Goal: Task Accomplishment & Management: Manage account settings

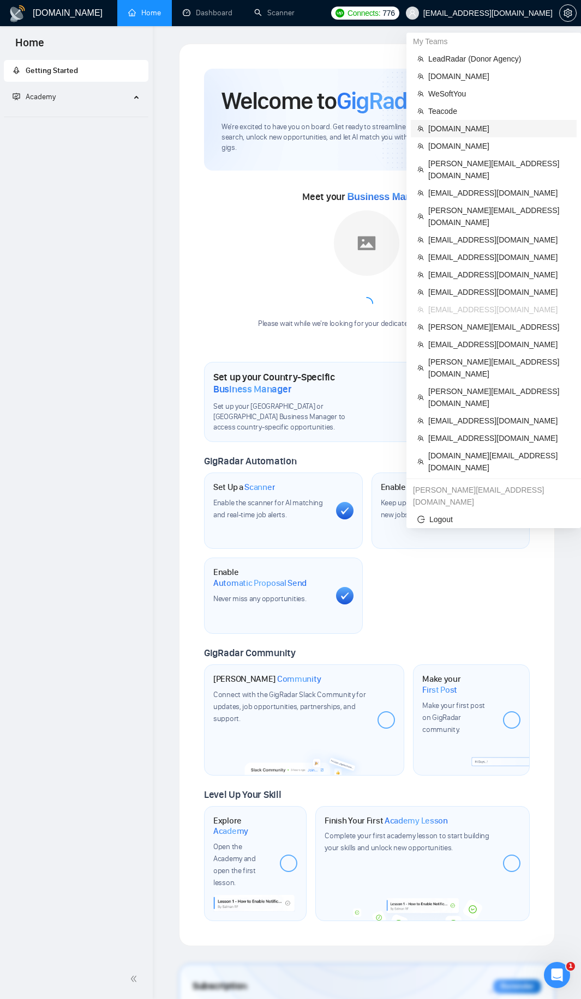
drag, startPoint x: 469, startPoint y: 130, endPoint x: 470, endPoint y: 136, distance: 6.6
click at [473, 136] on li "[DOMAIN_NAME]" at bounding box center [494, 128] width 166 height 17
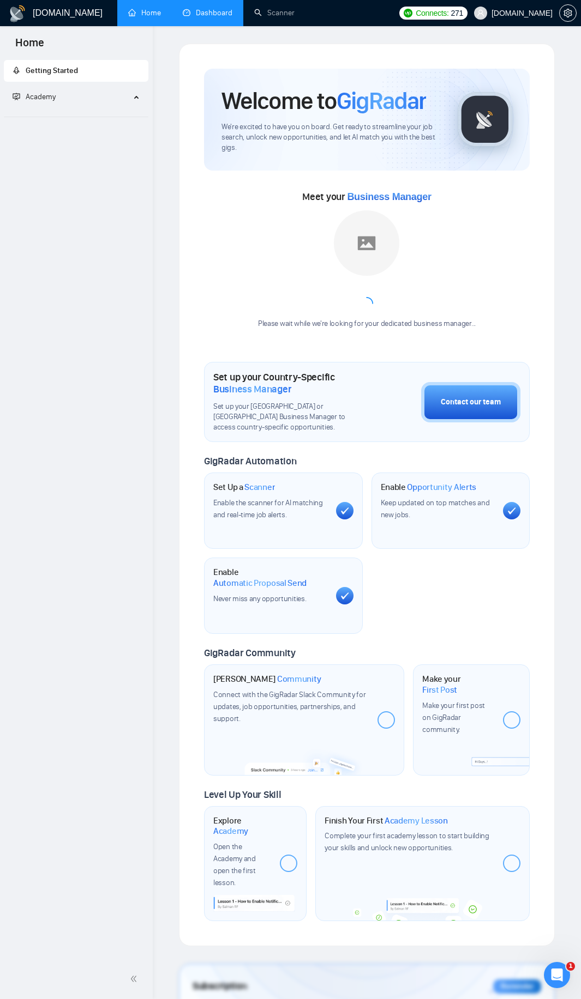
click at [214, 17] on link "Dashboard" at bounding box center [208, 12] width 50 height 9
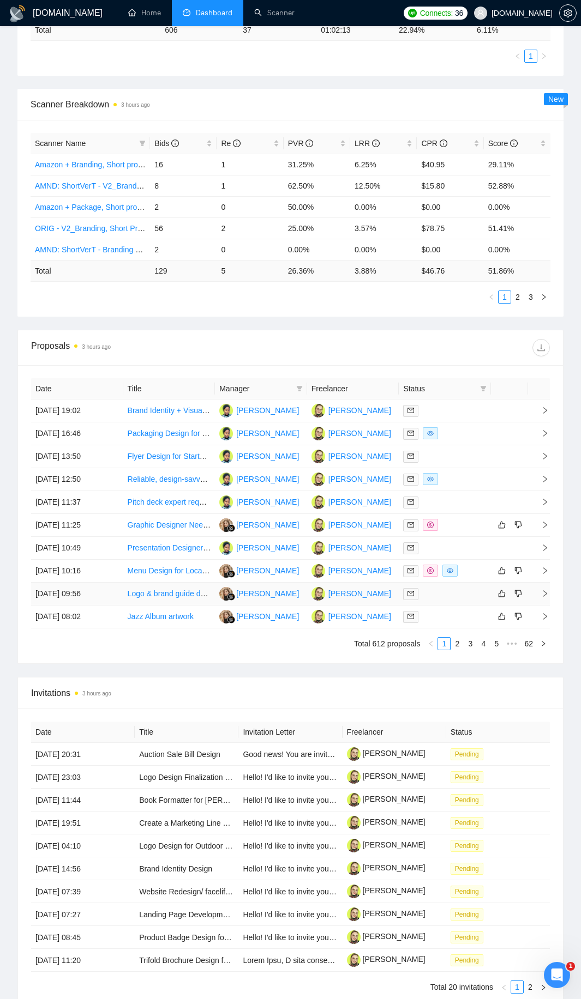
scroll to position [377, 0]
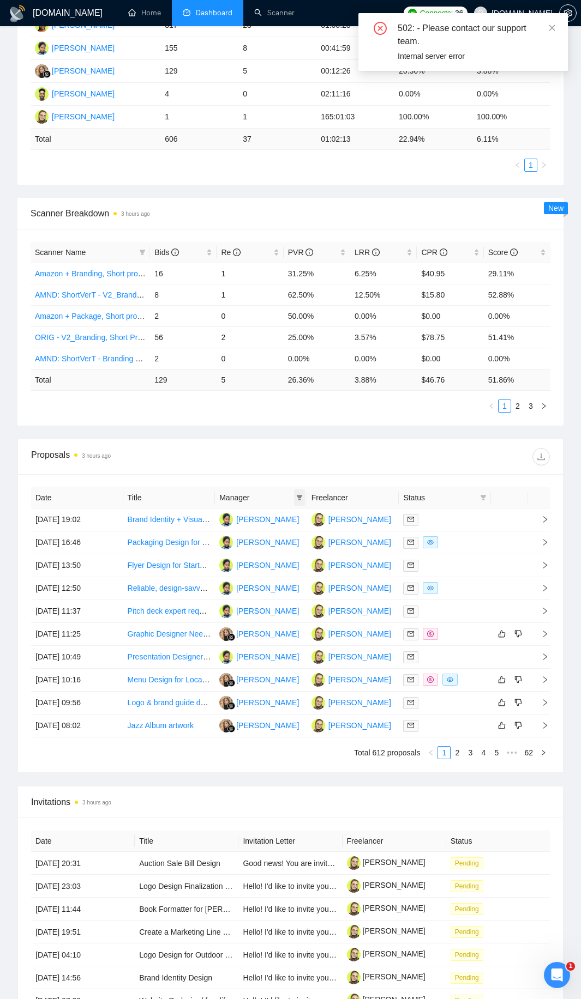
click at [304, 497] on th "Manager" at bounding box center [261, 497] width 92 height 21
click at [300, 500] on icon "filter" at bounding box center [299, 497] width 7 height 7
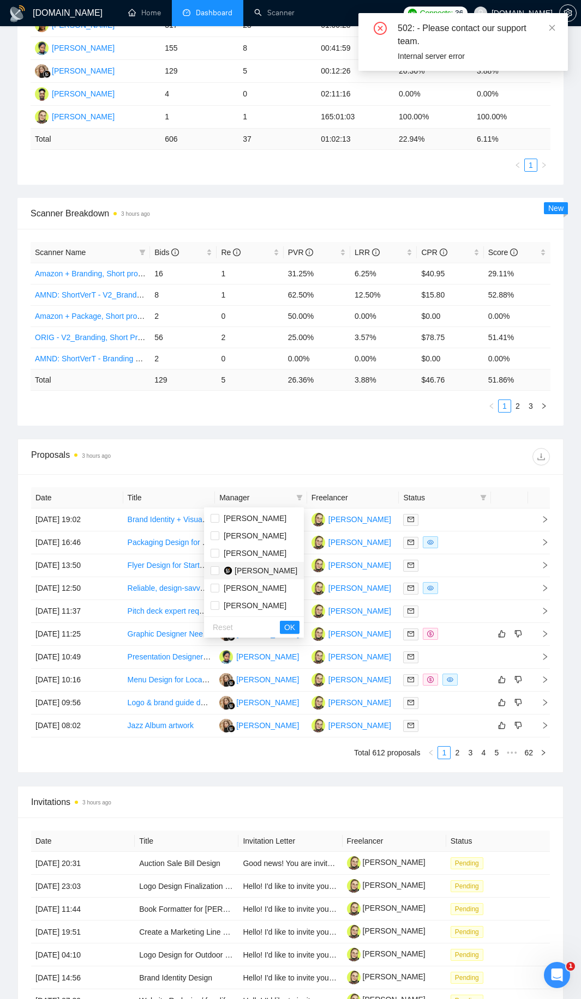
click at [241, 570] on span "[PERSON_NAME]" at bounding box center [265, 570] width 63 height 9
checkbox input "true"
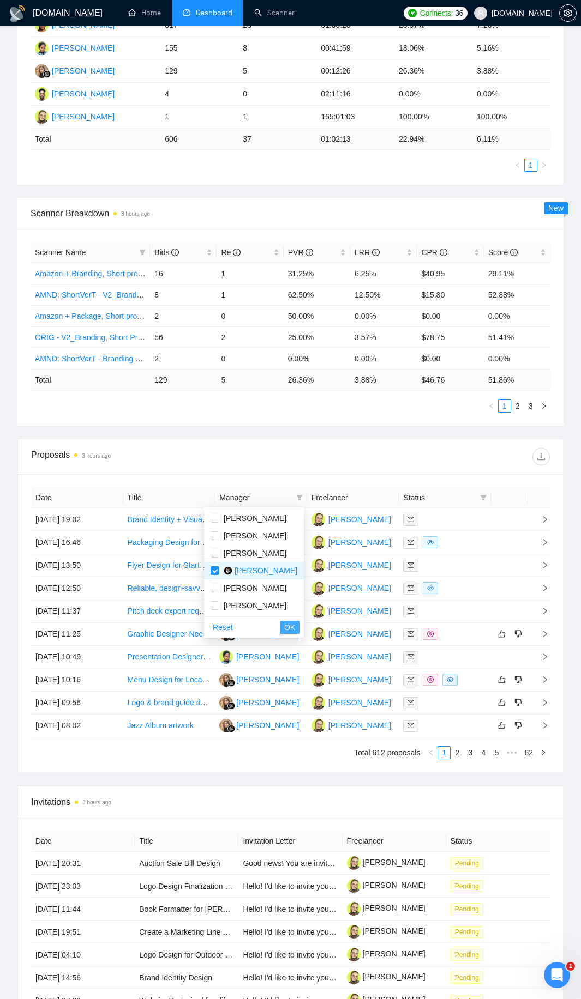
click at [293, 628] on span "OK" at bounding box center [289, 628] width 11 height 12
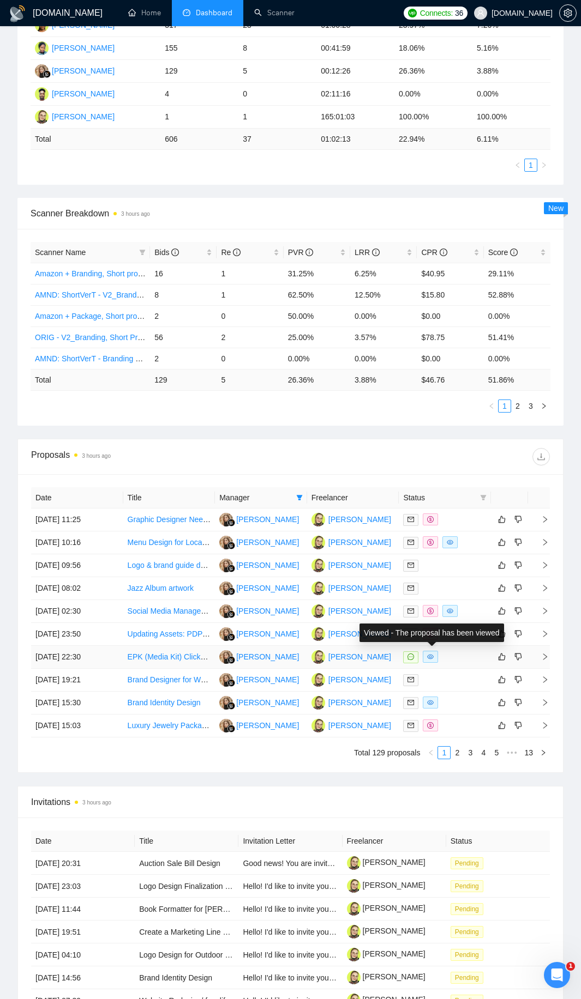
click at [450, 661] on div at bounding box center [444, 657] width 83 height 13
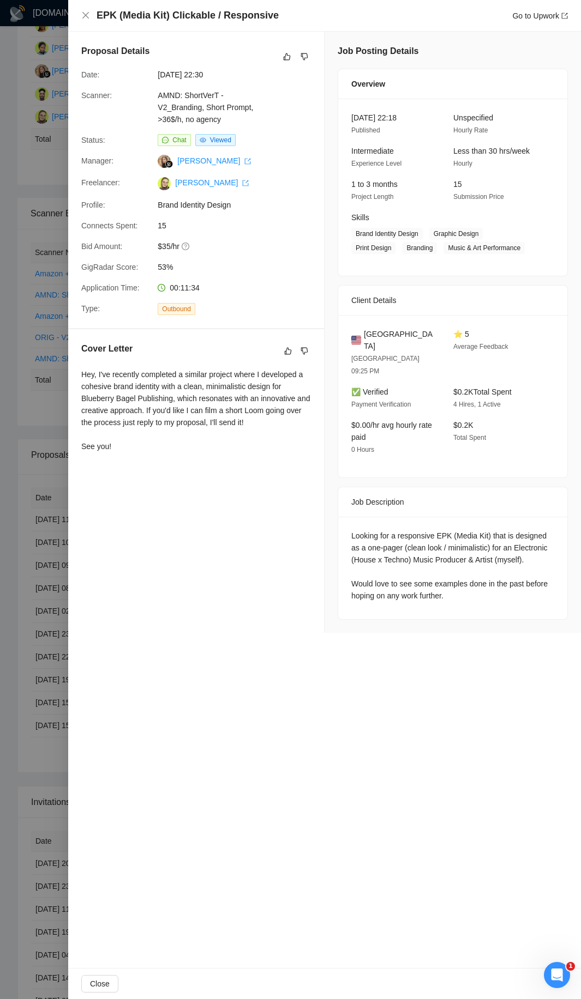
click at [1, 499] on div at bounding box center [290, 499] width 581 height 999
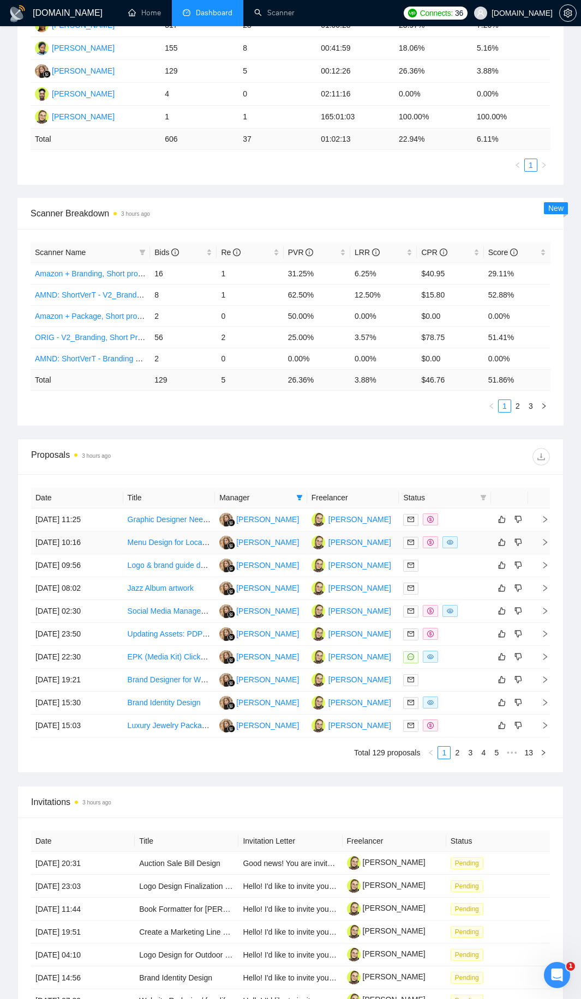
click at [470, 542] on div at bounding box center [444, 542] width 83 height 13
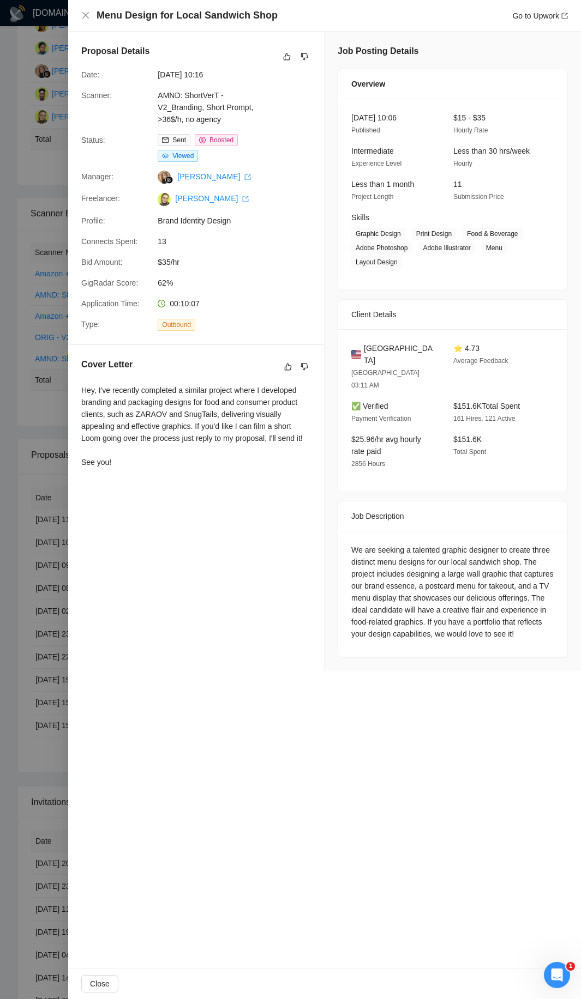
click at [23, 493] on div at bounding box center [290, 499] width 581 height 999
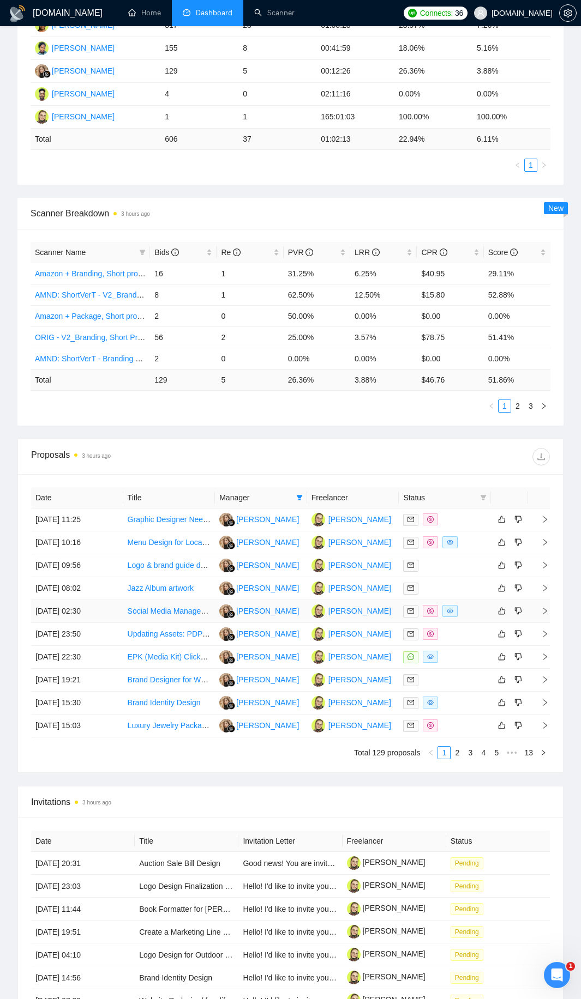
click at [475, 617] on div at bounding box center [444, 611] width 83 height 13
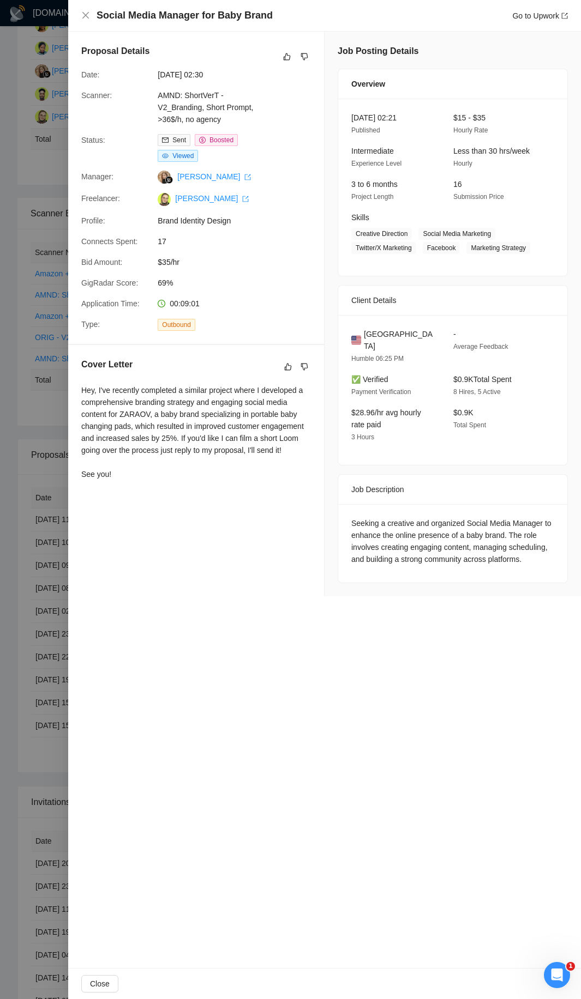
click at [45, 508] on div at bounding box center [290, 499] width 581 height 999
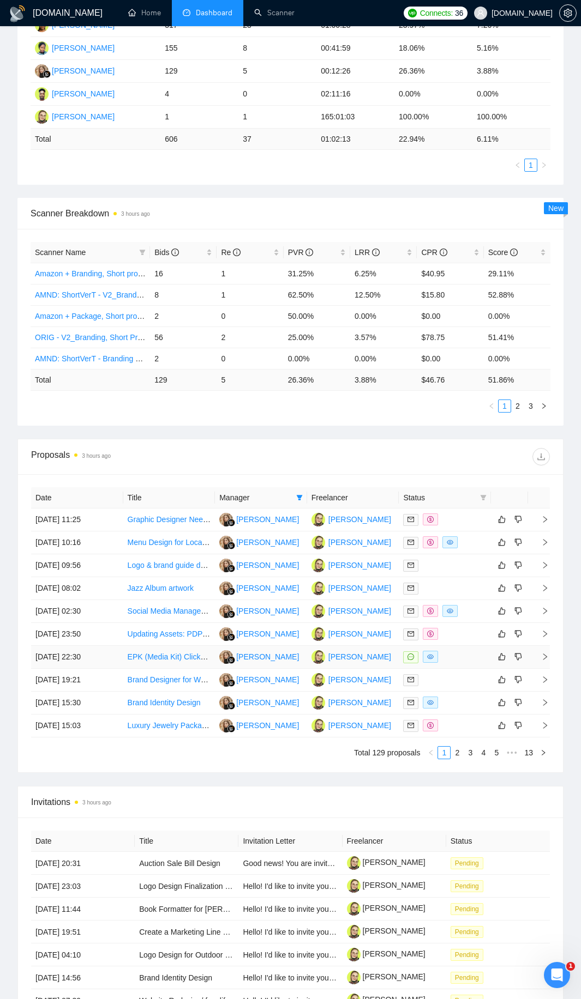
click at [454, 655] on div at bounding box center [444, 657] width 83 height 13
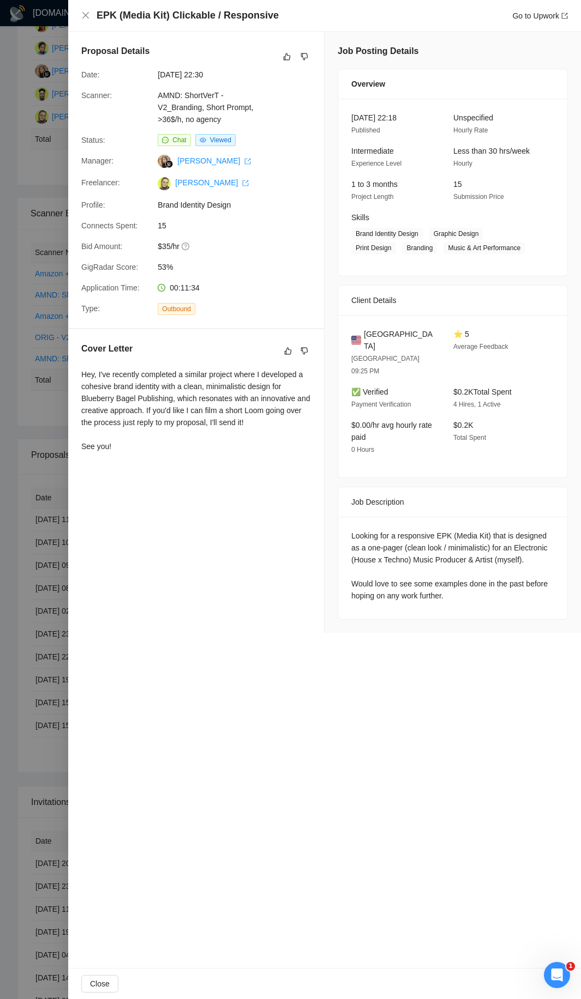
click at [426, 572] on div "Looking for a responsive EPK (Media Kit) that is designed as a one-pager (clean…" at bounding box center [452, 566] width 203 height 72
click at [46, 486] on div at bounding box center [290, 499] width 581 height 999
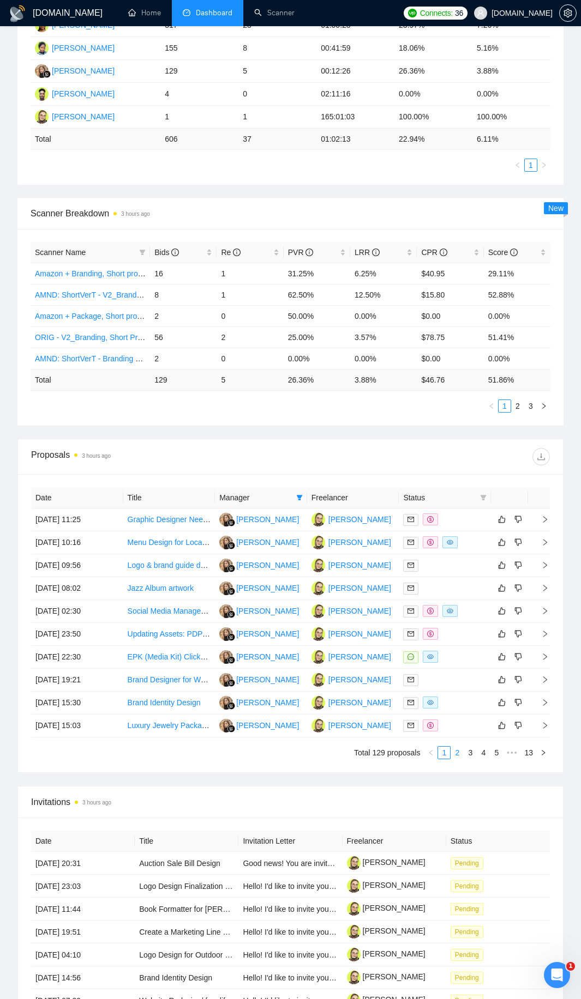
click at [458, 752] on link "2" at bounding box center [457, 753] width 12 height 12
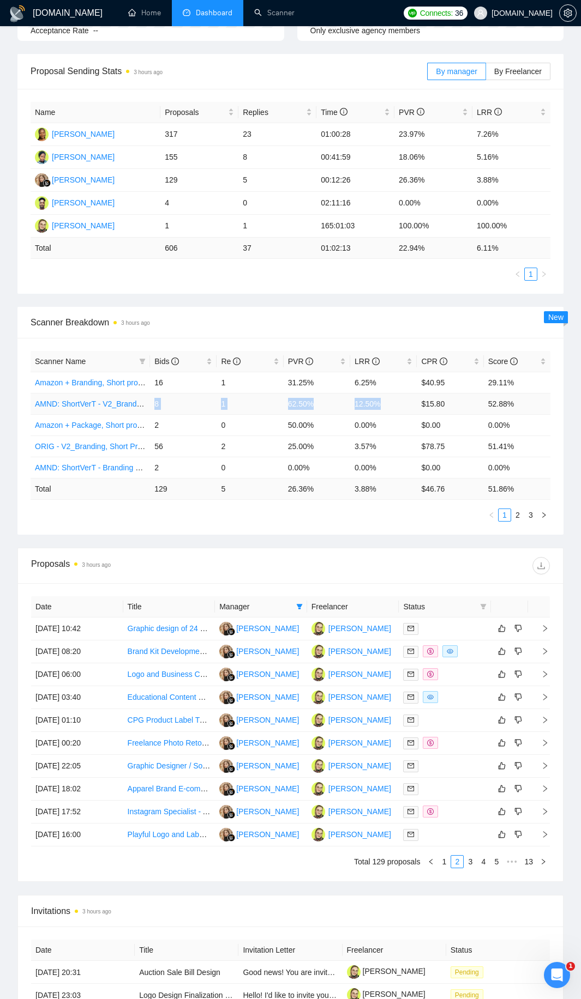
drag, startPoint x: 155, startPoint y: 402, endPoint x: 393, endPoint y: 403, distance: 238.3
click at [393, 403] on tr "AMND: ShortVerT - V2_Branding, Short Prompt, >36$/h, no agency 8 1 62.50% 12.50…" at bounding box center [291, 403] width 520 height 21
click at [375, 411] on td "12.50%" at bounding box center [383, 403] width 67 height 21
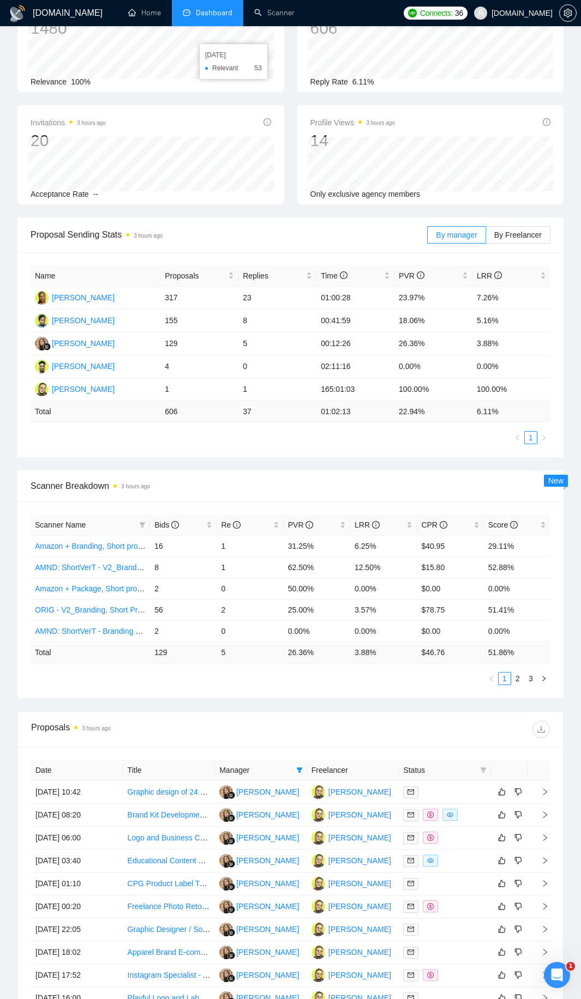
scroll to position [0, 0]
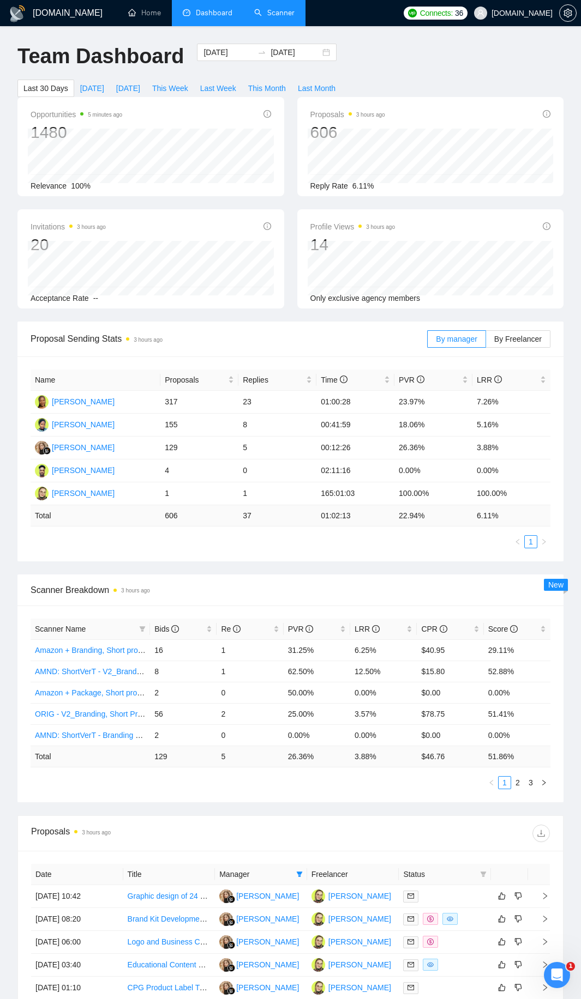
click at [261, 15] on link "Scanner" at bounding box center [274, 12] width 40 height 9
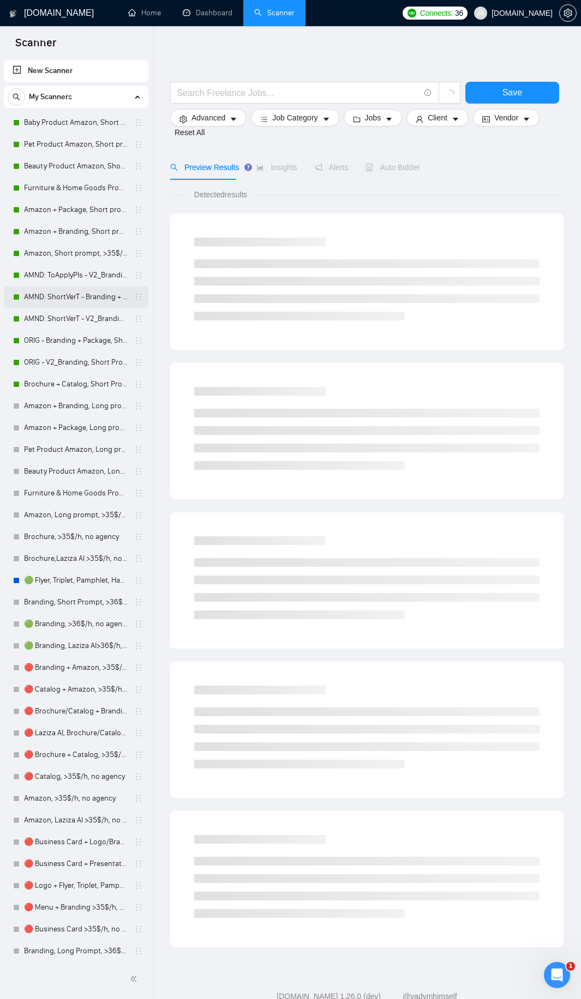
click at [76, 298] on link "AMND: ShortVerT - Branding + Package, Short Prompt, >36$/h, no agency" at bounding box center [76, 297] width 104 height 22
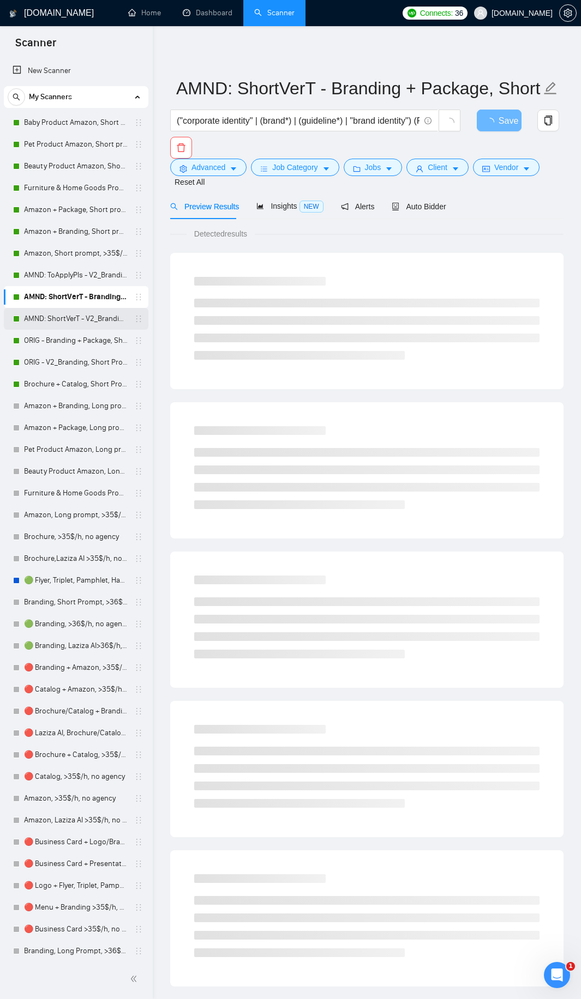
click at [76, 315] on link "AMND: ShortVerT - V2_Branding, Short Prompt, >36$/h, no agency" at bounding box center [76, 319] width 104 height 22
click at [407, 206] on span "Auto Bidder" at bounding box center [418, 206] width 54 height 9
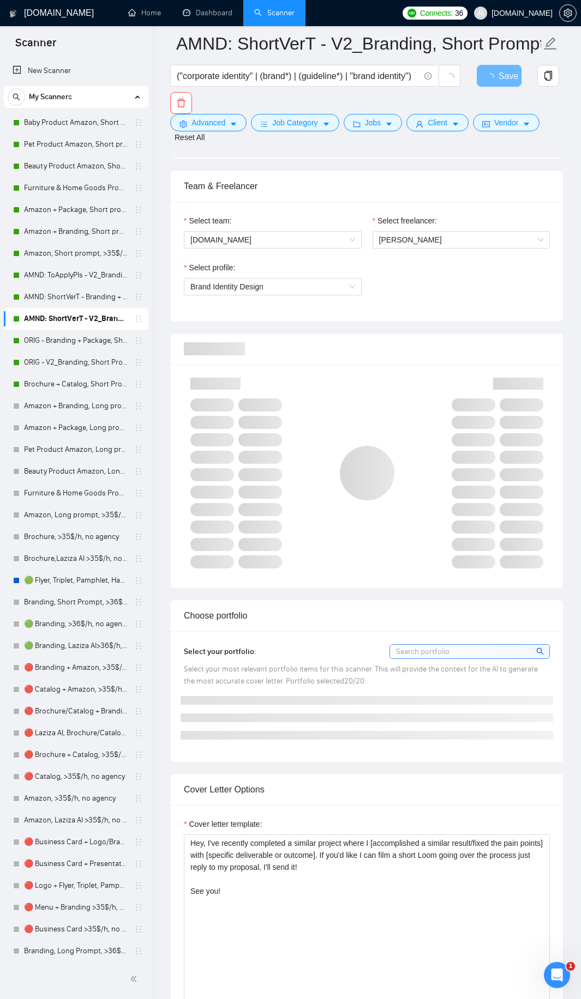
scroll to position [818, 0]
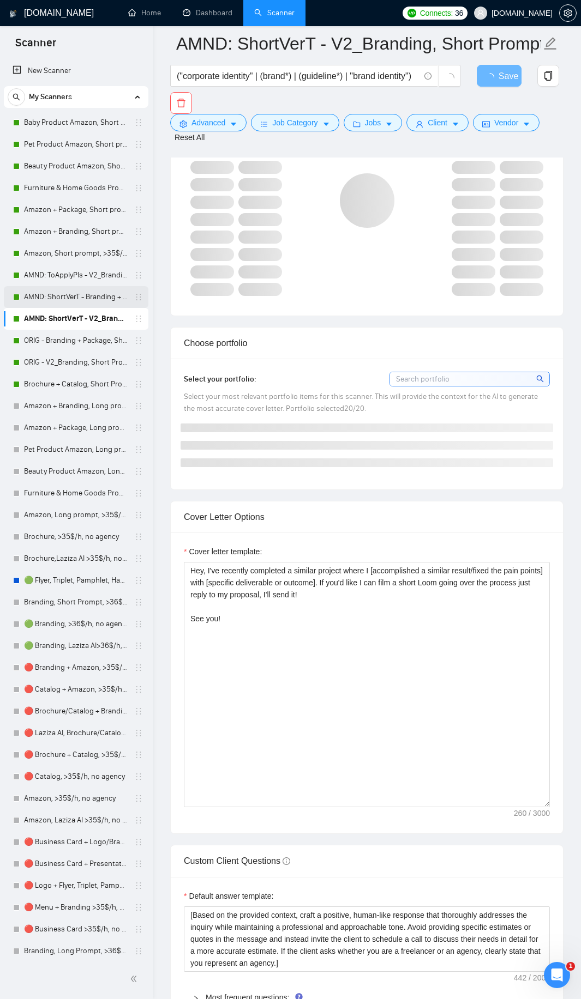
click at [56, 301] on link "AMND: ShortVerT - Branding + Package, Short Prompt, >36$/h, no agency" at bounding box center [76, 297] width 104 height 22
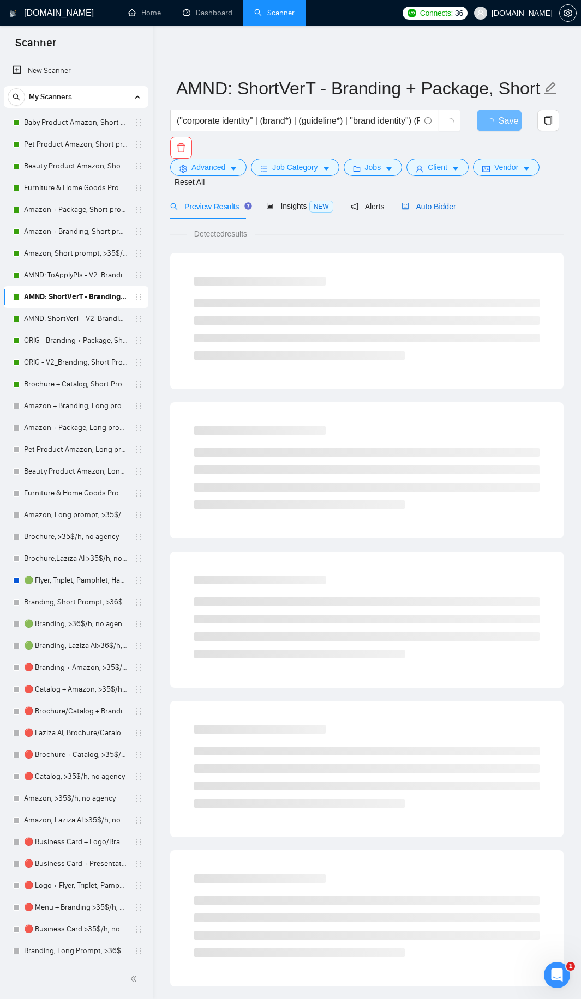
click at [413, 206] on span "Auto Bidder" at bounding box center [428, 206] width 54 height 9
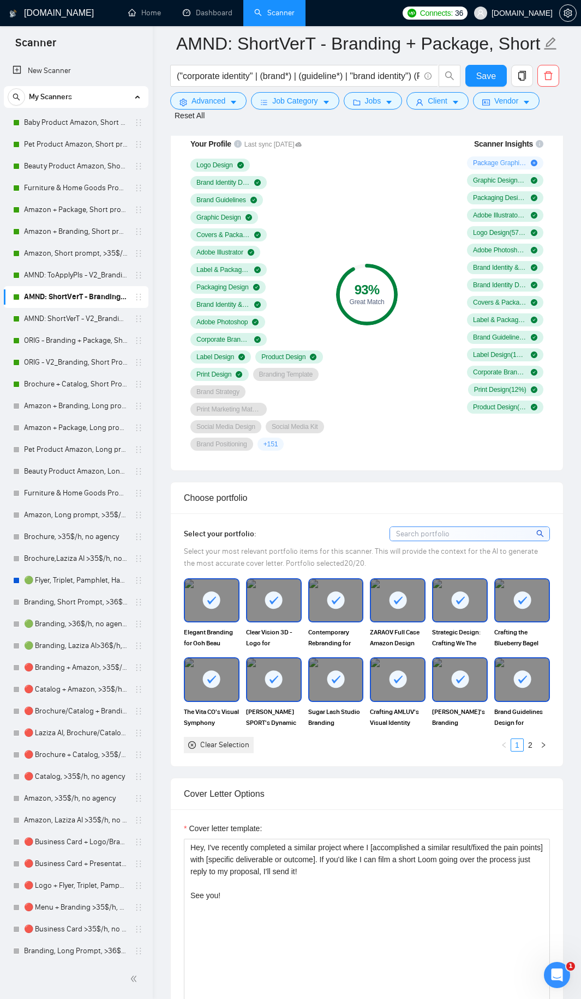
scroll to position [545, 0]
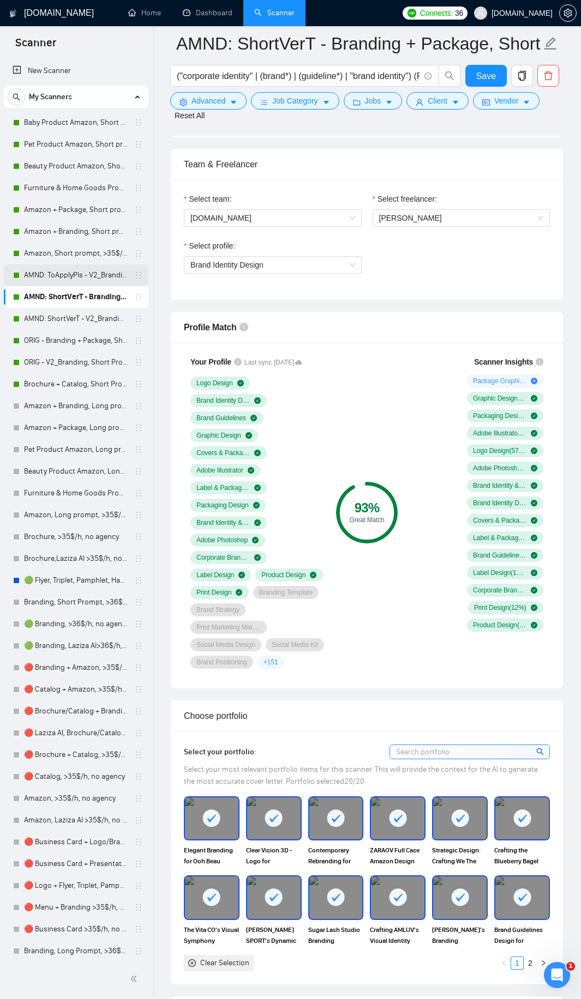
click at [63, 270] on link "AMND: ToApplyPls - V2_Branding, Short Prompt, >36$/h, no agency" at bounding box center [76, 275] width 104 height 22
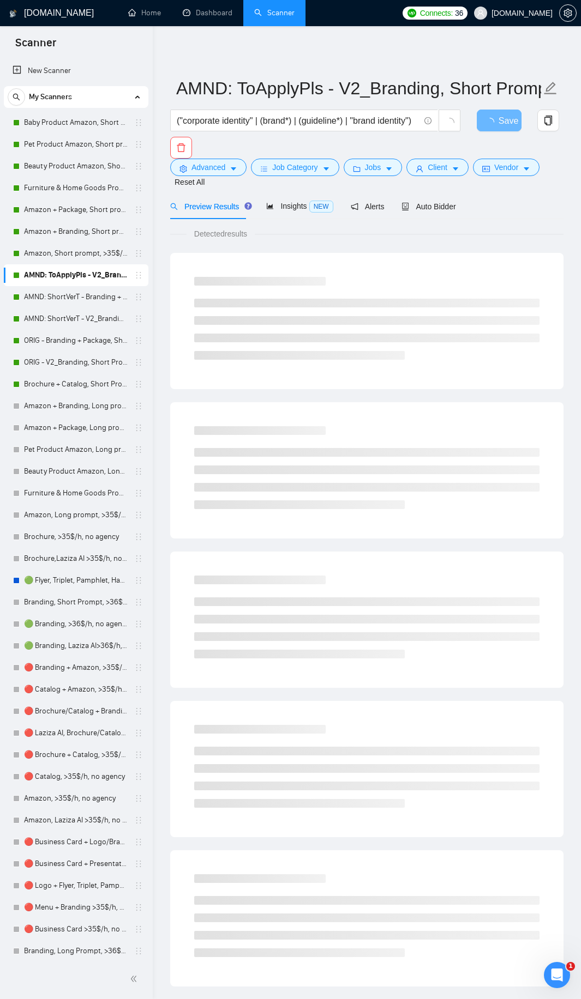
click at [401, 189] on form "AMND: ToApplyPls - V2_Branding, Short Prompt, >36$/h, no agency ("corporate ide…" at bounding box center [366, 132] width 393 height 123
click at [408, 197] on div "Auto Bidder" at bounding box center [428, 207] width 54 height 26
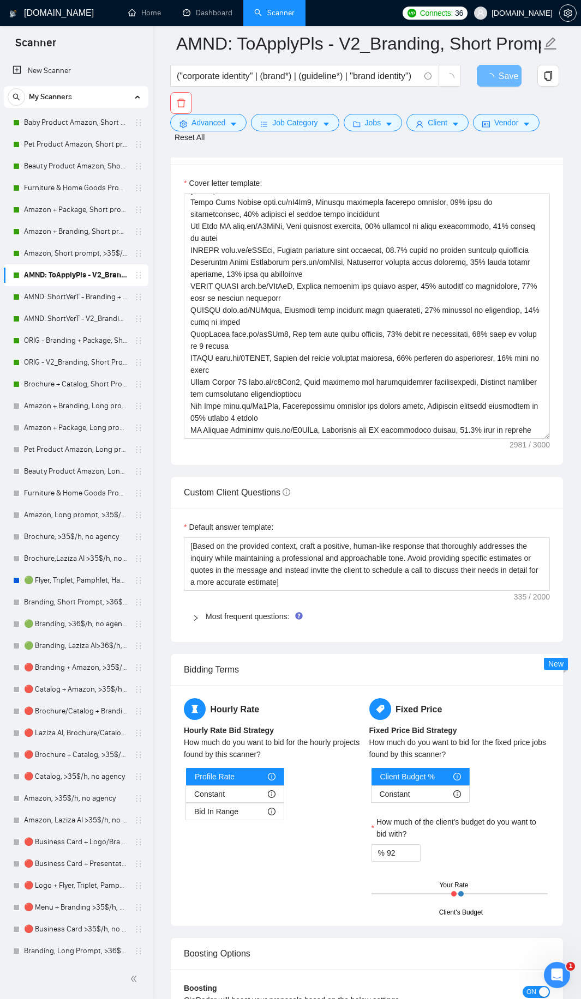
scroll to position [1417, 0]
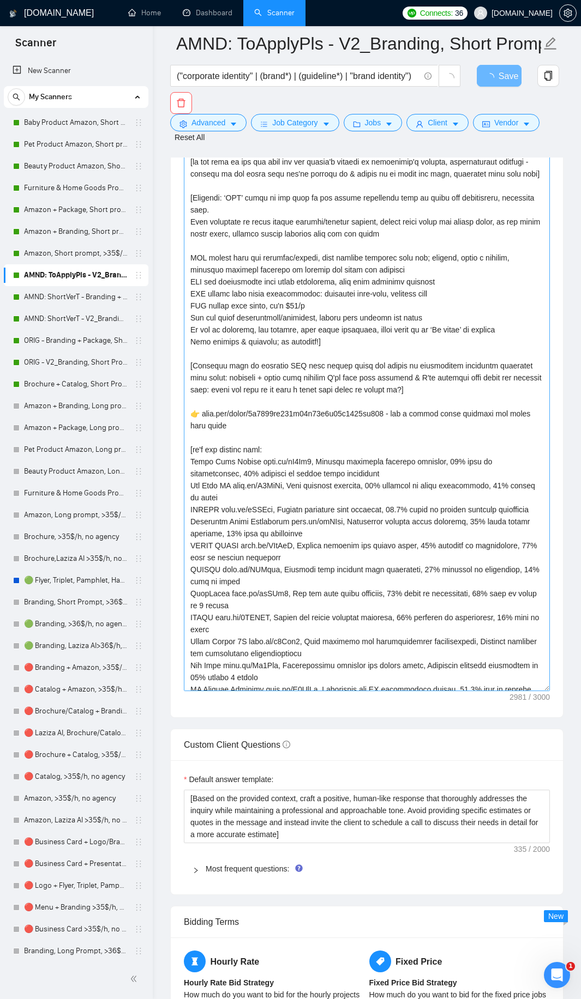
drag, startPoint x: 547, startPoint y: 318, endPoint x: 523, endPoint y: 678, distance: 361.1
click at [524, 680] on textarea "Cover letter template:" at bounding box center [367, 388] width 366 height 607
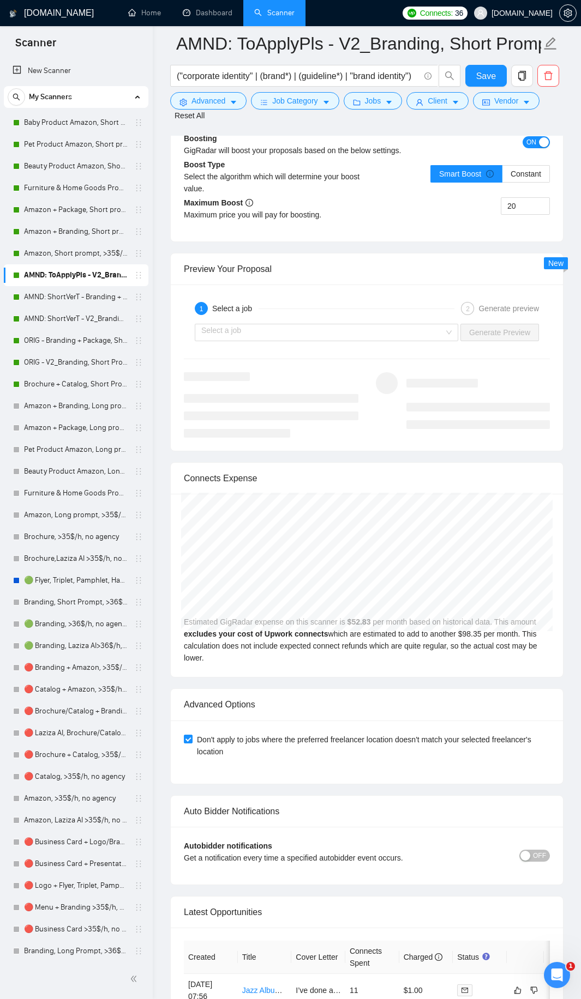
scroll to position [2714, 0]
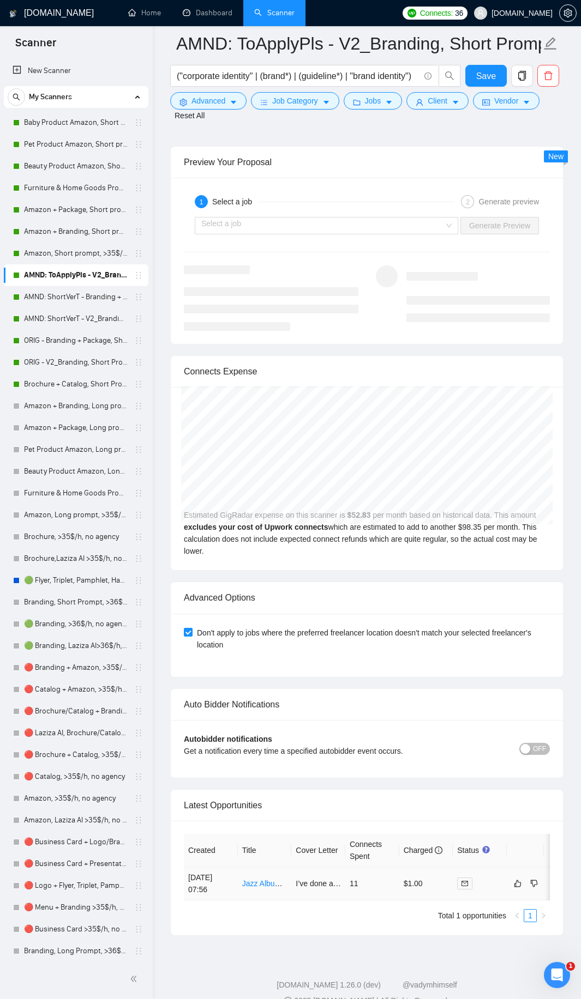
click at [340, 868] on td "I’ve done a similar one for Blueberry Bagel Publishing: [PERSON_NAME][DOMAIN_NA…" at bounding box center [318, 883] width 54 height 33
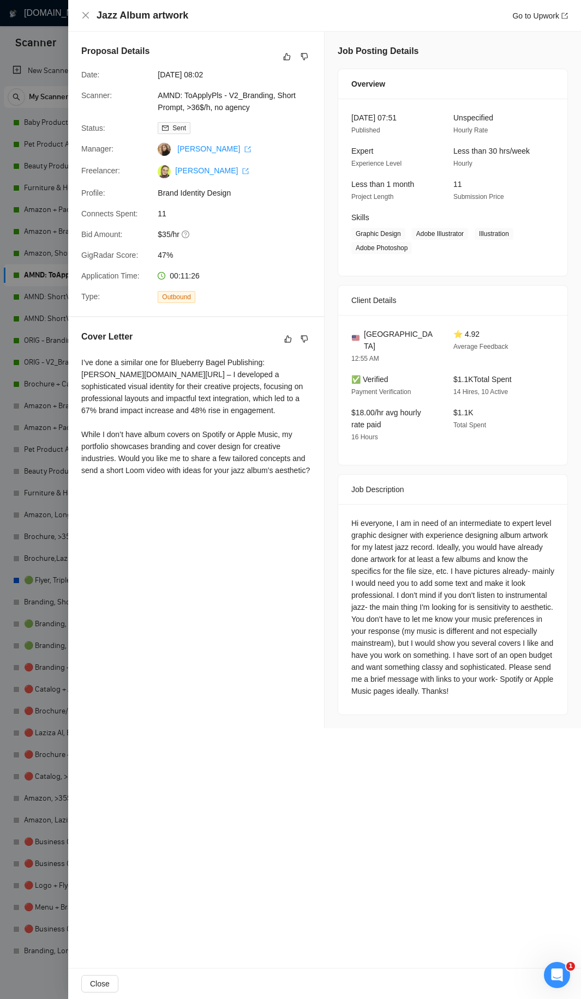
click at [46, 485] on div at bounding box center [290, 499] width 581 height 999
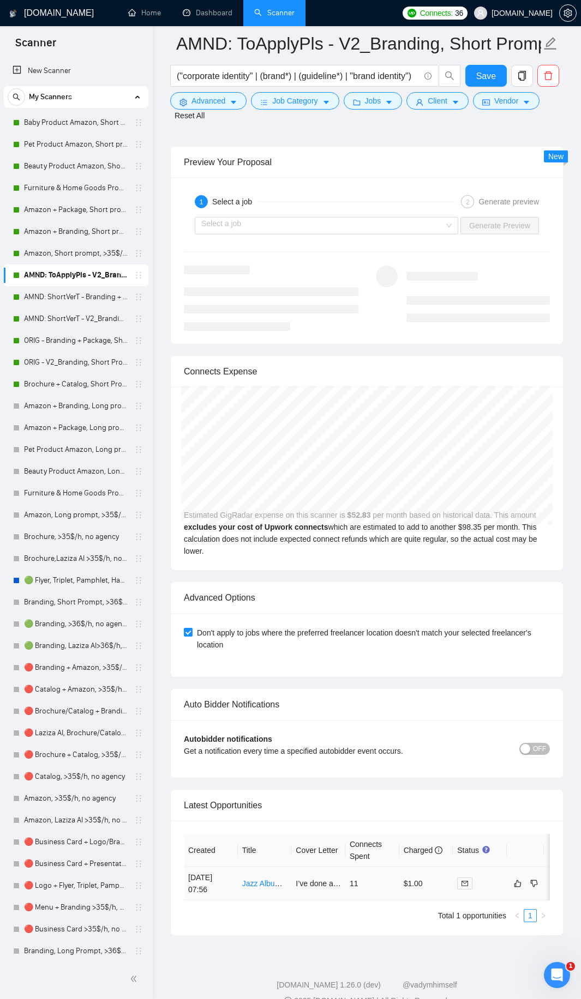
click at [418, 867] on td "$1.00" at bounding box center [426, 883] width 54 height 33
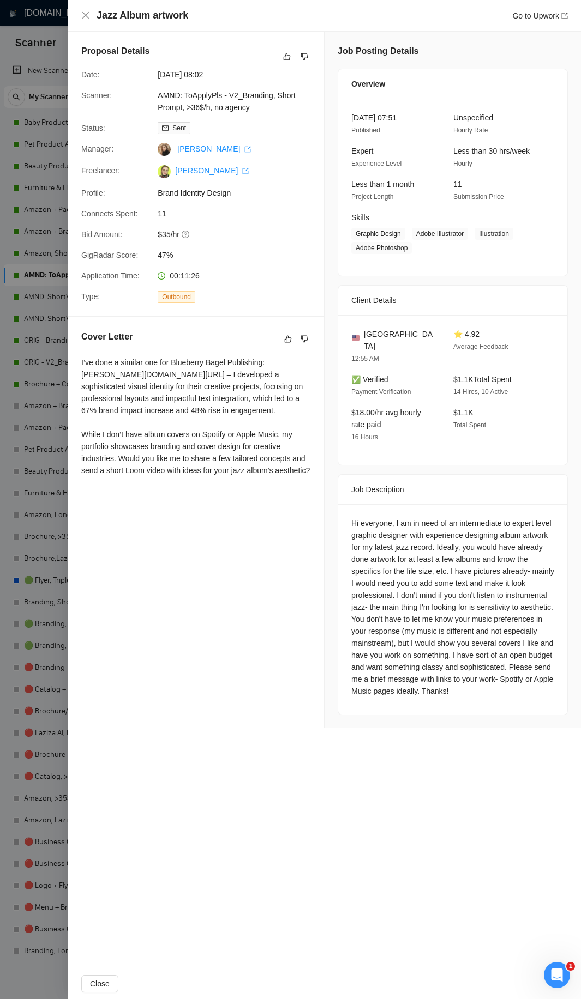
click at [34, 331] on div at bounding box center [290, 499] width 581 height 999
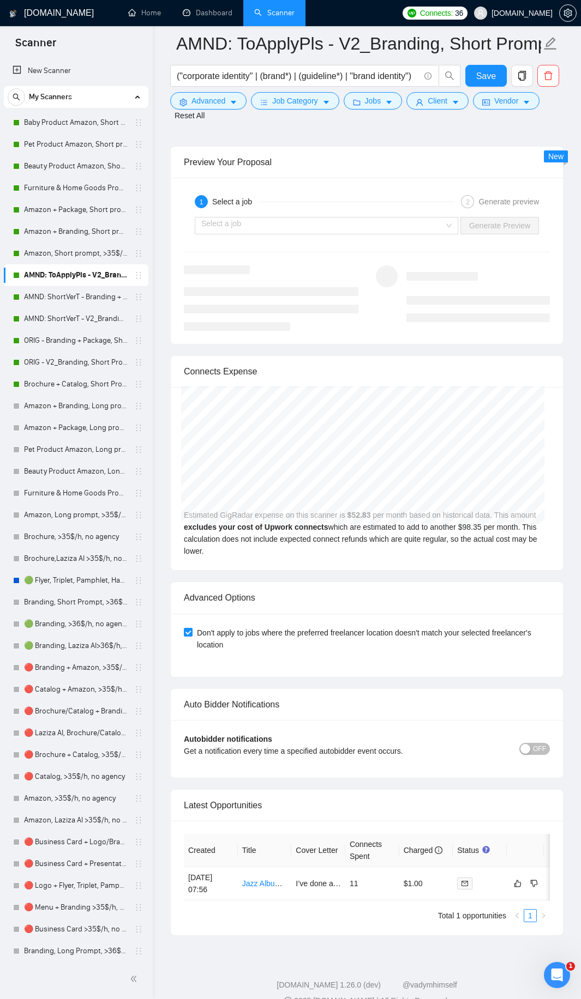
click at [71, 293] on link "AMND: ShortVerT - Branding + Package, Short Prompt, >36$/h, no agency" at bounding box center [76, 297] width 104 height 22
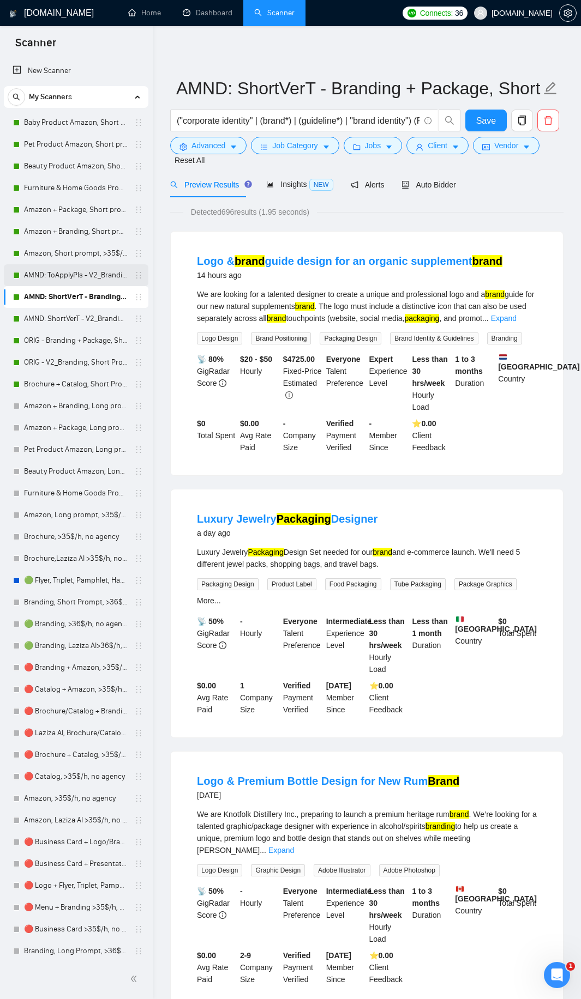
click at [69, 268] on link "AMND: ToApplyPls - V2_Branding, Short Prompt, >36$/h, no agency" at bounding box center [76, 275] width 104 height 22
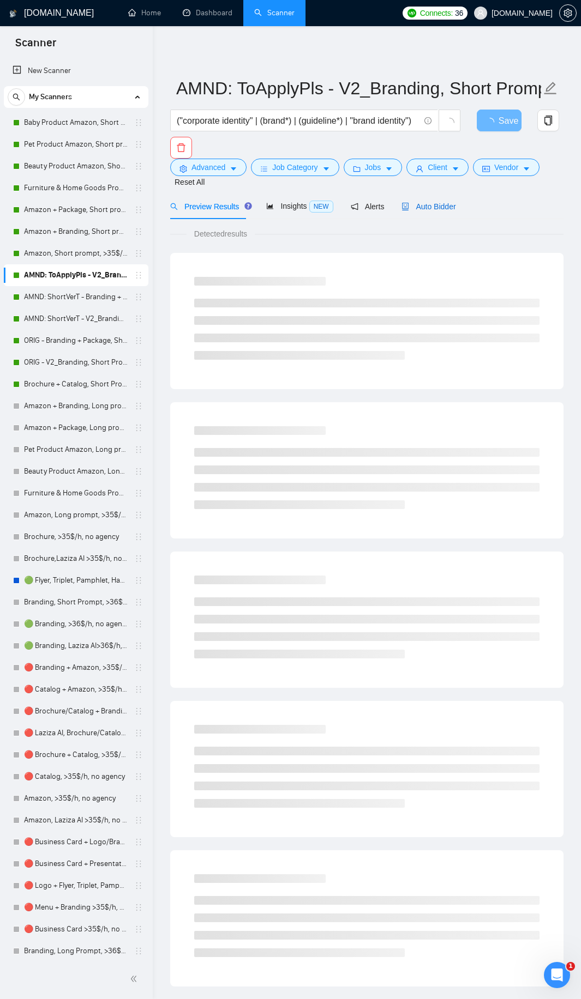
click at [414, 205] on span "Auto Bidder" at bounding box center [428, 206] width 54 height 9
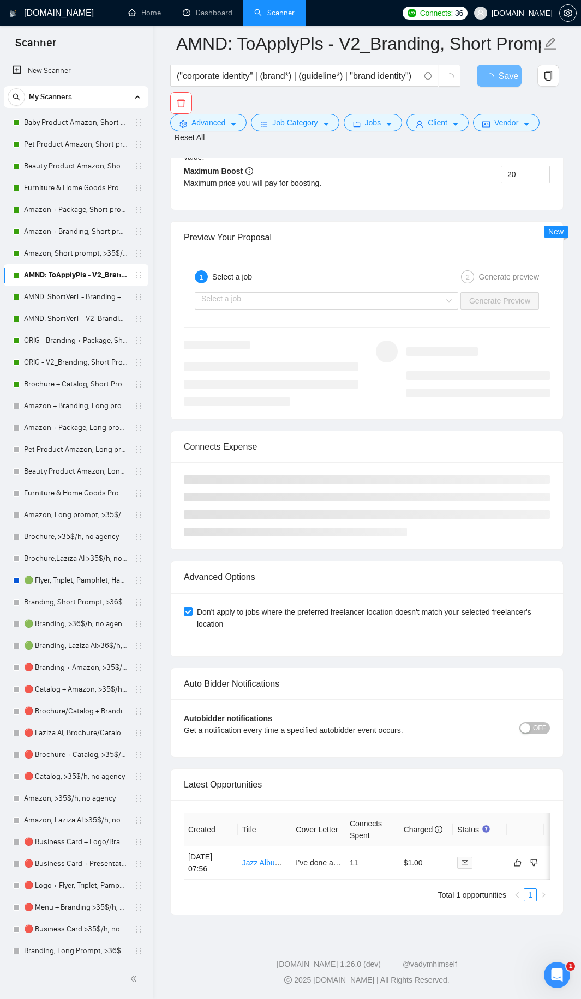
scroll to position [2187, 0]
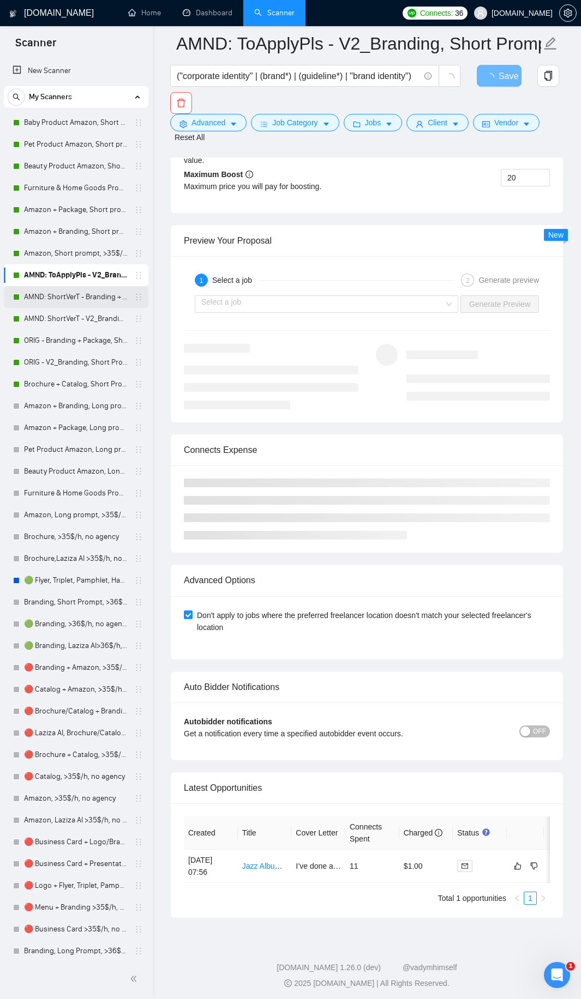
click at [59, 300] on link "AMND: ShortVerT - Branding + Package, Short Prompt, >36$/h, no agency" at bounding box center [76, 297] width 104 height 22
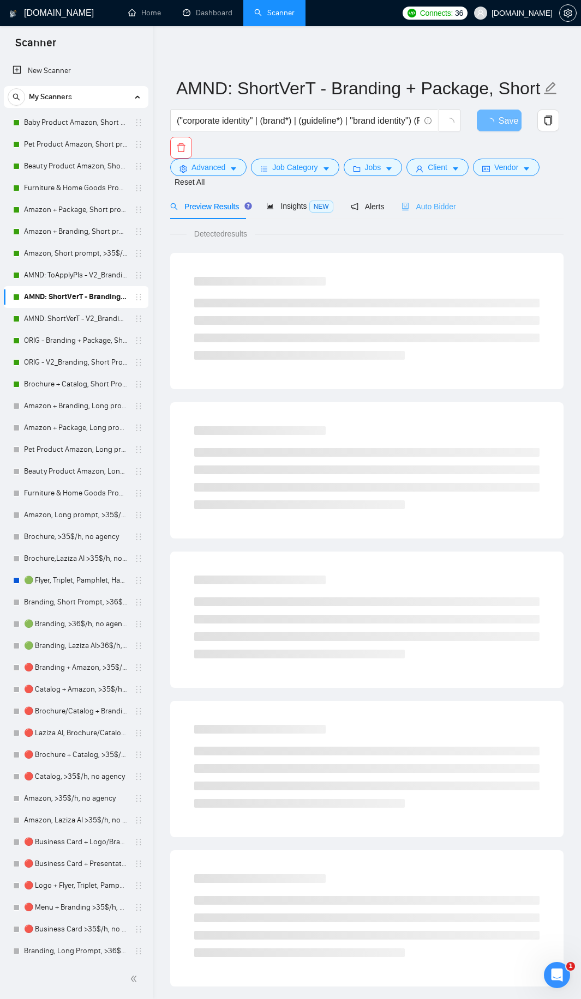
click at [421, 215] on div "Auto Bidder" at bounding box center [428, 207] width 54 height 26
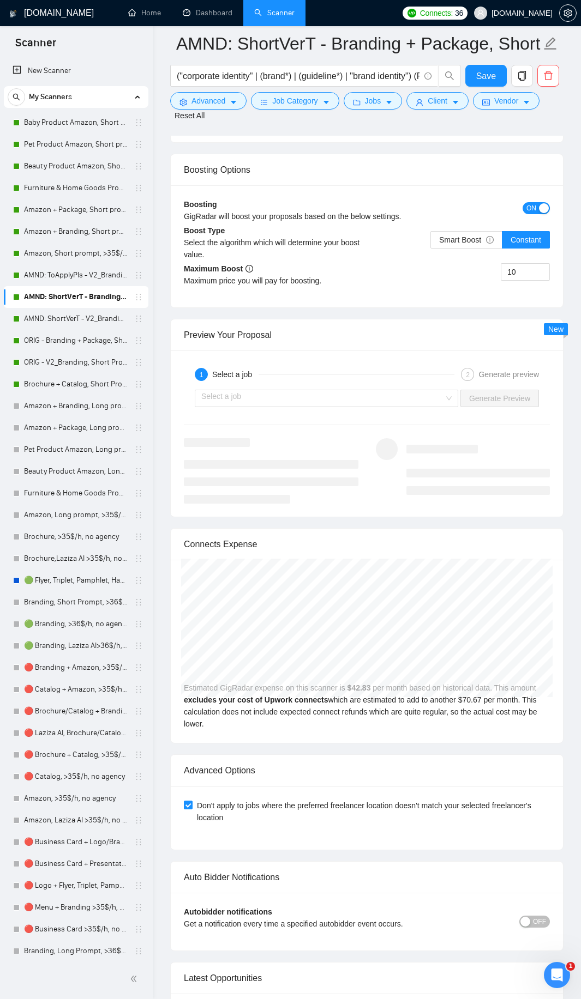
scroll to position [2428, 0]
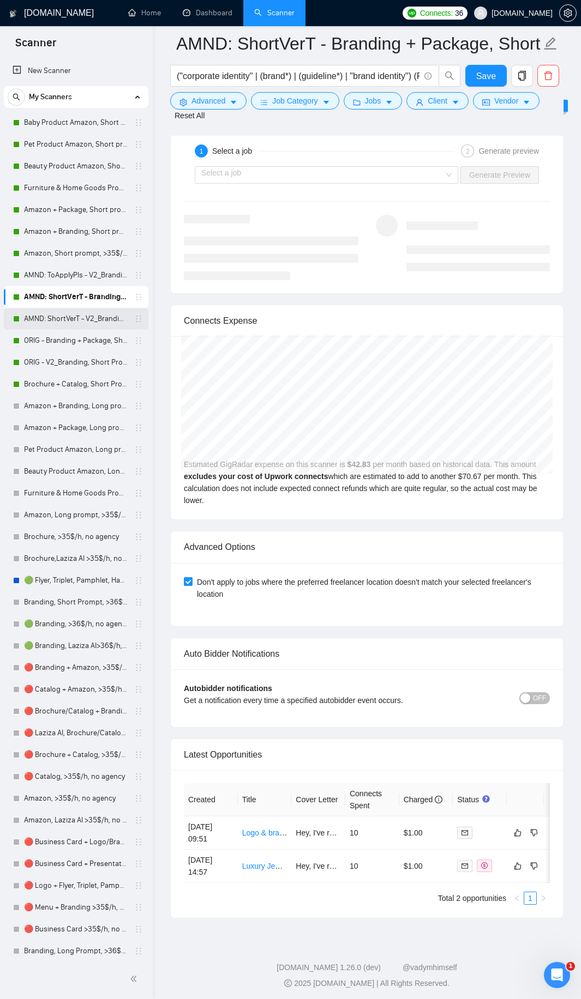
click at [46, 321] on link "AMND: ShortVerT - V2_Branding, Short Prompt, >36$/h, no agency" at bounding box center [76, 319] width 104 height 22
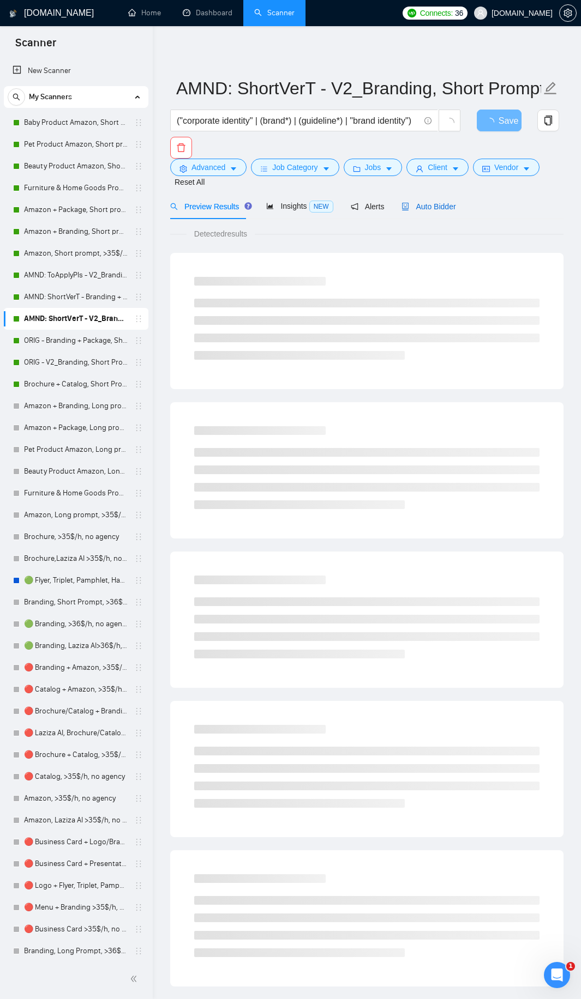
click at [439, 204] on span "Auto Bidder" at bounding box center [428, 206] width 54 height 9
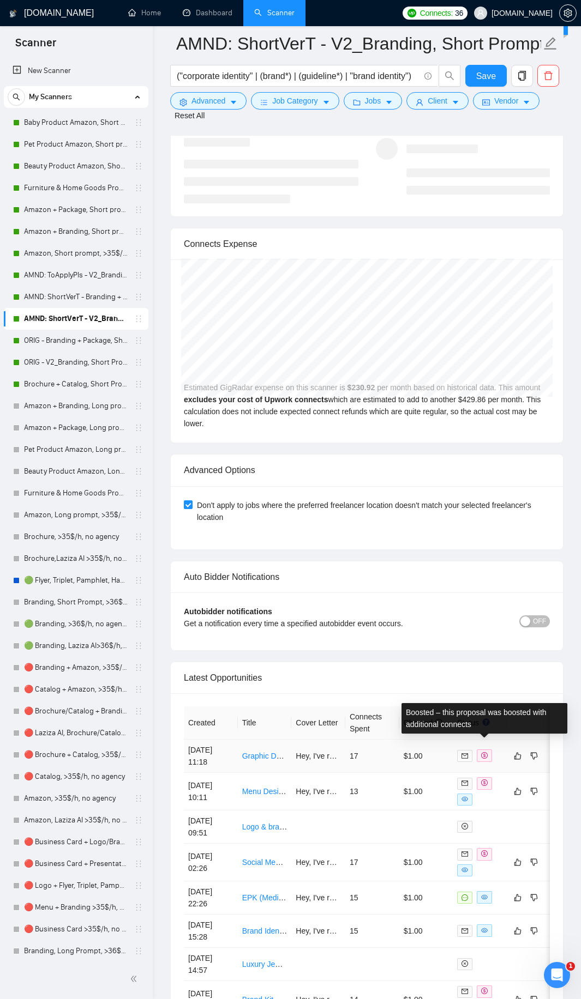
scroll to position [2688, 0]
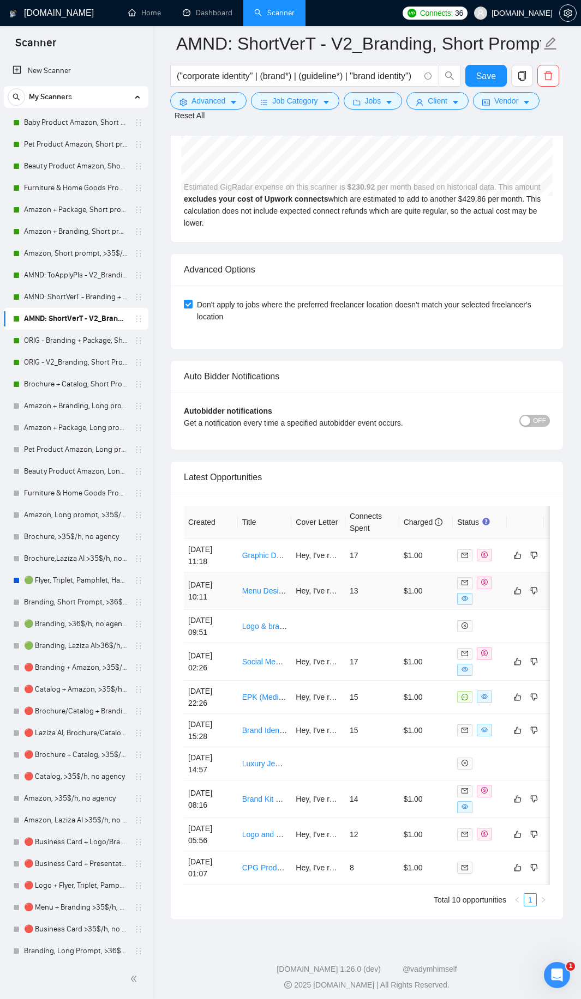
click at [413, 586] on td "$1.00" at bounding box center [426, 591] width 54 height 38
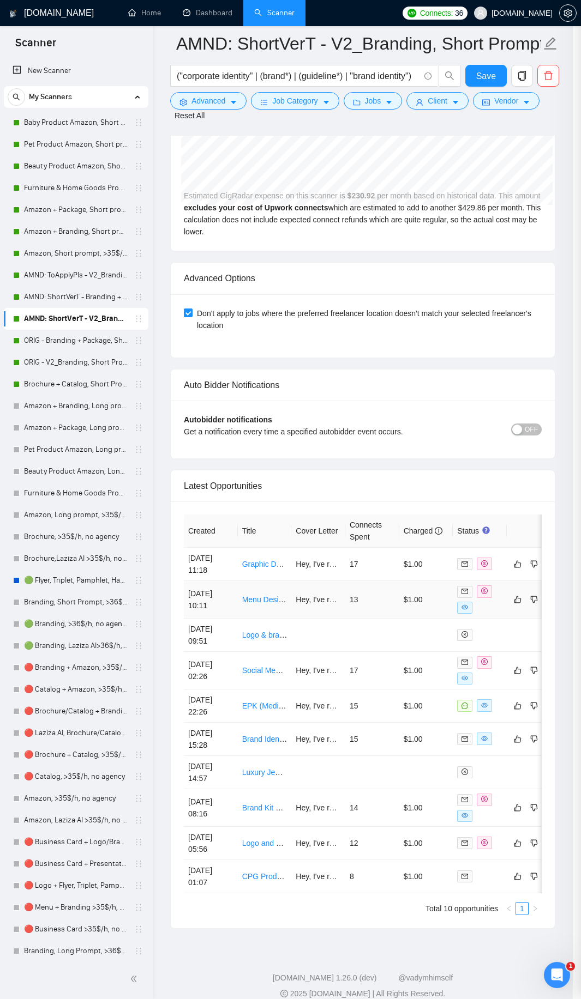
scroll to position [2686, 0]
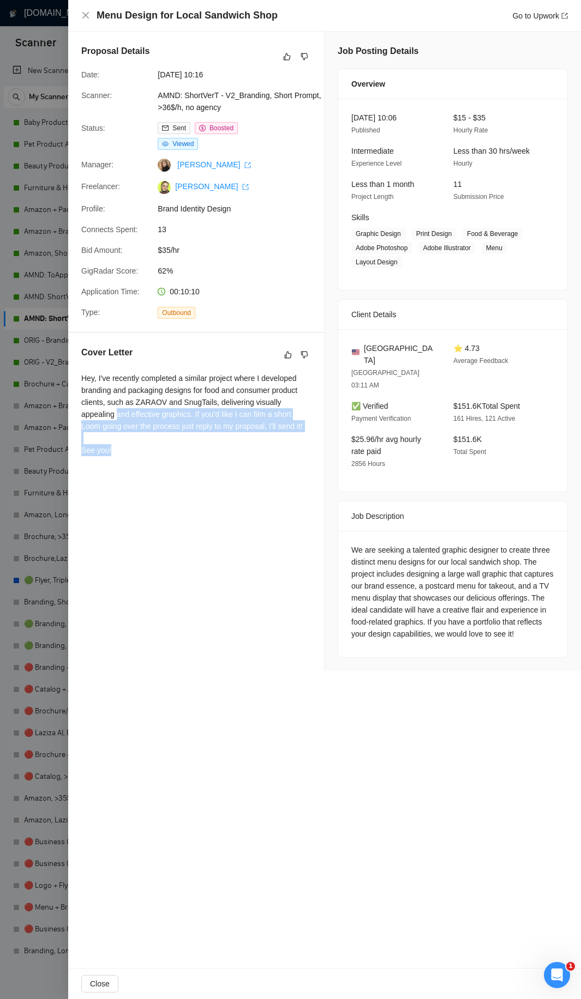
drag, startPoint x: 118, startPoint y: 454, endPoint x: 80, endPoint y: 419, distance: 52.1
click at [80, 419] on div "Cover Letter Hey, I've recently completed a similar project where I developed b…" at bounding box center [196, 403] width 256 height 141
click at [94, 412] on div "Hey, I've recently completed a similar project where I developed branding and p…" at bounding box center [196, 414] width 230 height 84
click at [36, 207] on div at bounding box center [290, 499] width 581 height 999
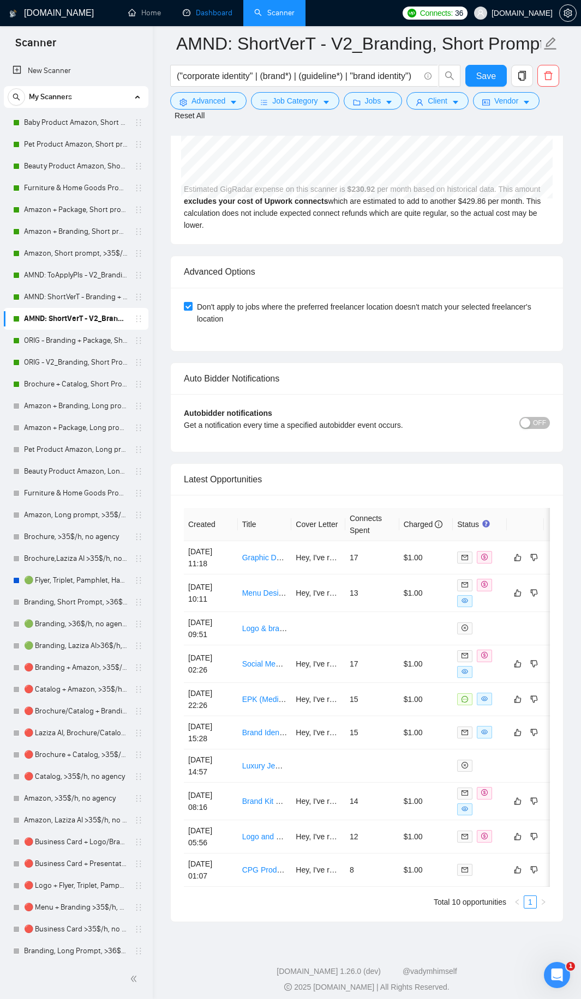
click at [211, 8] on link "Dashboard" at bounding box center [208, 12] width 50 height 9
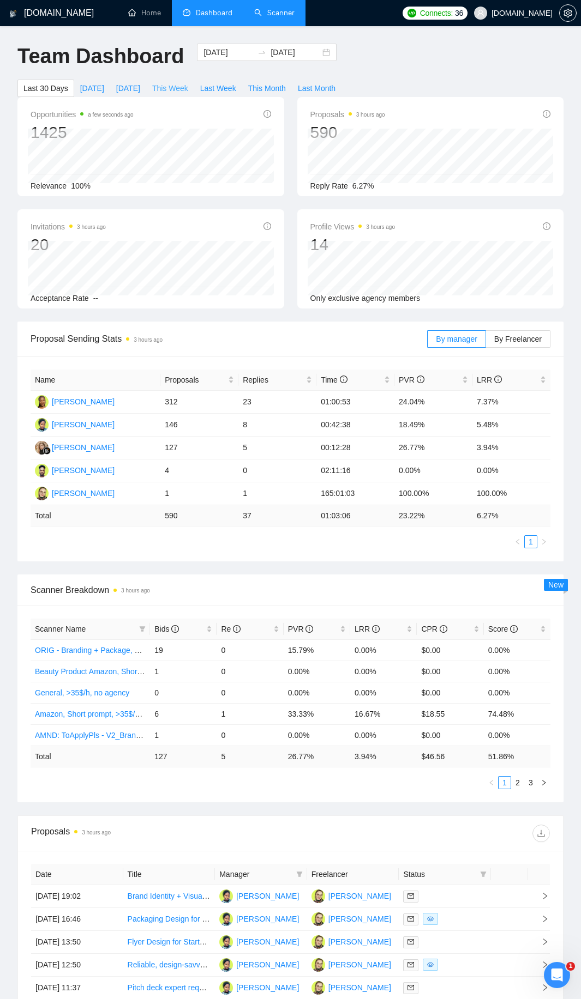
click at [177, 88] on span "This Week" at bounding box center [170, 88] width 36 height 12
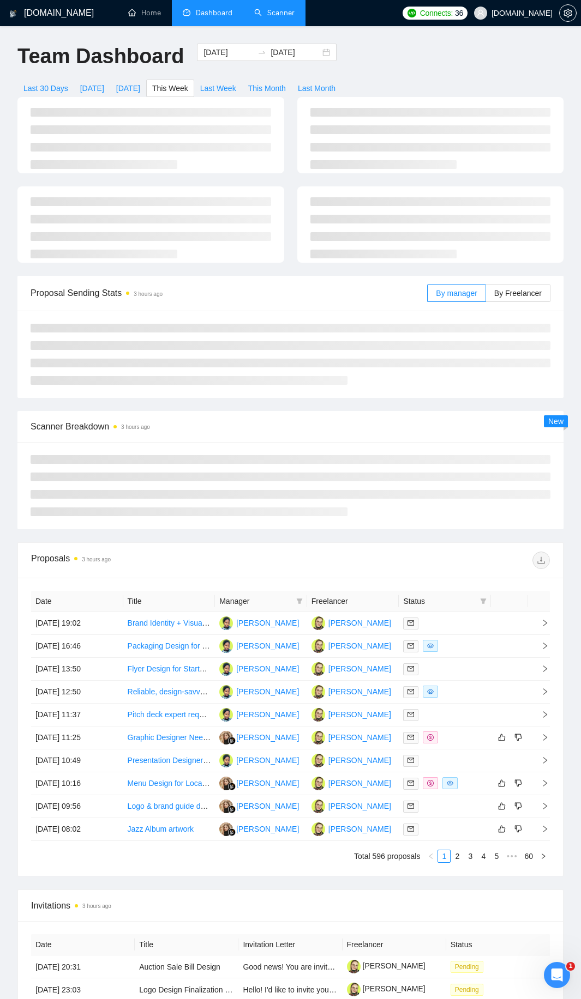
type input "[DATE]"
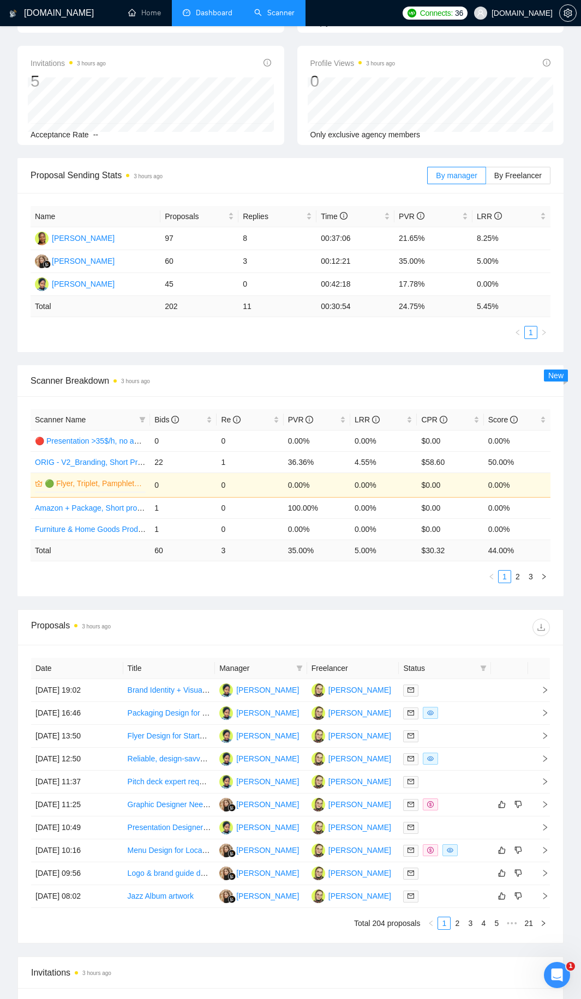
scroll to position [273, 0]
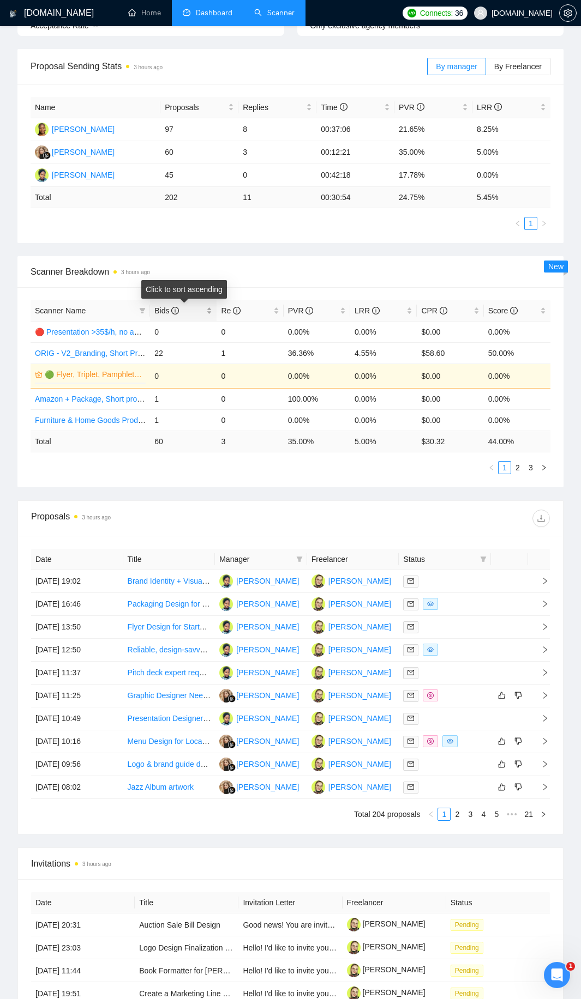
click at [212, 305] on div "Bids" at bounding box center [183, 311] width 58 height 12
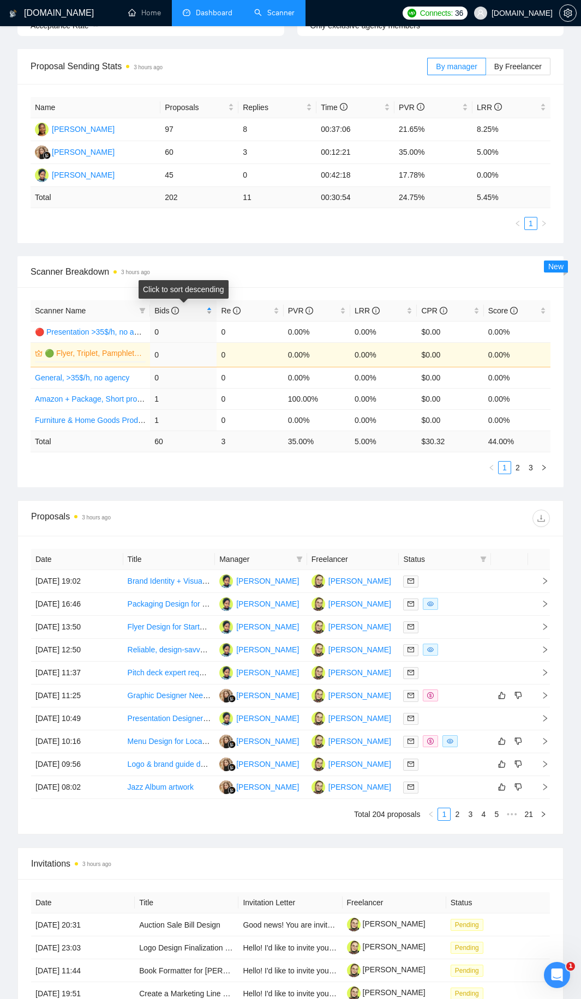
click at [209, 306] on div "Bids" at bounding box center [183, 311] width 58 height 12
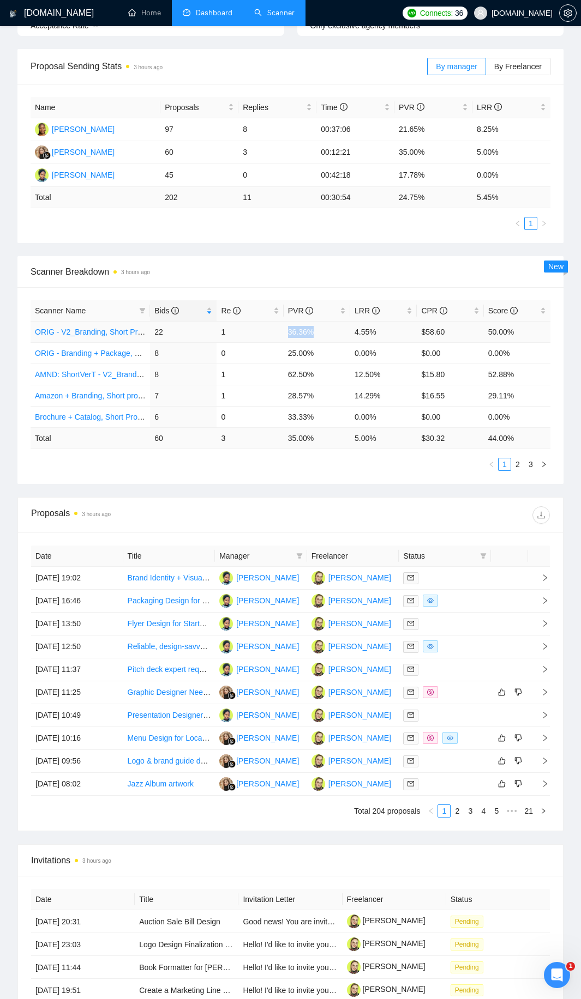
drag, startPoint x: 284, startPoint y: 329, endPoint x: 328, endPoint y: 333, distance: 43.8
click at [328, 333] on td "36.36%" at bounding box center [316, 331] width 67 height 21
drag, startPoint x: 346, startPoint y: 331, endPoint x: 250, endPoint y: 322, distance: 97.0
click at [250, 322] on tr "ORIG - V2_Branding, Short Prompt, >36$/h, no agency 22 1 36.36% 4.55% $58.60 50…" at bounding box center [291, 331] width 520 height 21
click at [303, 557] on span at bounding box center [299, 556] width 11 height 16
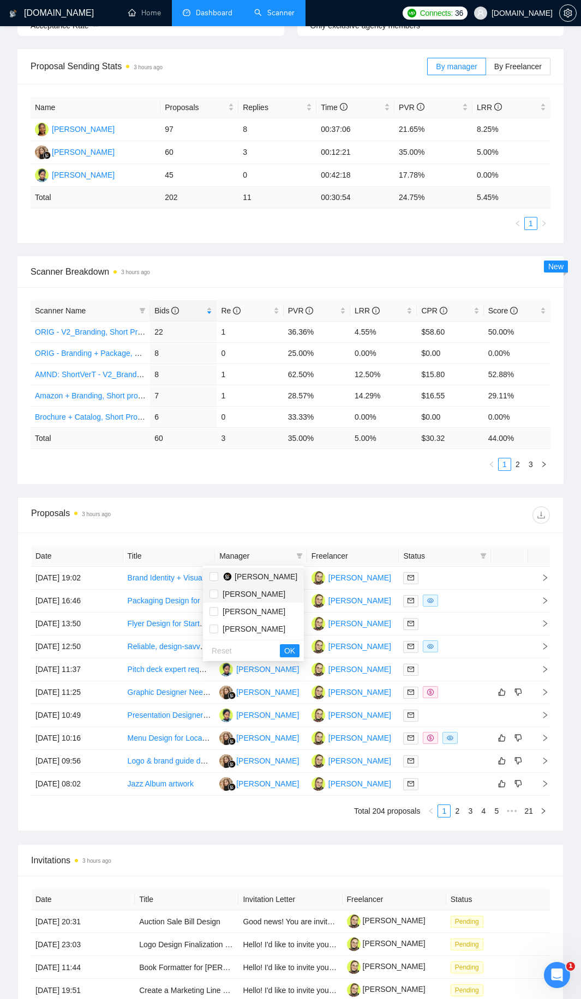
drag, startPoint x: 258, startPoint y: 578, endPoint x: 271, endPoint y: 600, distance: 25.4
click at [258, 580] on span "[PERSON_NAME]" at bounding box center [265, 576] width 63 height 9
checkbox input "true"
click at [285, 651] on button "OK" at bounding box center [290, 650] width 20 height 13
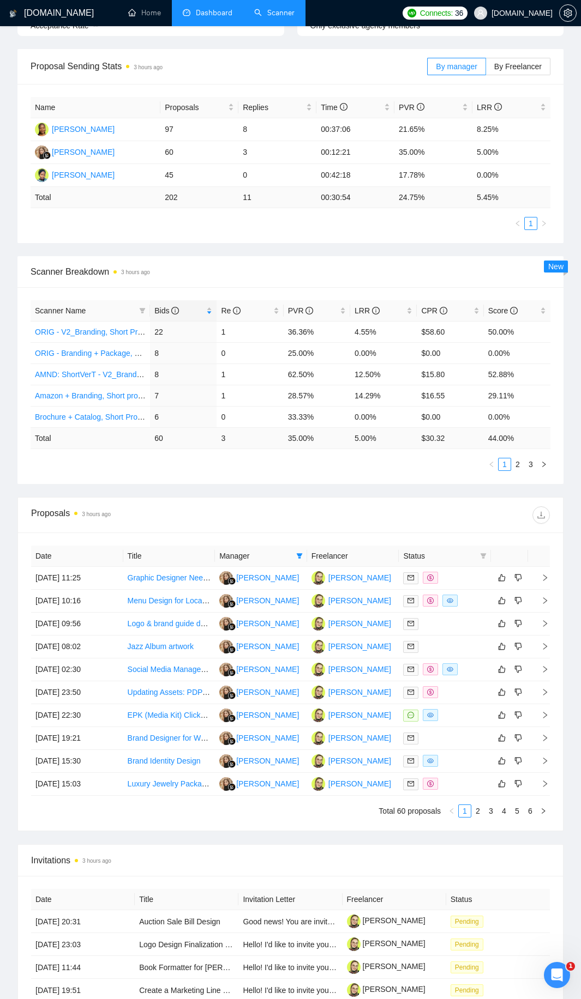
click at [307, 516] on div at bounding box center [421, 514] width 260 height 17
click at [445, 719] on div at bounding box center [444, 715] width 83 height 13
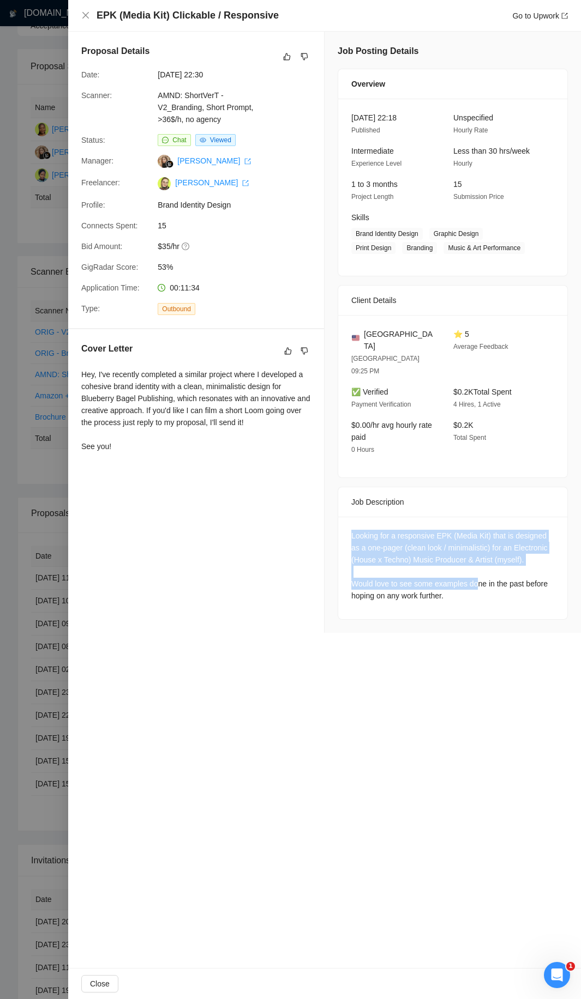
drag, startPoint x: 370, startPoint y: 517, endPoint x: 475, endPoint y: 560, distance: 113.4
click at [475, 560] on div "Looking for a responsive EPK (Media Kit) that is designed as a one-pager (clean…" at bounding box center [452, 568] width 229 height 102
click at [475, 562] on div "Looking for a responsive EPK (Media Kit) that is designed as a one-pager (clean…" at bounding box center [452, 566] width 203 height 72
drag, startPoint x: 425, startPoint y: 550, endPoint x: 347, endPoint y: 521, distance: 83.8
click at [347, 521] on div "Looking for a responsive EPK (Media Kit) that is designed as a one-pager (clean…" at bounding box center [452, 568] width 229 height 102
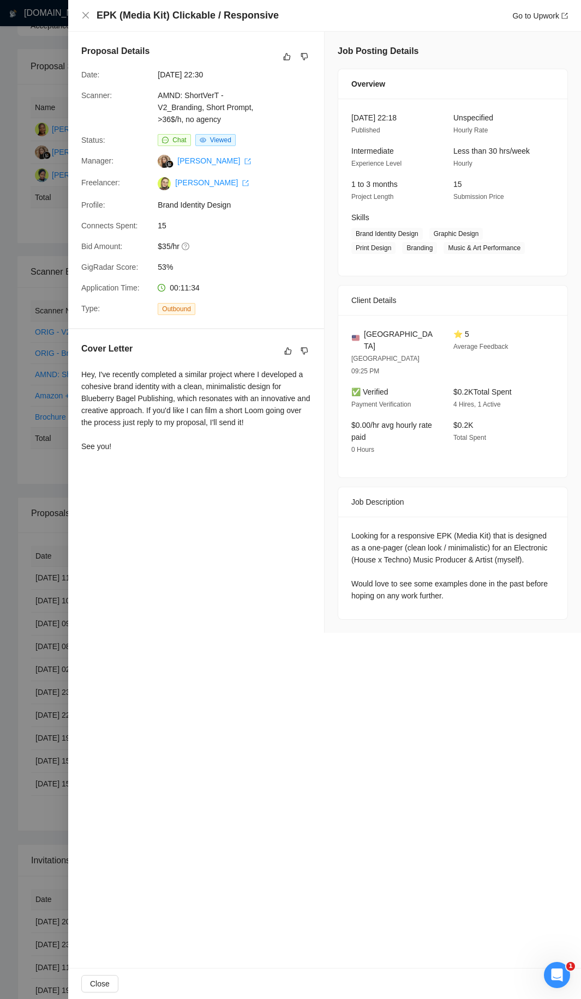
click at [39, 514] on div at bounding box center [290, 499] width 581 height 999
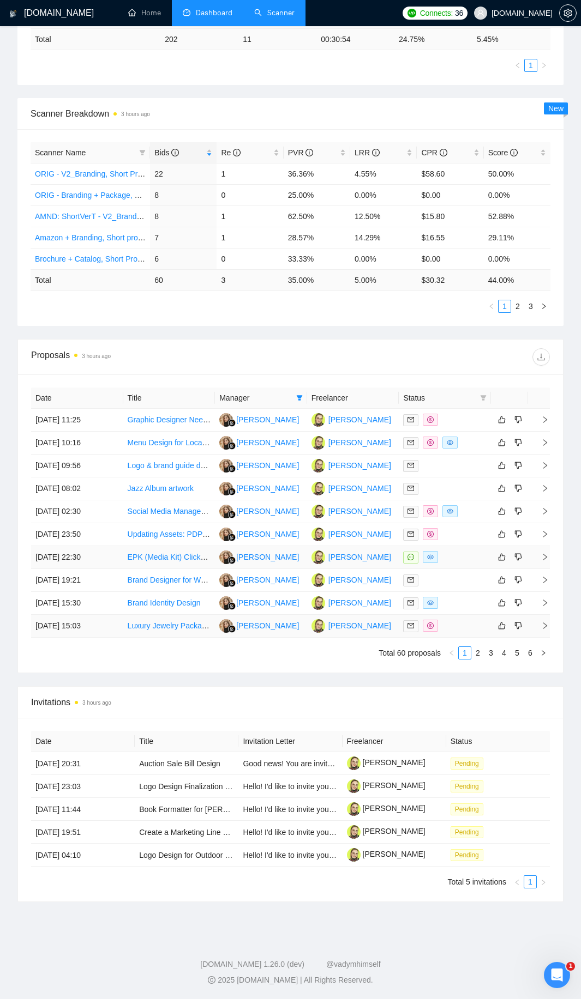
scroll to position [267, 0]
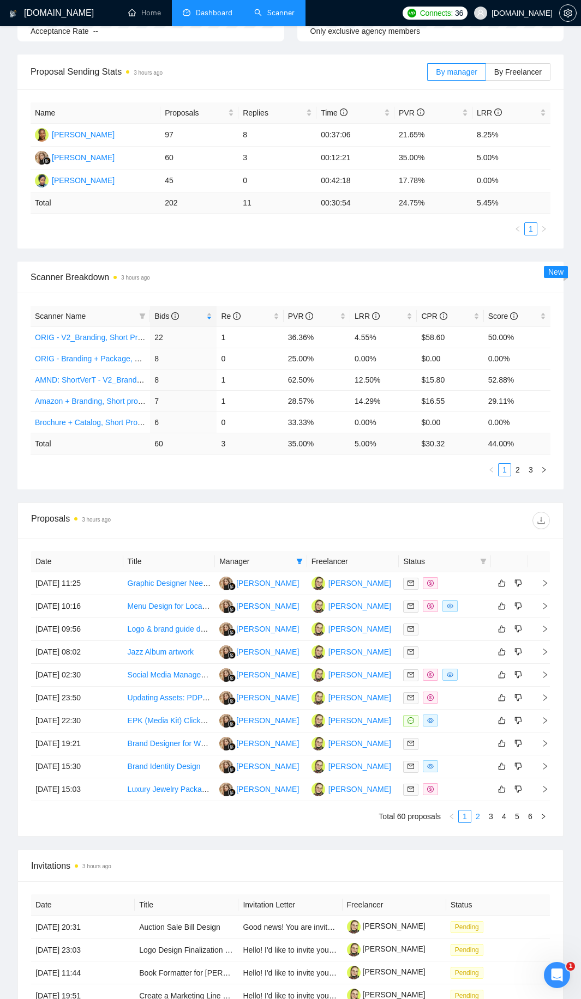
click at [480, 817] on link "2" at bounding box center [478, 817] width 12 height 12
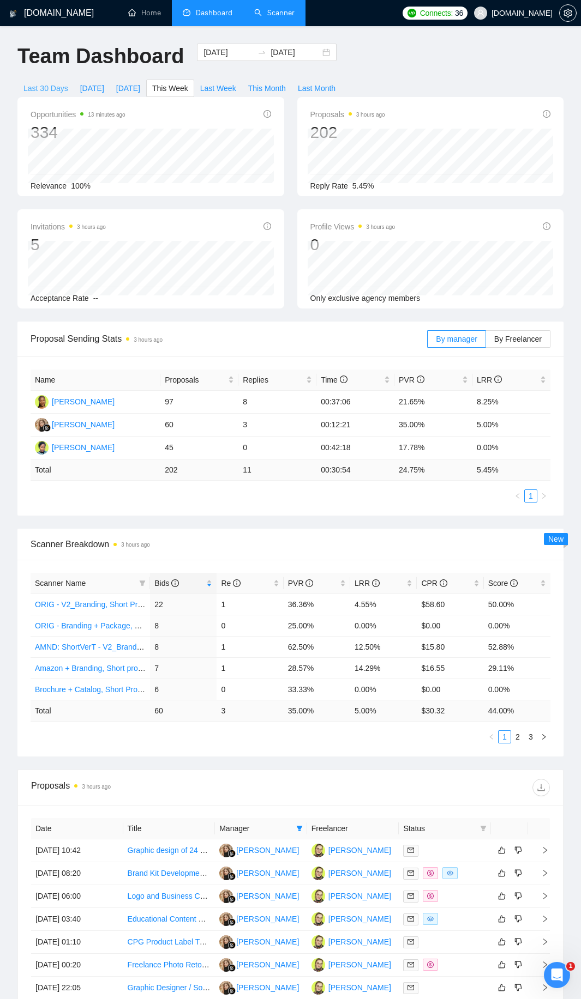
click at [67, 86] on button "Last 30 Days" at bounding box center [45, 88] width 57 height 17
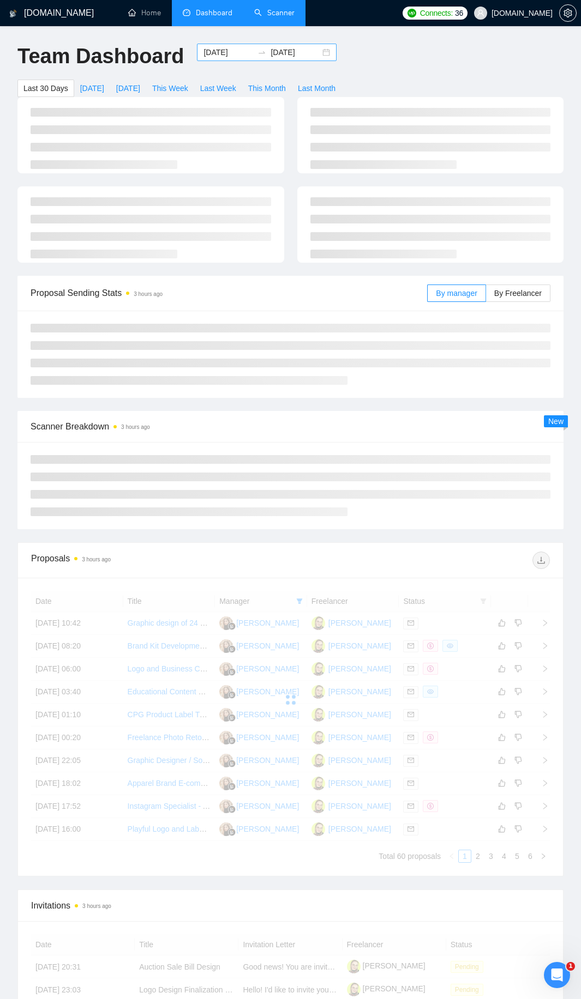
type input "[DATE]"
click at [287, 52] on input "[DATE]" at bounding box center [295, 52] width 50 height 12
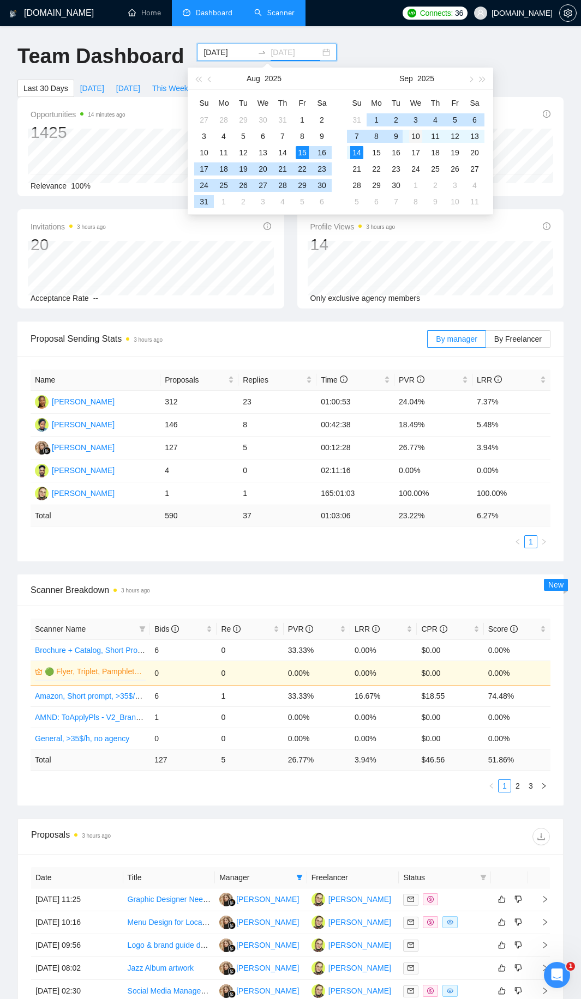
type input "[DATE]"
click at [413, 135] on div "10" at bounding box center [415, 136] width 13 height 13
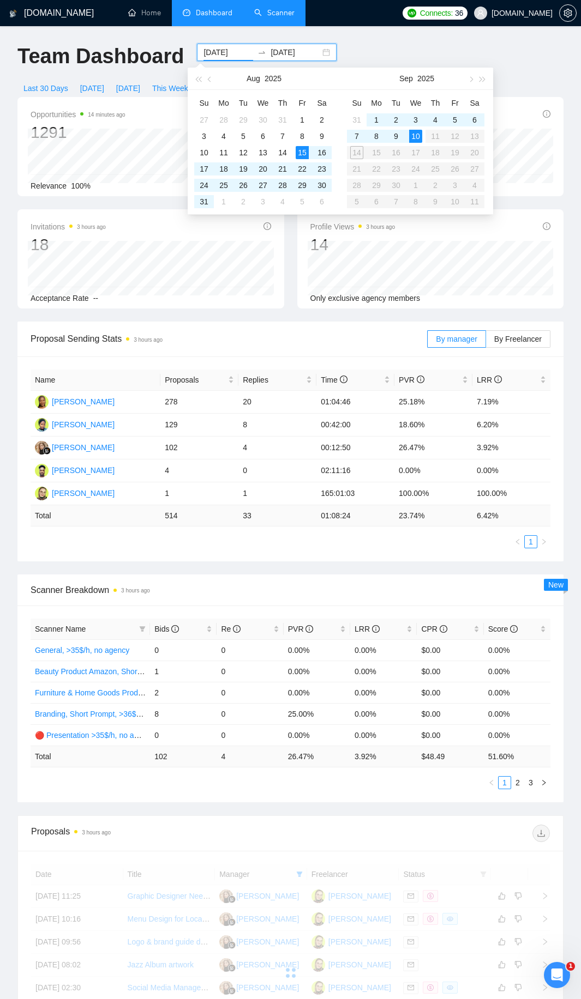
click at [359, 154] on table "Su Mo Tu We Th Fr Sa 31 1 2 3 4 5 6 7 8 9 10 11 12 13 14 15 16 17 18 19 20 21 2…" at bounding box center [415, 152] width 137 height 116
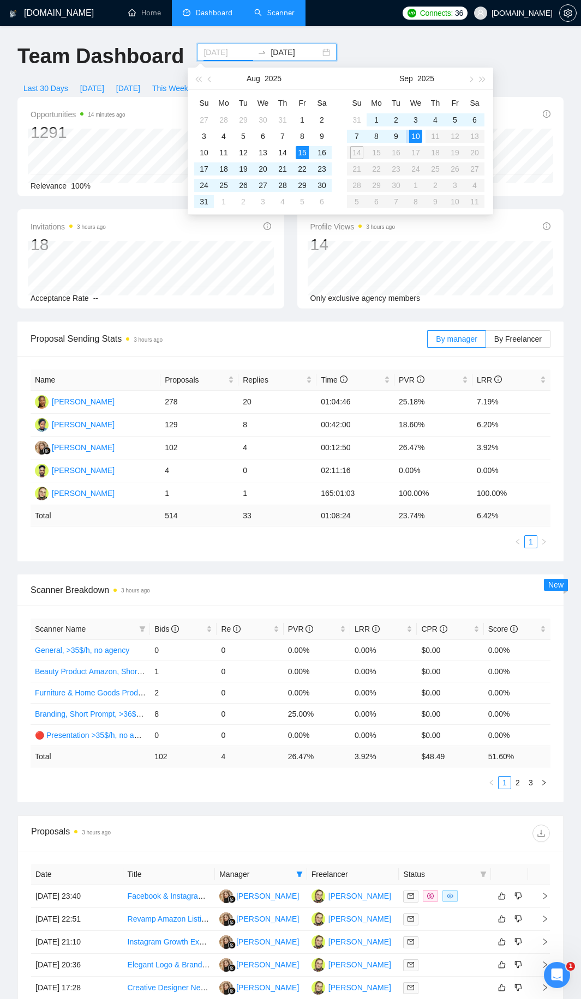
drag, startPoint x: 414, startPoint y: 142, endPoint x: 221, endPoint y: 53, distance: 211.7
click at [226, 60] on div "[DATE] [DATE]" at bounding box center [267, 52] width 140 height 17
click at [220, 51] on input "[DATE]" at bounding box center [228, 52] width 50 height 12
click at [222, 53] on input "[DATE]" at bounding box center [228, 52] width 50 height 12
type input "[DATE]"
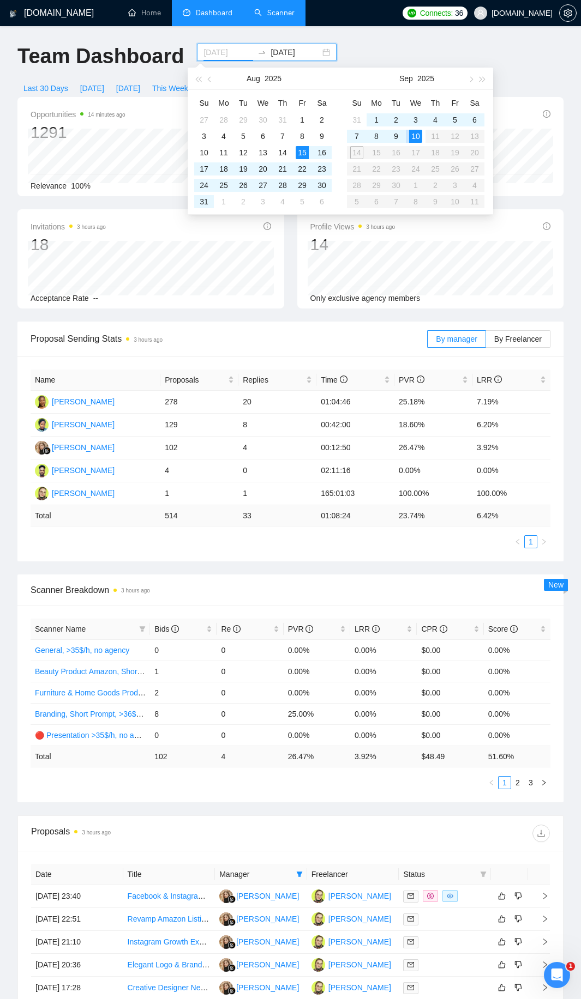
click at [415, 138] on div "10" at bounding box center [415, 136] width 13 height 13
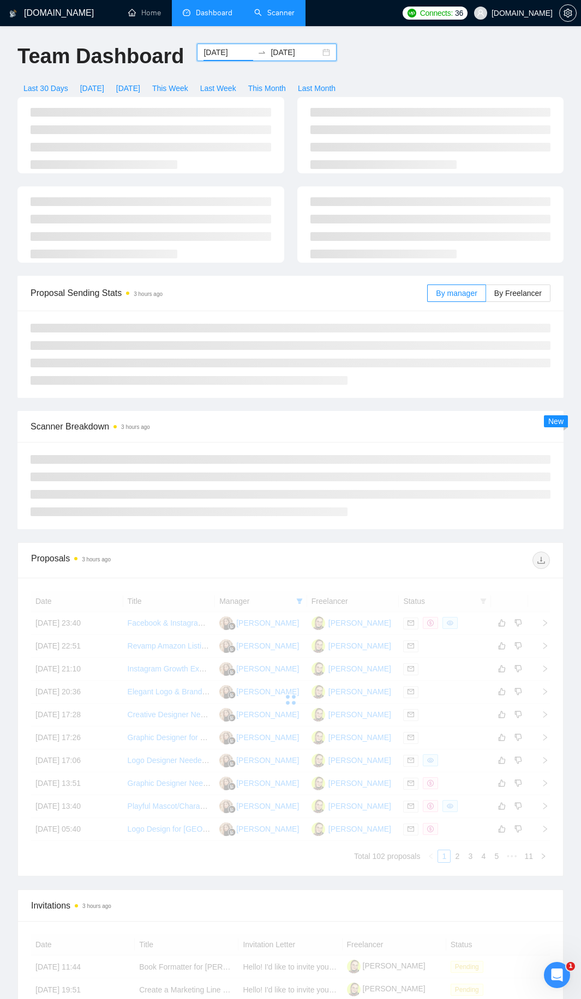
click at [280, 53] on input "[DATE]" at bounding box center [295, 52] width 50 height 12
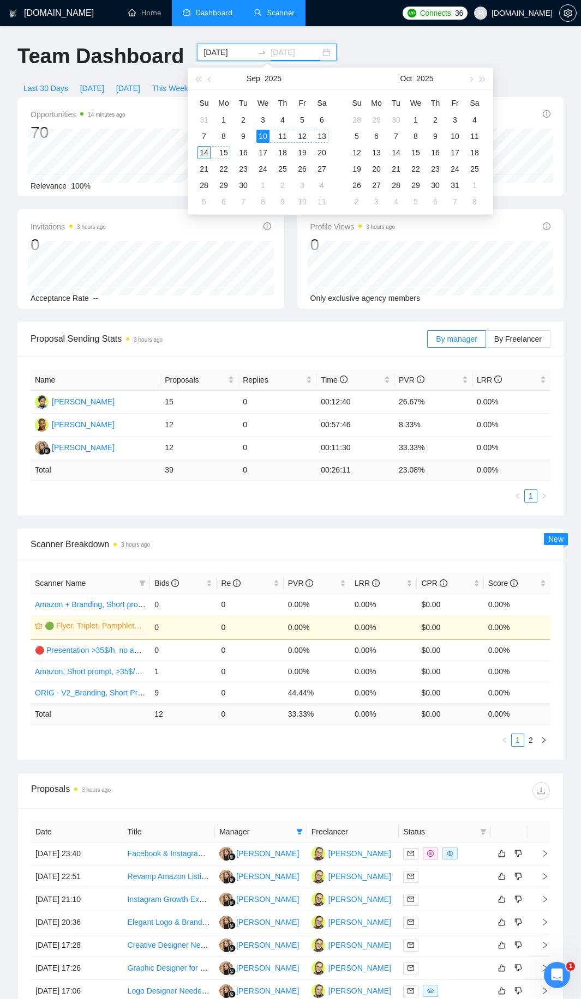
type input "[DATE]"
click at [205, 152] on div "14" at bounding box center [203, 152] width 13 height 13
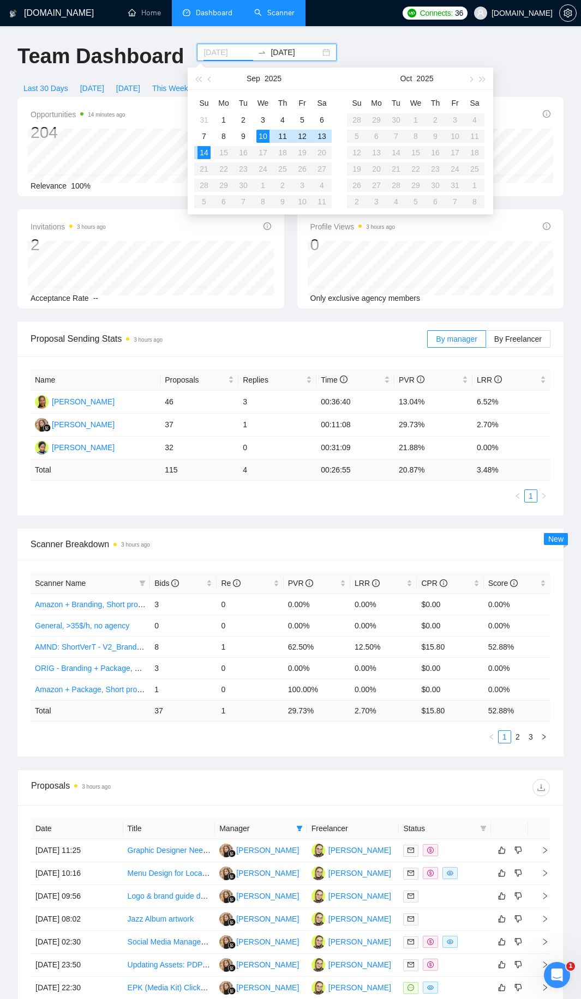
type input "[DATE]"
click at [283, 291] on div "Invitations 3 hours ago 2 Acceptance Rate --" at bounding box center [150, 258] width 267 height 99
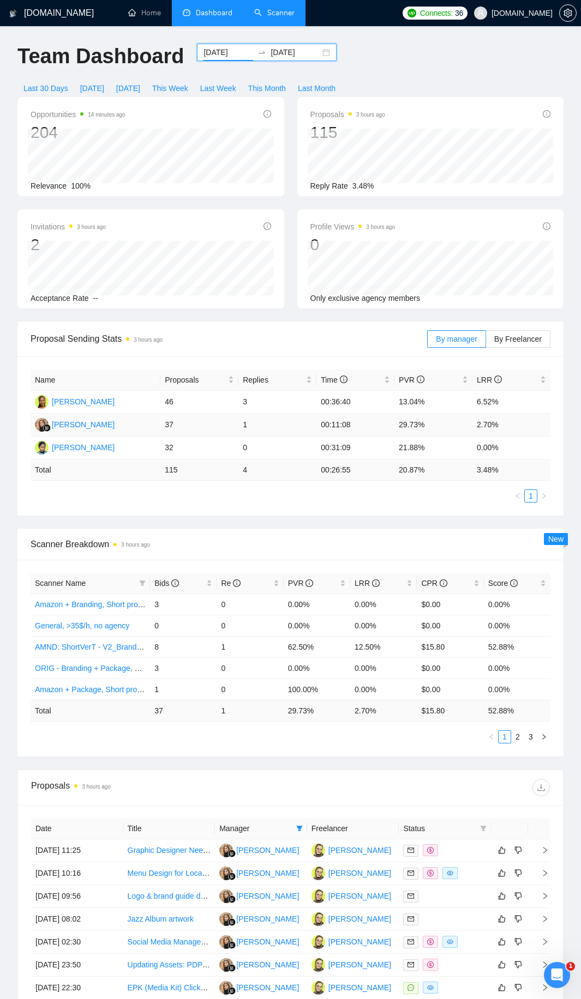
scroll to position [218, 0]
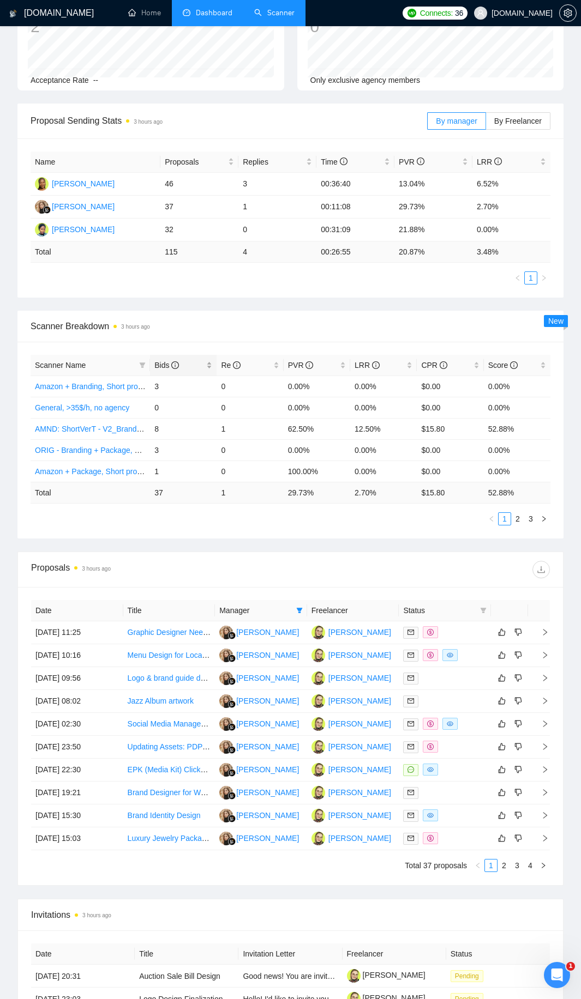
click at [202, 365] on span "Bids" at bounding box center [179, 365] width 50 height 12
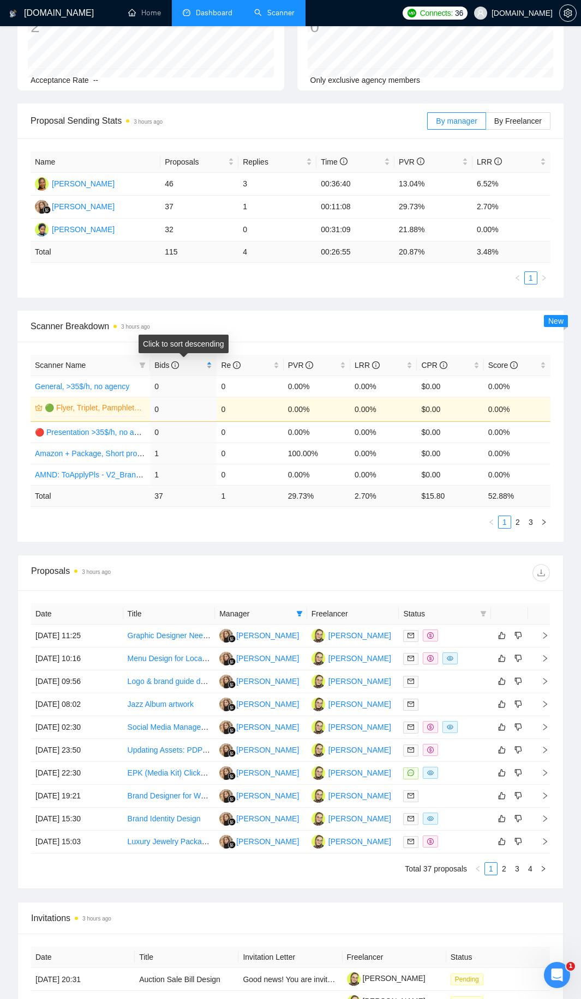
click at [206, 365] on div "Bids" at bounding box center [183, 365] width 58 height 12
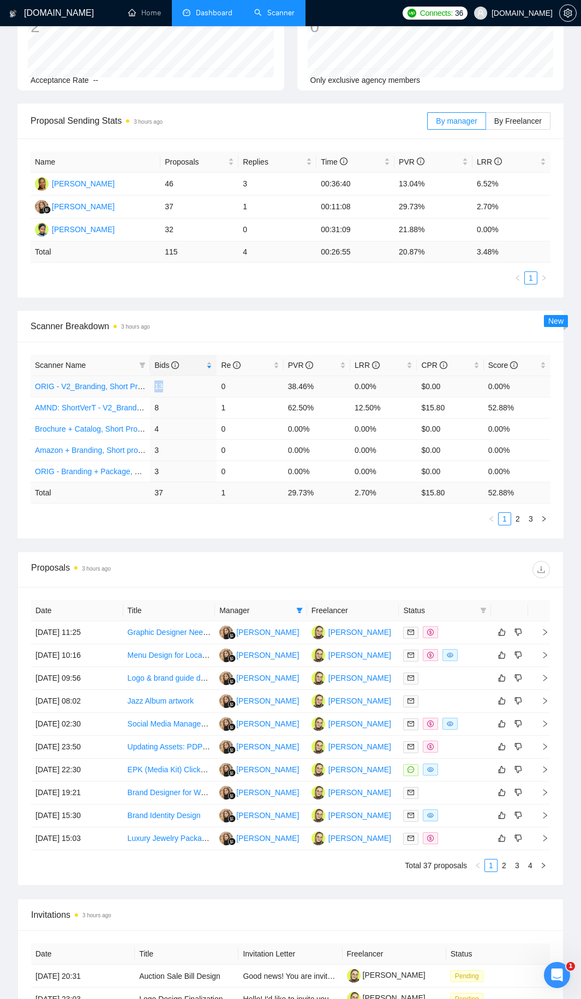
drag, startPoint x: 152, startPoint y: 388, endPoint x: 173, endPoint y: 388, distance: 21.3
click at [173, 388] on td "13" at bounding box center [183, 386] width 67 height 21
drag, startPoint x: 255, startPoint y: 390, endPoint x: 168, endPoint y: 388, distance: 86.7
click at [168, 388] on tr "ORIG - V2_Branding, Short Prompt, >36$/h, no agency 13 0 38.46% 0.00% $0.00 0.0…" at bounding box center [291, 386] width 520 height 21
click at [119, 384] on link "ORIG - V2_Branding, Short Prompt, >36$/h, no agency" at bounding box center [128, 386] width 187 height 9
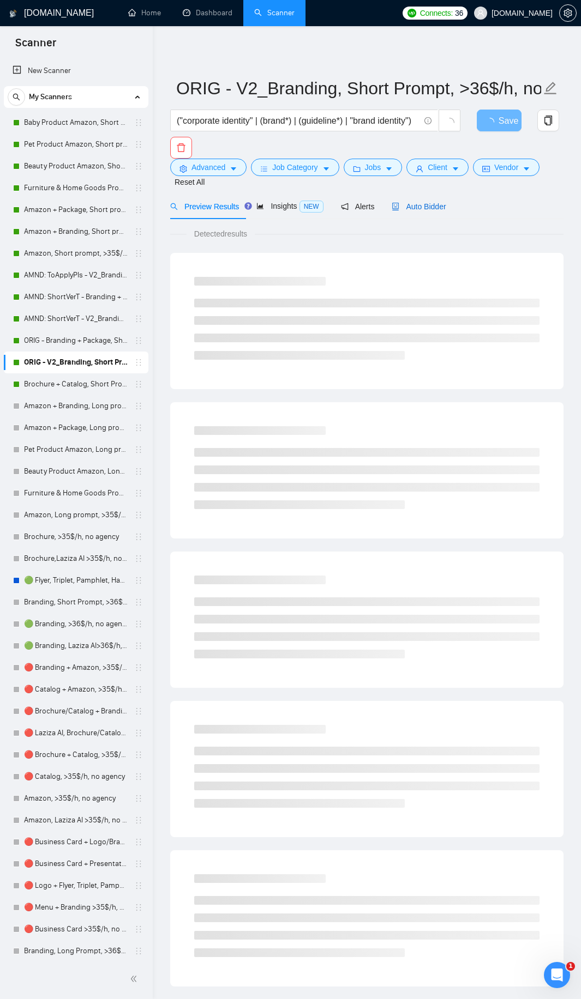
click at [431, 210] on span "Auto Bidder" at bounding box center [418, 206] width 54 height 9
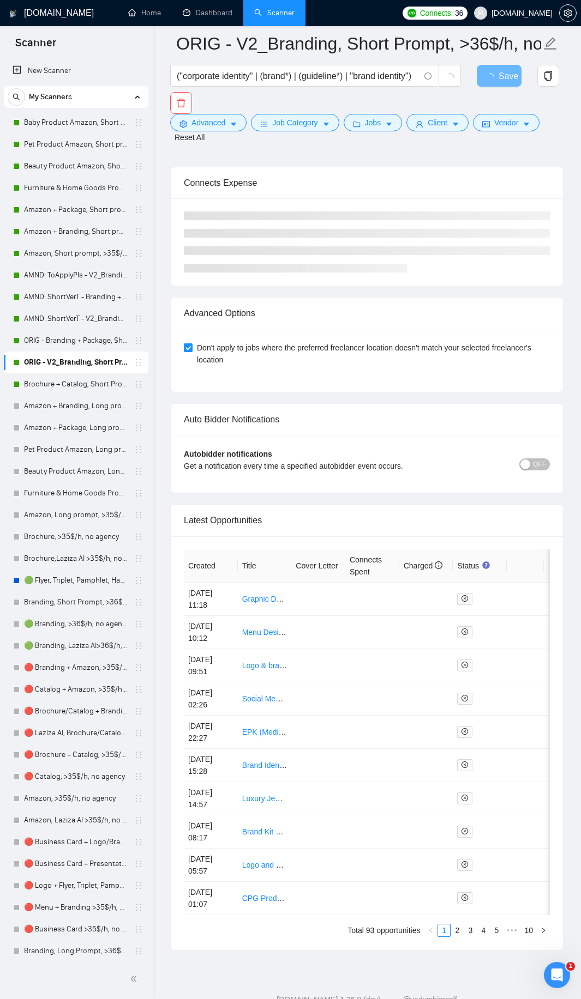
scroll to position [2376, 0]
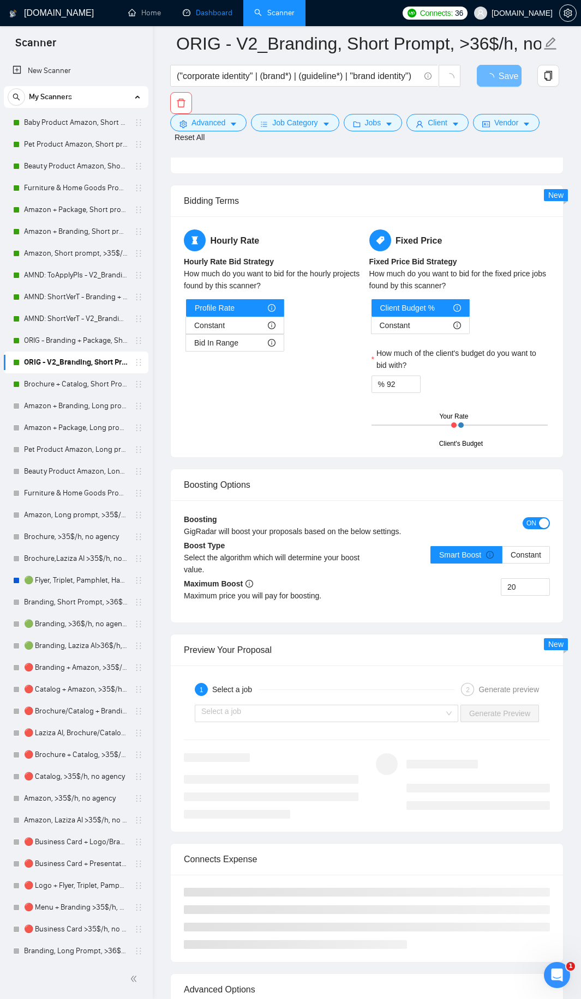
click at [189, 17] on link "Dashboard" at bounding box center [208, 12] width 50 height 9
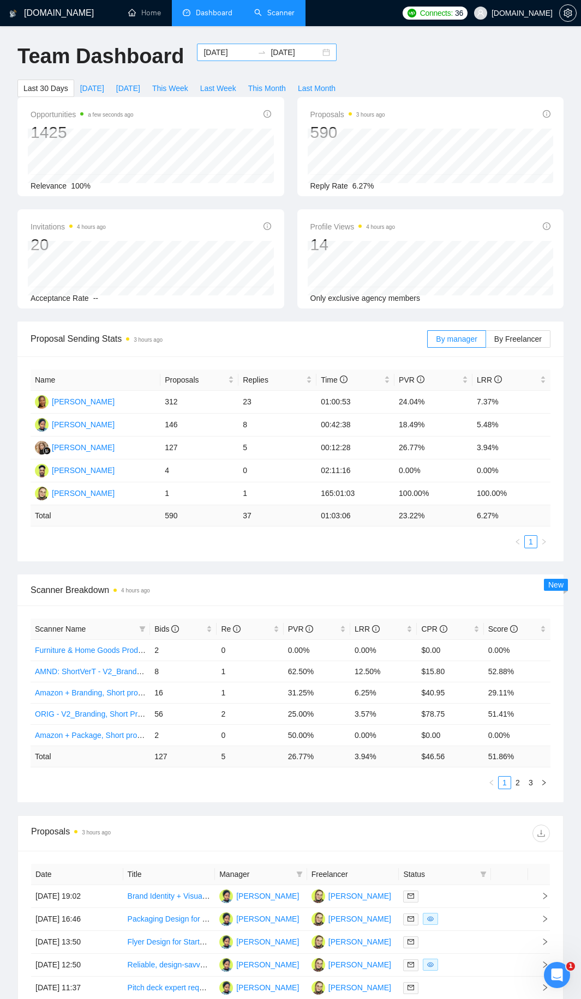
click at [206, 57] on input "[DATE]" at bounding box center [228, 52] width 50 height 12
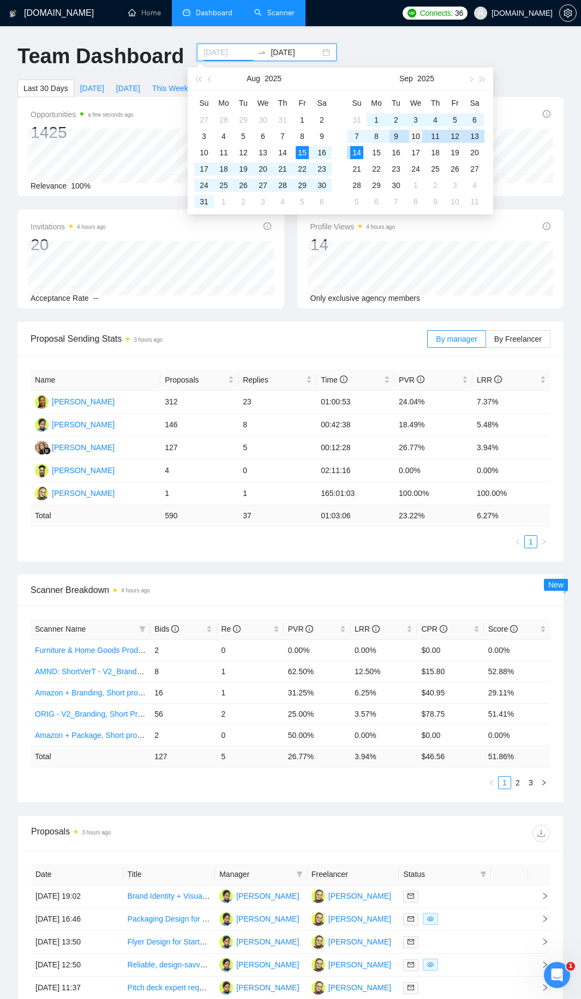
type input "[DATE]"
click at [412, 134] on div "10" at bounding box center [415, 136] width 13 height 13
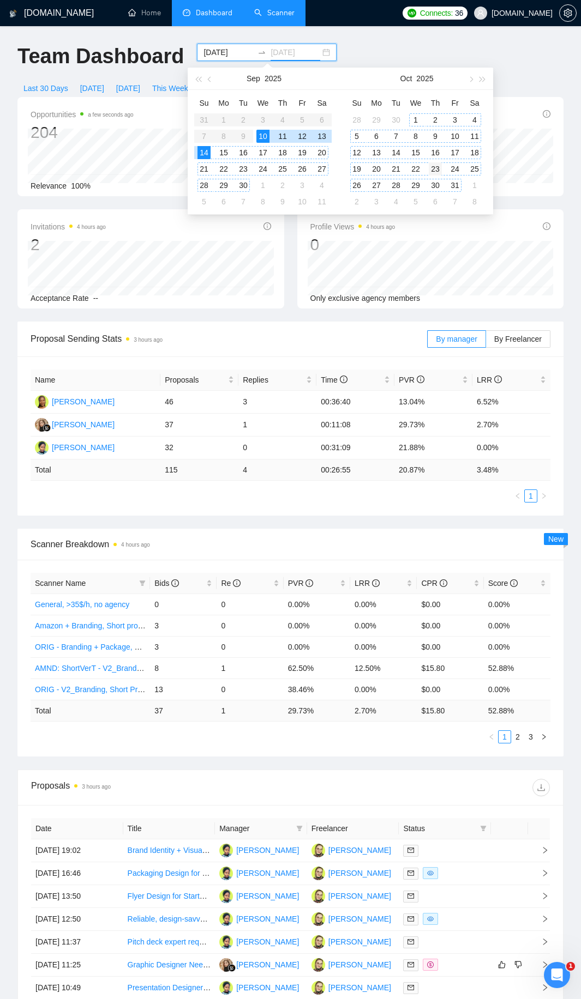
type input "[DATE]"
click at [440, 167] on div "23" at bounding box center [435, 168] width 13 height 13
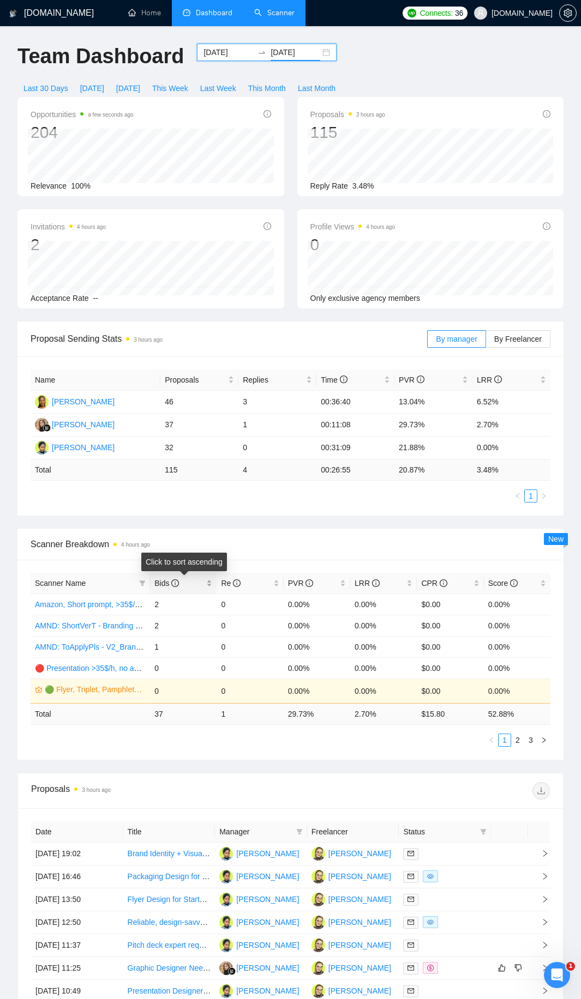
click at [207, 587] on div "Bids" at bounding box center [183, 583] width 58 height 12
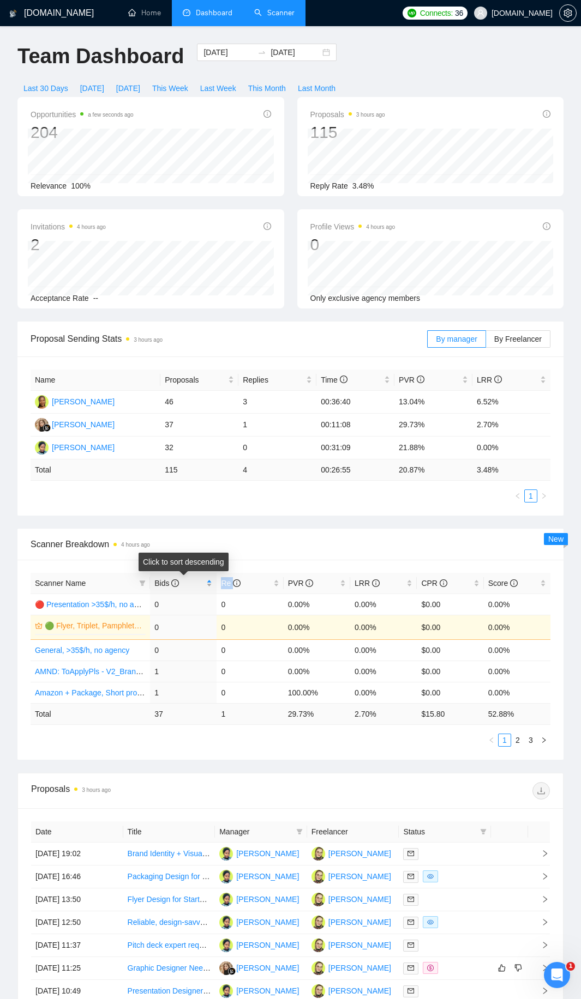
click at [207, 587] on div "Bids" at bounding box center [183, 583] width 58 height 12
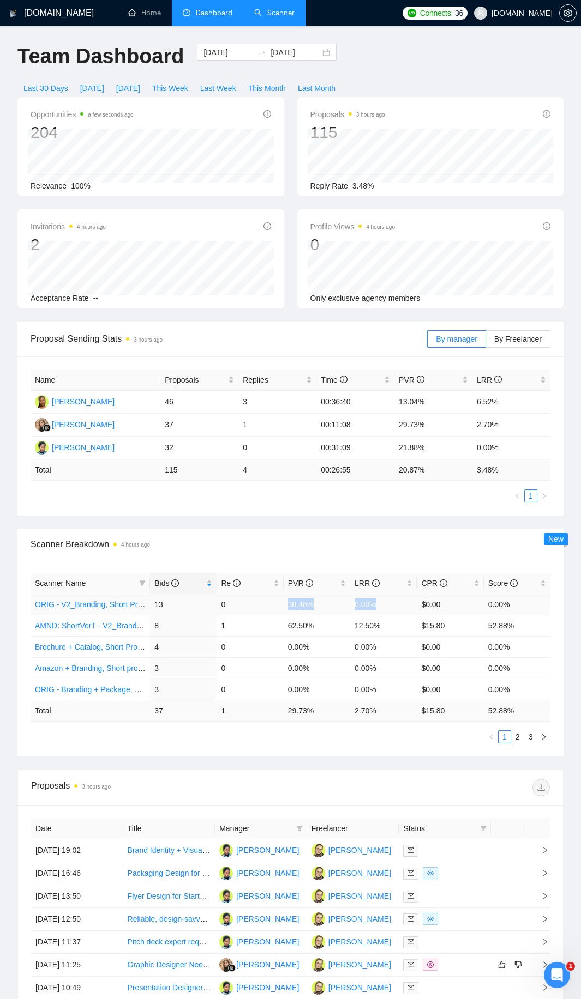
drag, startPoint x: 279, startPoint y: 599, endPoint x: 381, endPoint y: 607, distance: 102.2
click at [381, 607] on tr "ORIG - V2_Branding, Short Prompt, >36$/h, no agency 13 0 38.46% 0.00% $0.00 0.0…" at bounding box center [291, 604] width 520 height 21
drag, startPoint x: 150, startPoint y: 624, endPoint x: 382, endPoint y: 625, distance: 231.2
click at [382, 625] on tr "AMND: ShortVerT - V2_Branding, Short Prompt, >36$/h, no agency 8 1 62.50% 12.50…" at bounding box center [291, 625] width 520 height 21
click at [382, 625] on td "12.50%" at bounding box center [383, 625] width 67 height 21
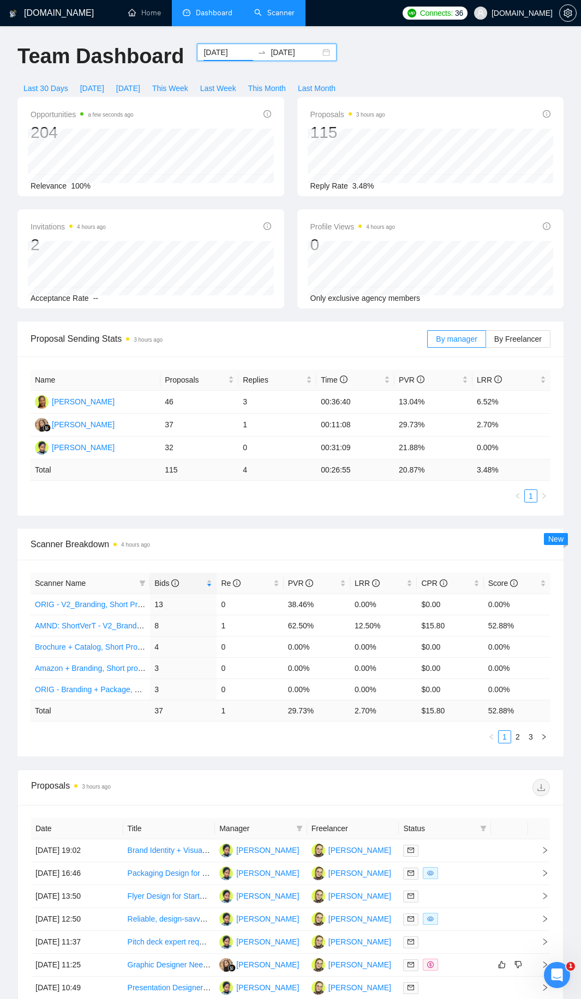
click at [219, 55] on input "[DATE]" at bounding box center [228, 52] width 50 height 12
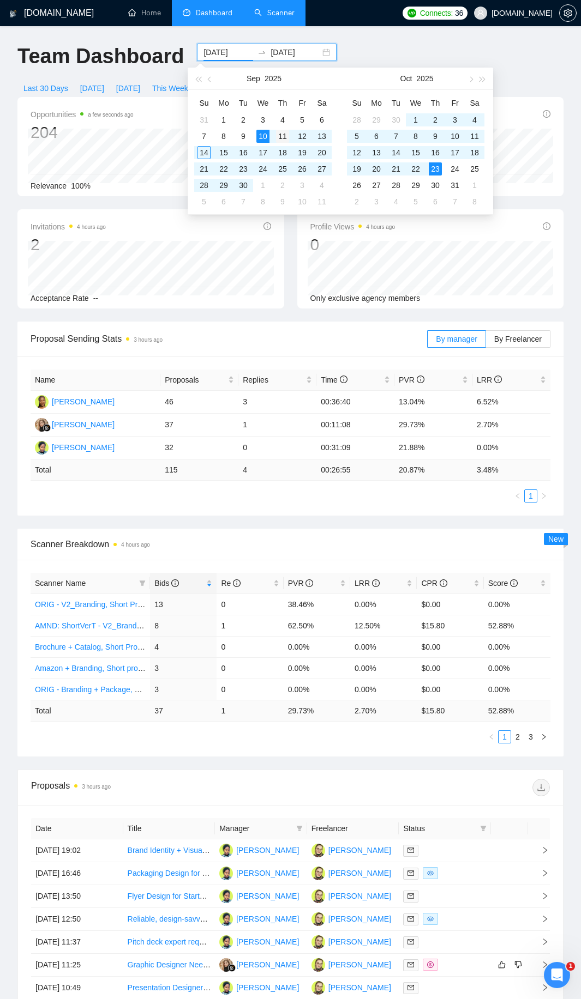
type input "[DATE]"
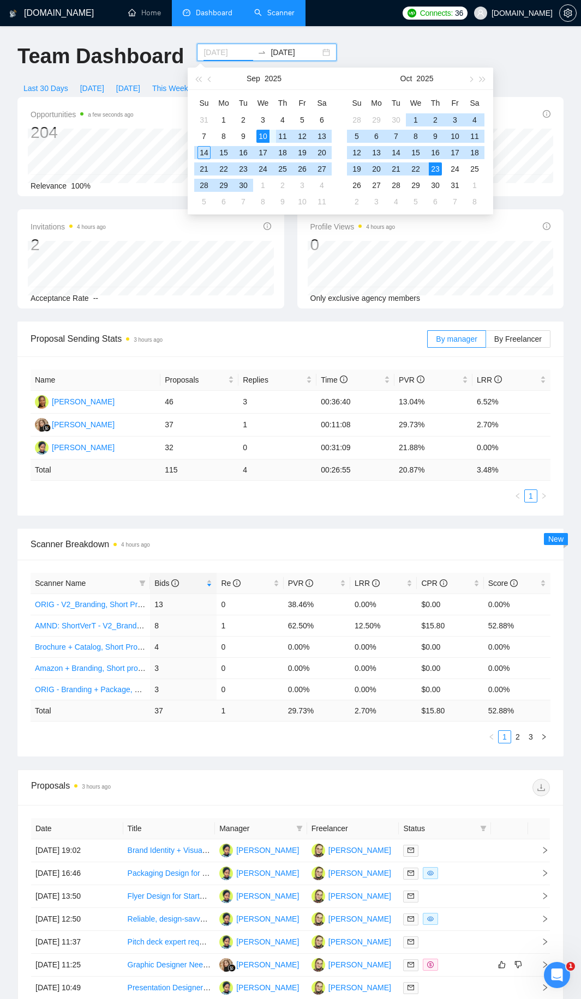
click at [282, 138] on div "11" at bounding box center [282, 136] width 13 height 13
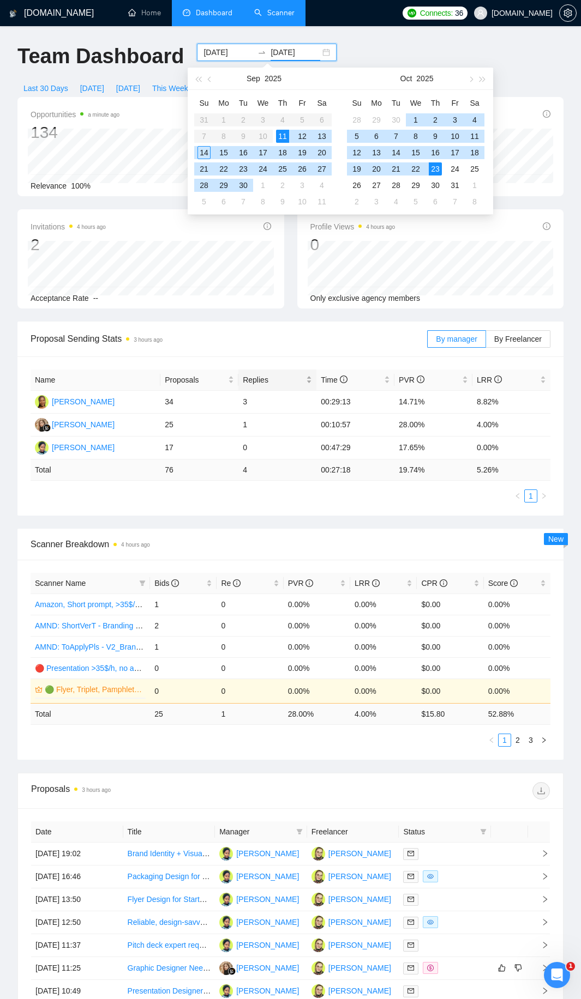
type input "[DATE]"
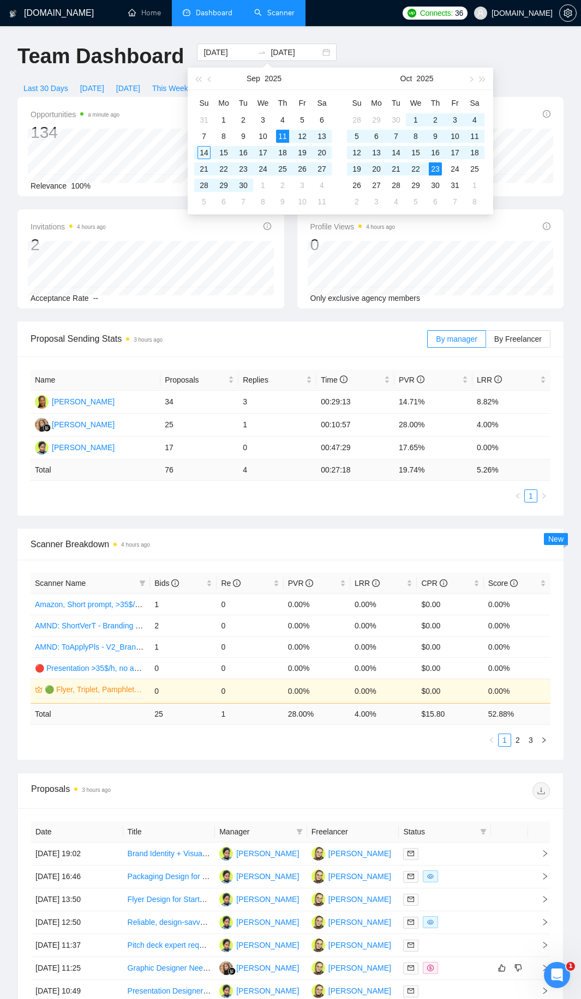
click at [270, 349] on div "Proposal Sending Stats 3 hours ago" at bounding box center [229, 338] width 396 height 31
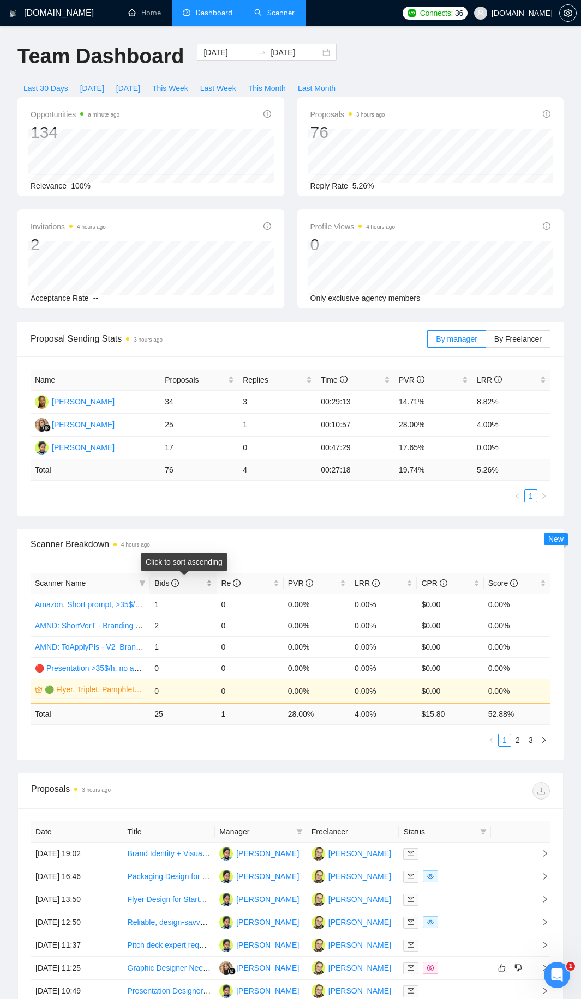
click at [206, 589] on div "Bids" at bounding box center [183, 583] width 58 height 12
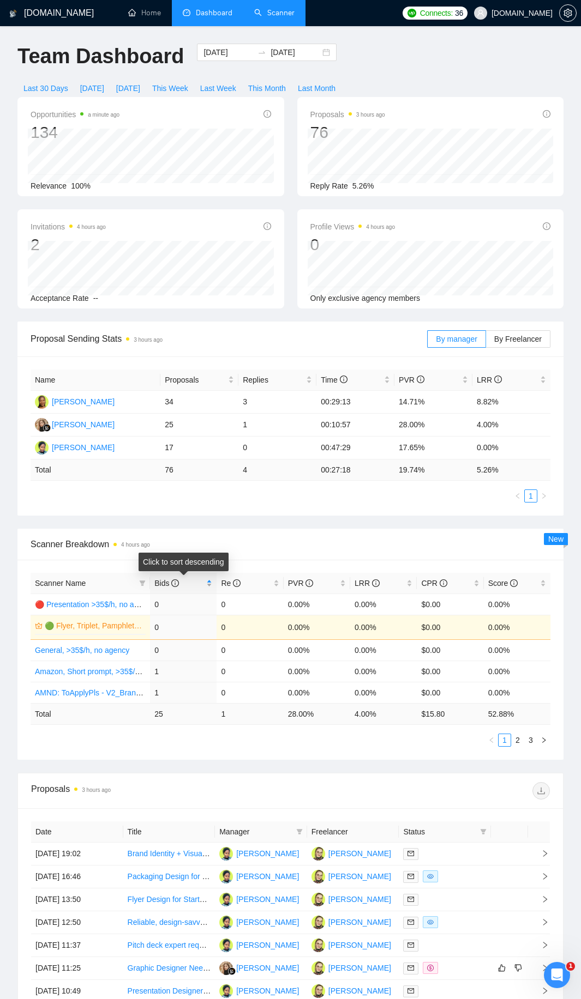
click at [209, 587] on div "Bids" at bounding box center [183, 583] width 58 height 12
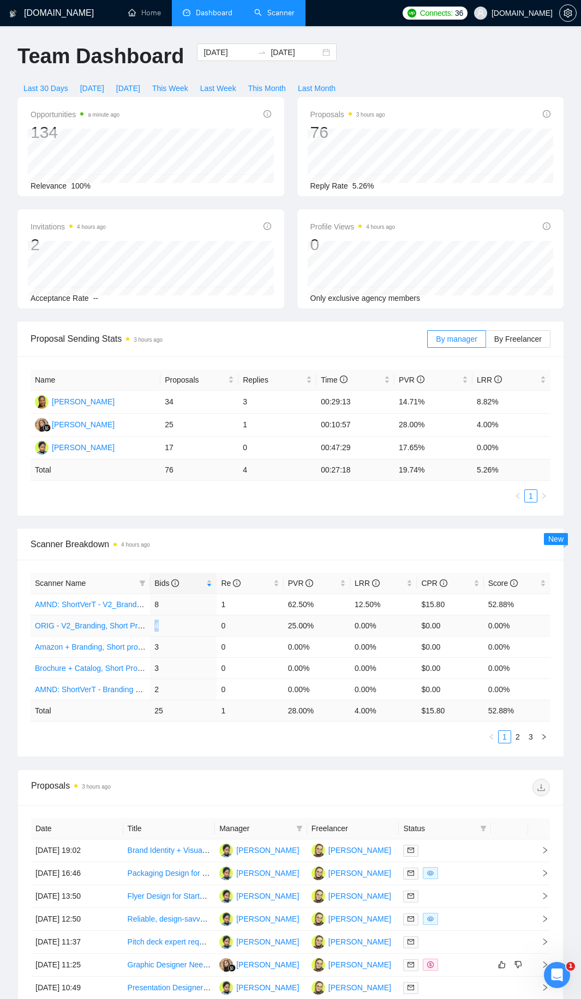
drag, startPoint x: 160, startPoint y: 624, endPoint x: 149, endPoint y: 625, distance: 11.5
click at [149, 625] on tr "ORIG - V2_Branding, Short Prompt, >36$/h, no agency 4 0 25.00% 0.00% $0.00 0.00%" at bounding box center [291, 625] width 520 height 21
click at [132, 624] on link "ORIG - V2_Branding, Short Prompt, >36$/h, no agency" at bounding box center [128, 626] width 187 height 9
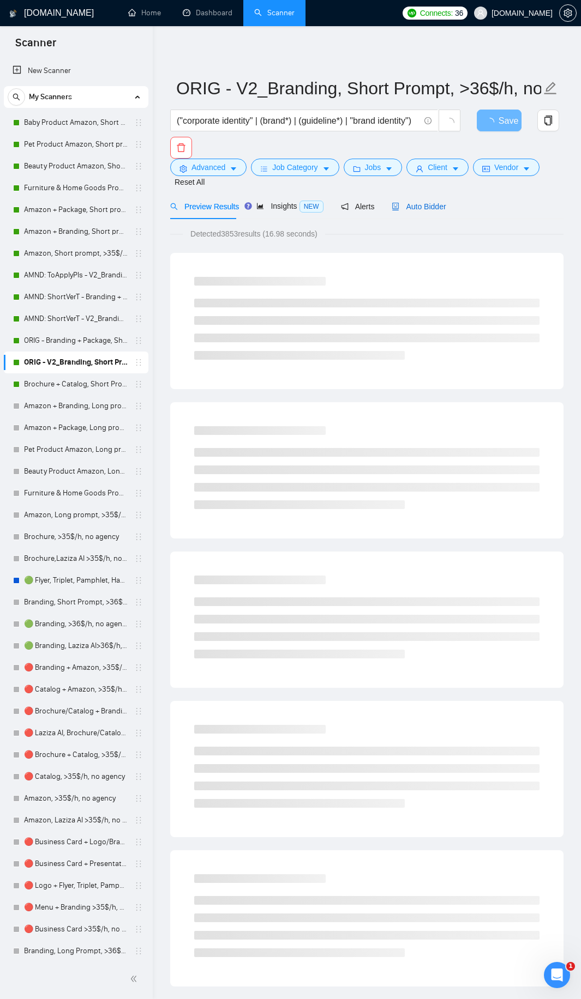
click at [416, 205] on span "Auto Bidder" at bounding box center [418, 206] width 54 height 9
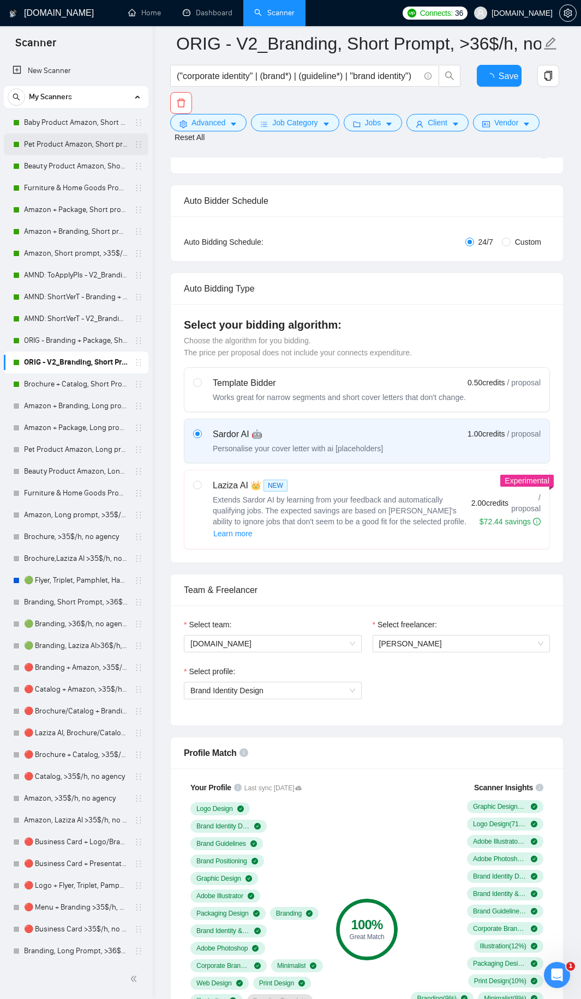
scroll to position [44, 0]
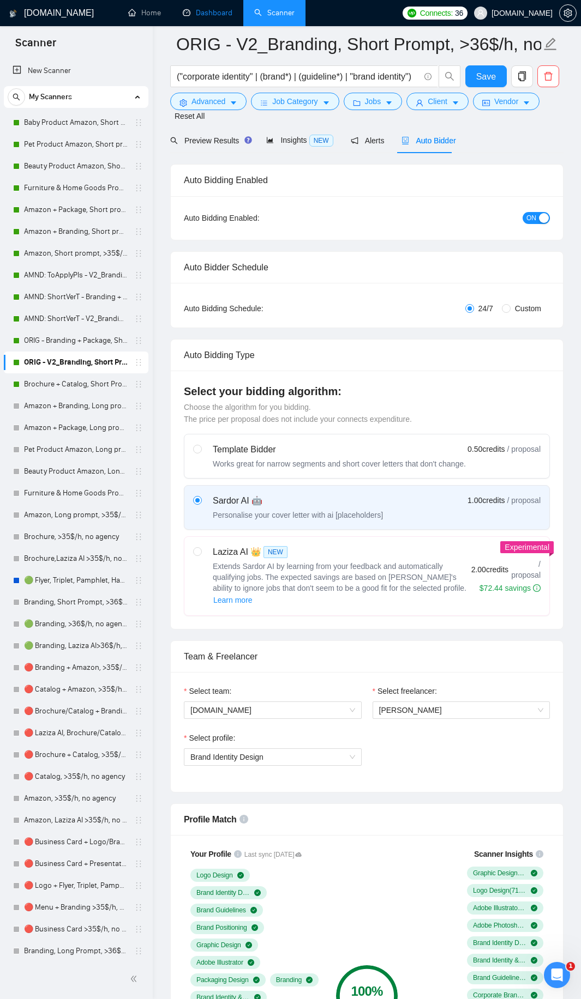
click at [208, 17] on link "Dashboard" at bounding box center [208, 12] width 50 height 9
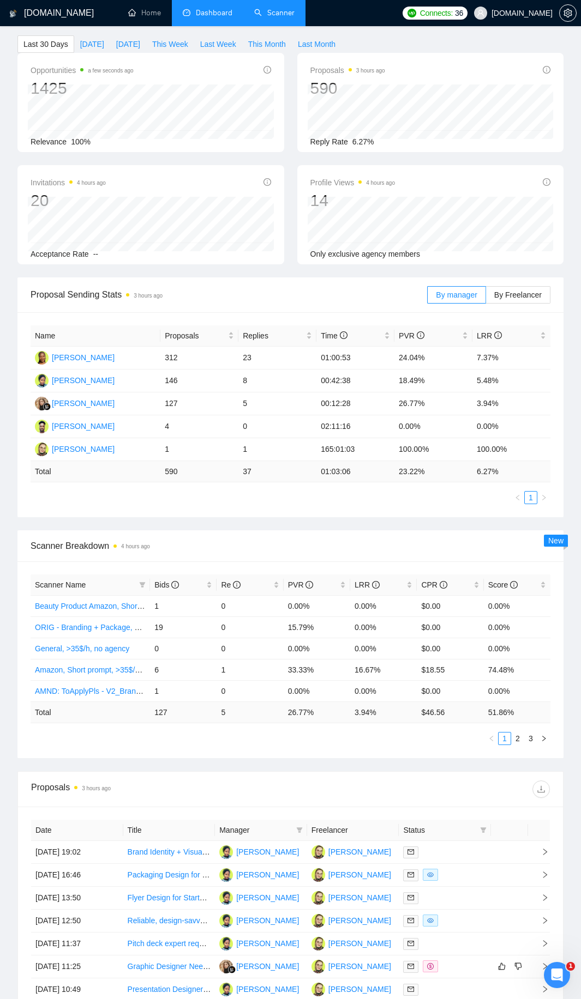
click at [329, 506] on div "Name Proposals Replies Time PVR LRR [PERSON_NAME] 312 23 01:00:53 24.04% 7.37% …" at bounding box center [290, 414] width 546 height 205
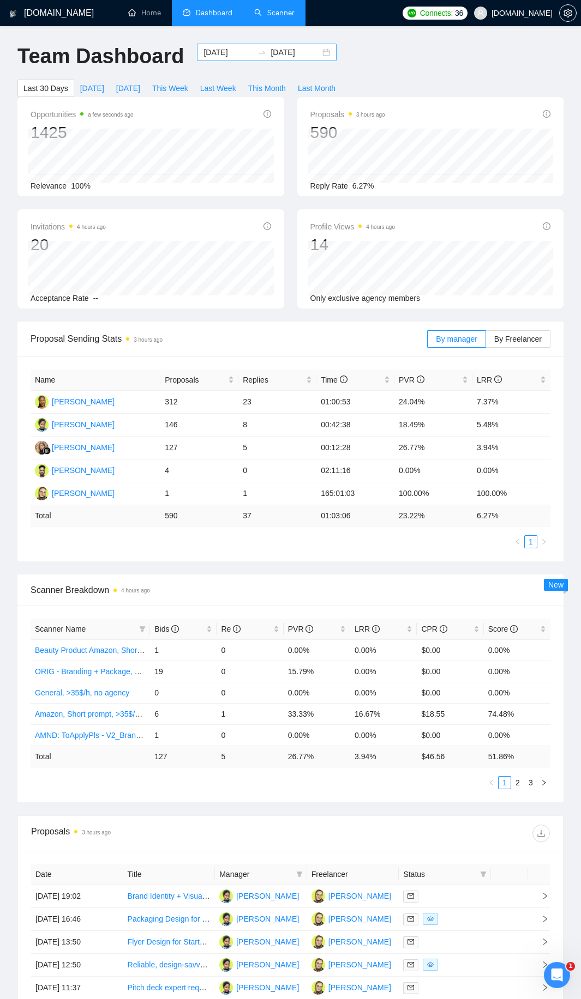
click at [219, 50] on input "[DATE]" at bounding box center [228, 52] width 50 height 12
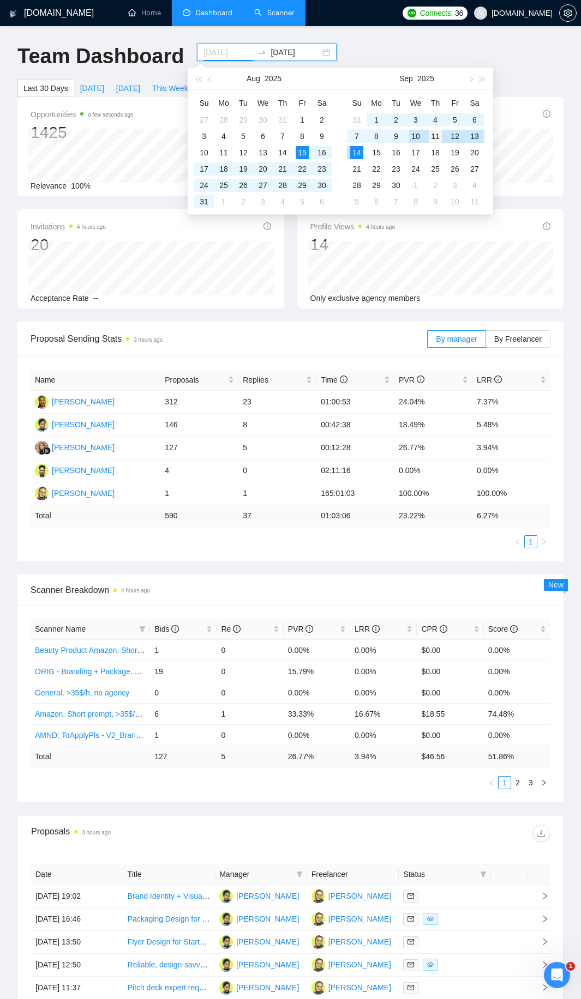
type input "[DATE]"
click at [435, 137] on div "11" at bounding box center [435, 136] width 13 height 13
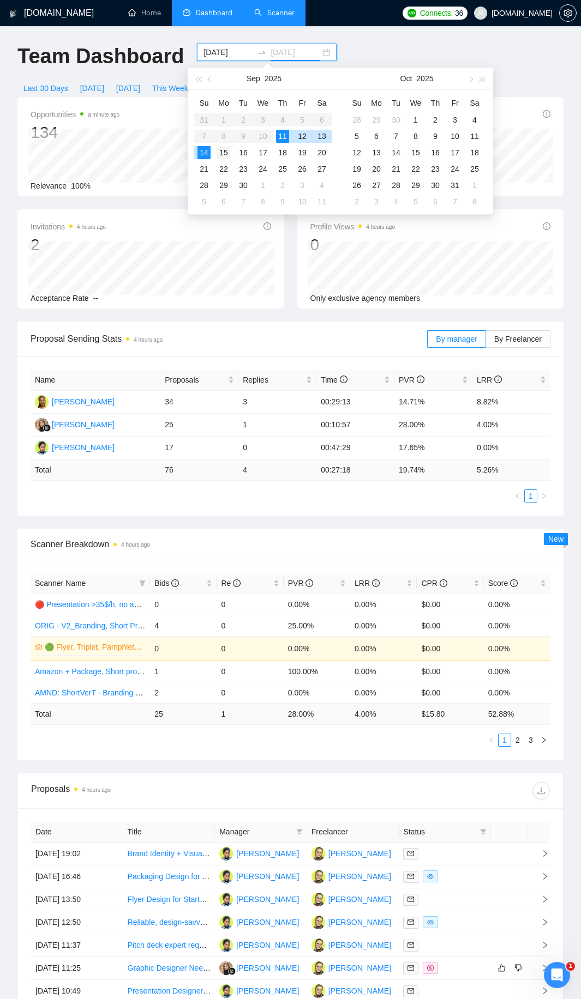
type input "[DATE]"
click at [220, 155] on div "15" at bounding box center [223, 152] width 13 height 13
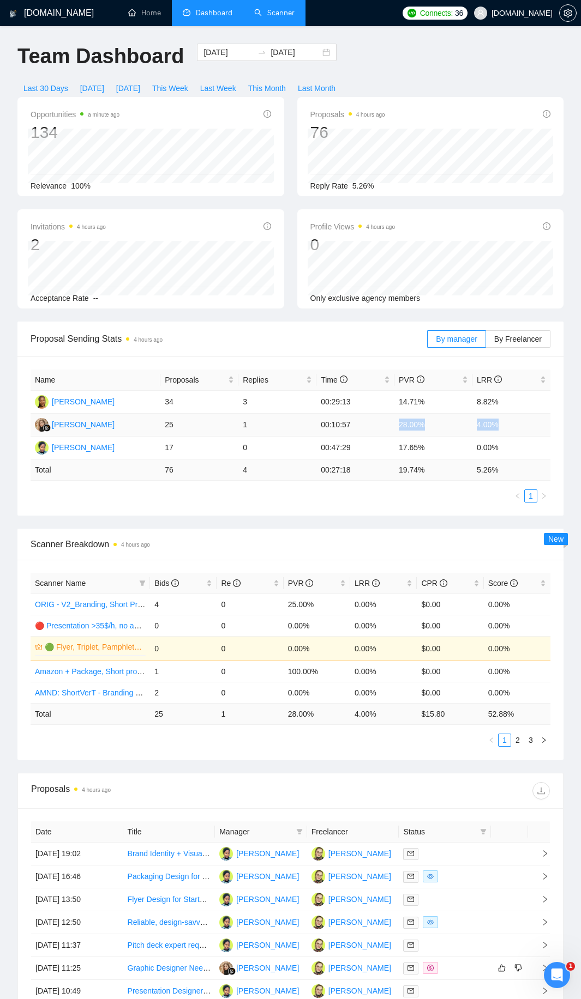
drag, startPoint x: 390, startPoint y: 427, endPoint x: 507, endPoint y: 429, distance: 117.2
click at [507, 429] on tr "[PERSON_NAME] 25 1 00:10:57 28.00% 4.00%" at bounding box center [291, 425] width 520 height 23
click at [507, 429] on td "4.00%" at bounding box center [511, 425] width 78 height 23
drag, startPoint x: 521, startPoint y: 423, endPoint x: 219, endPoint y: 424, distance: 302.0
click at [219, 424] on tr "[PERSON_NAME] 25 1 00:10:57 28.00% 4.00%" at bounding box center [291, 425] width 520 height 23
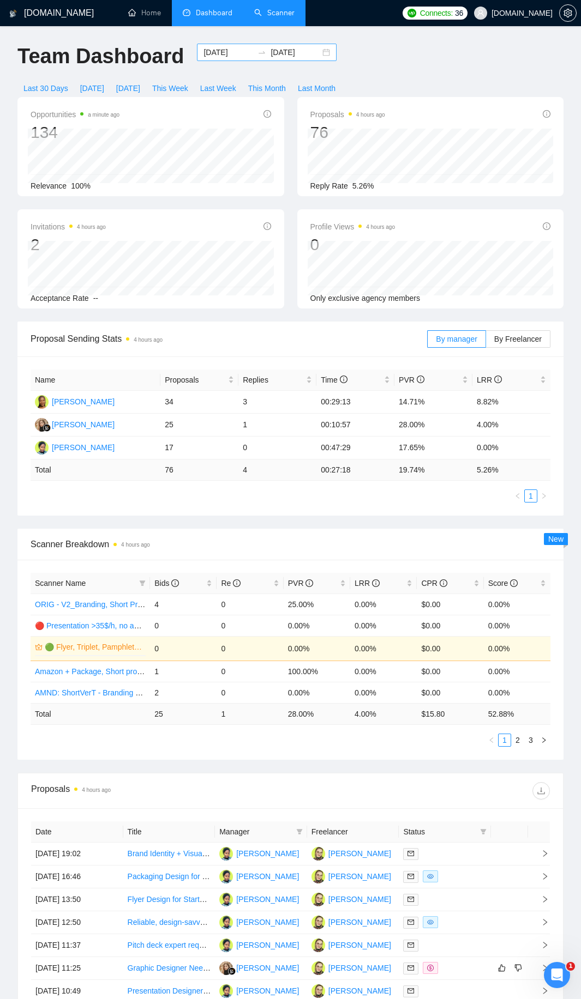
click at [216, 53] on input "[DATE]" at bounding box center [228, 52] width 50 height 12
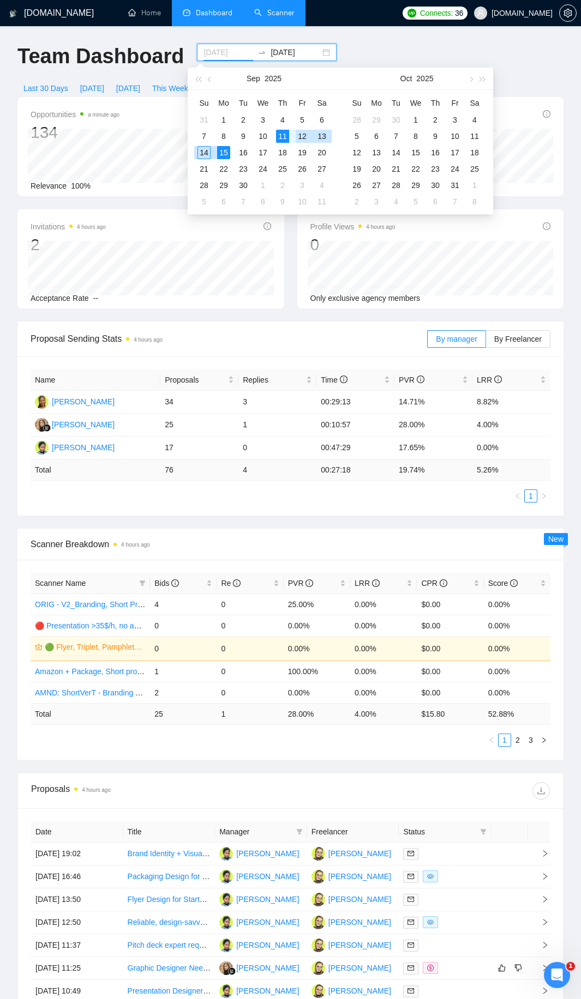
type input "[DATE]"
click at [300, 137] on div "12" at bounding box center [301, 136] width 13 height 13
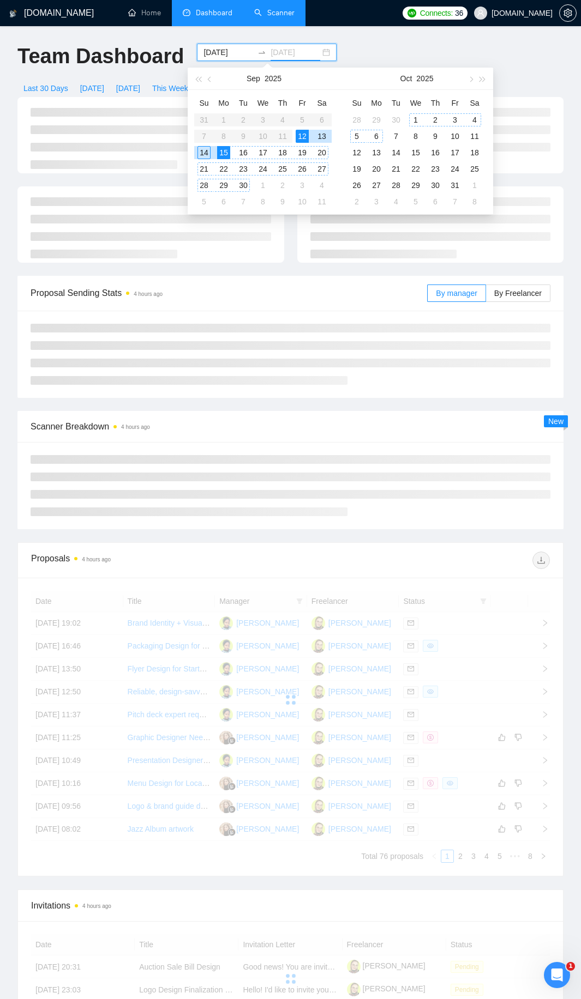
type input "[DATE]"
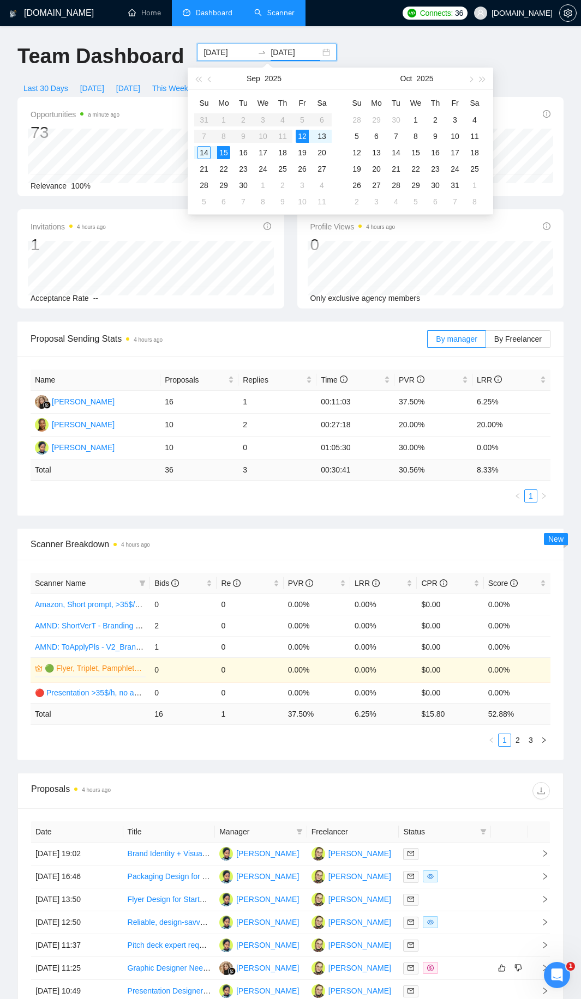
click at [295, 288] on div "Profile Views 4 hours ago 0 Only exclusive agency members" at bounding box center [431, 258] width 280 height 99
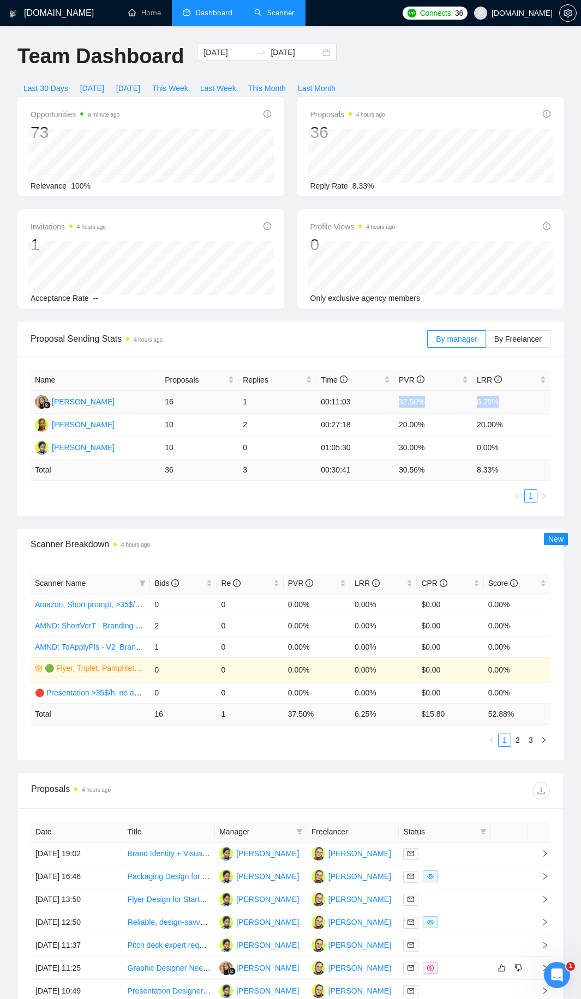
drag, startPoint x: 393, startPoint y: 400, endPoint x: 516, endPoint y: 400, distance: 123.2
click at [516, 400] on tr "[PERSON_NAME] 16 1 00:11:03 37.50% 6.25%" at bounding box center [291, 402] width 520 height 23
click at [516, 400] on td "6.25%" at bounding box center [511, 402] width 78 height 23
drag, startPoint x: 305, startPoint y: 424, endPoint x: 504, endPoint y: 430, distance: 199.1
click at [504, 430] on tr "[PERSON_NAME] 10 2 00:27:18 20.00% 20.00%" at bounding box center [291, 425] width 520 height 23
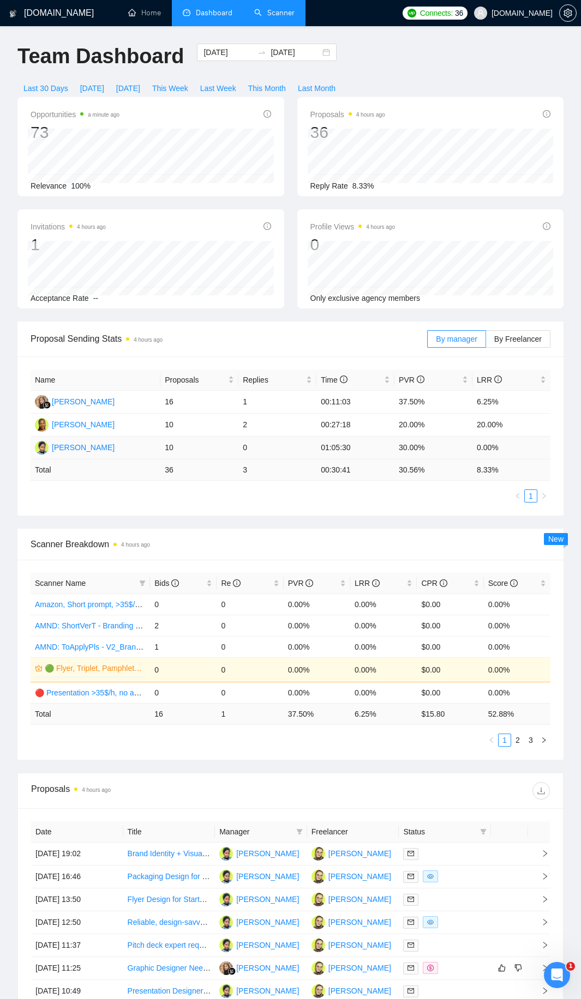
click at [341, 441] on td "01:05:30" at bounding box center [355, 448] width 78 height 23
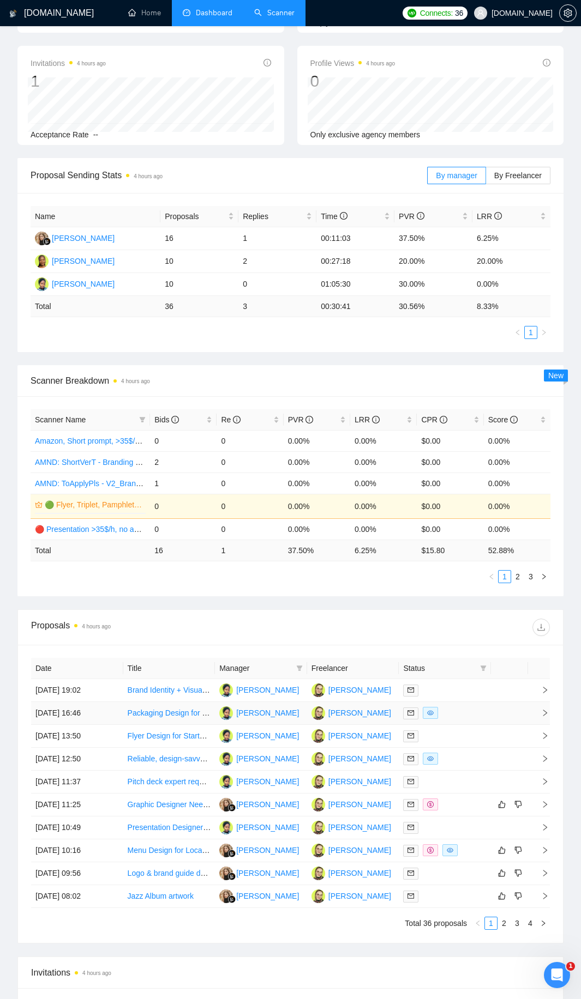
scroll to position [273, 0]
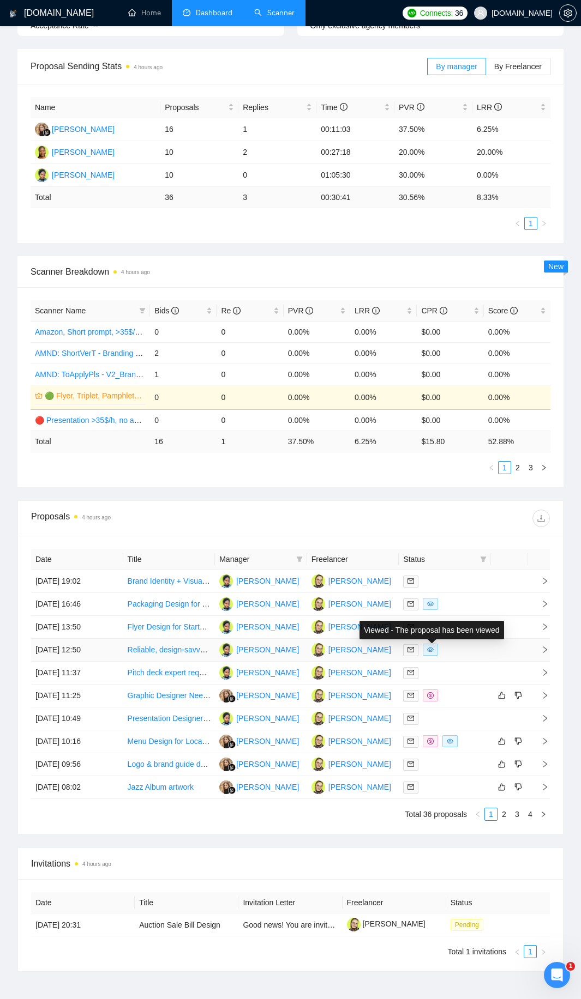
click at [464, 657] on td at bounding box center [445, 650] width 92 height 23
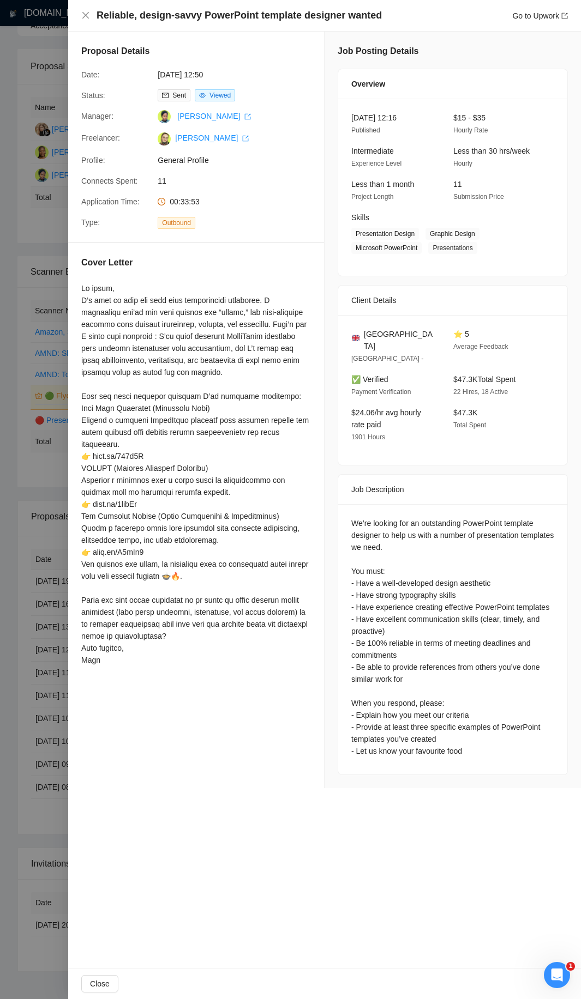
click at [55, 553] on div at bounding box center [290, 499] width 581 height 999
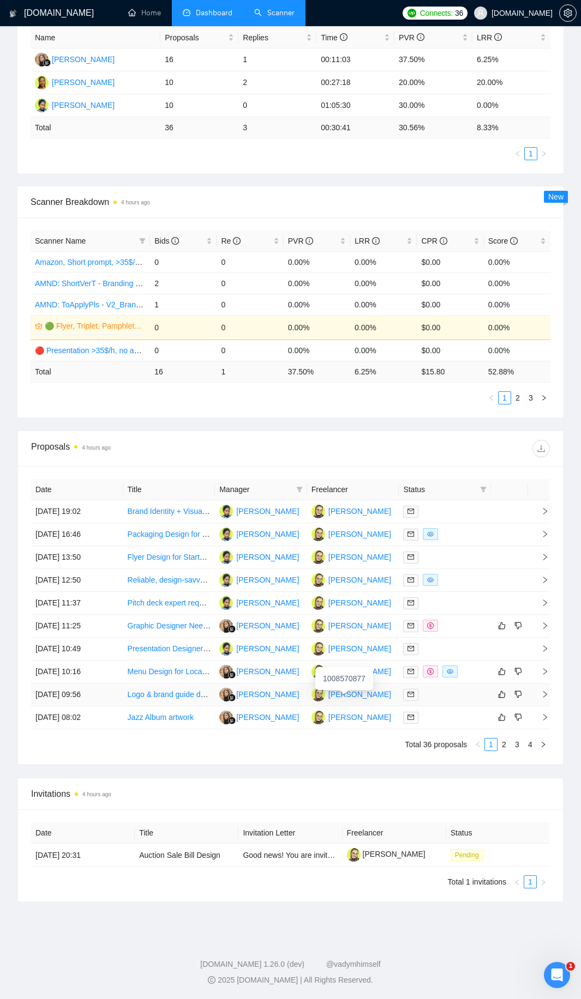
scroll to position [70, 0]
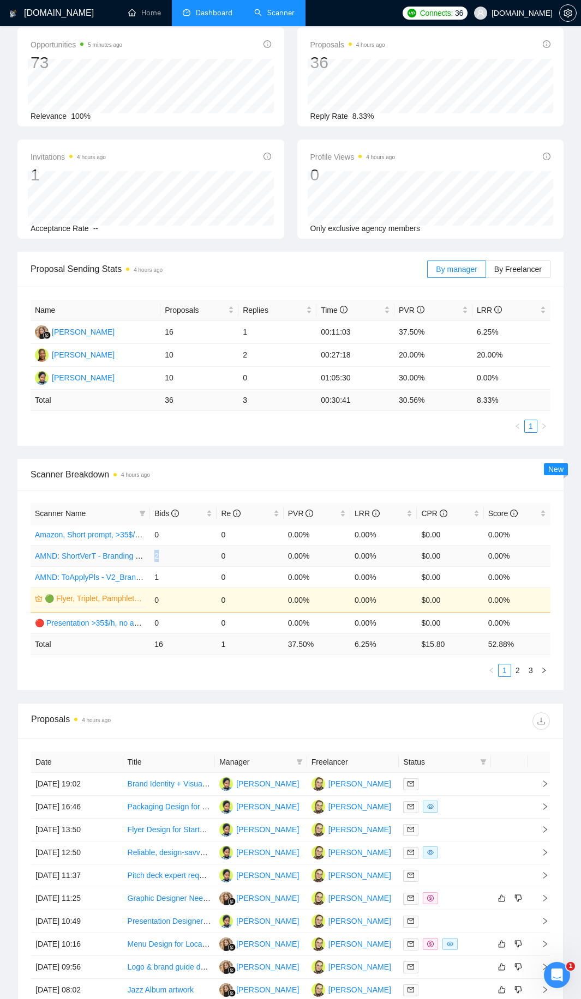
drag, startPoint x: 155, startPoint y: 553, endPoint x: 161, endPoint y: 557, distance: 7.6
click at [161, 557] on td "2" at bounding box center [183, 555] width 67 height 21
click at [209, 510] on div "Bids" at bounding box center [183, 514] width 58 height 12
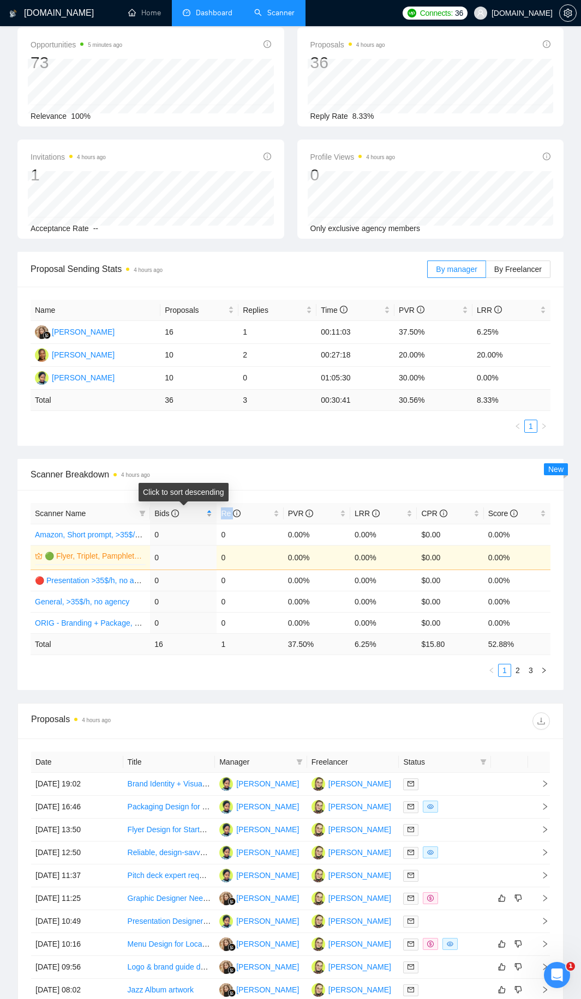
click at [209, 510] on div "Bids" at bounding box center [183, 514] width 58 height 12
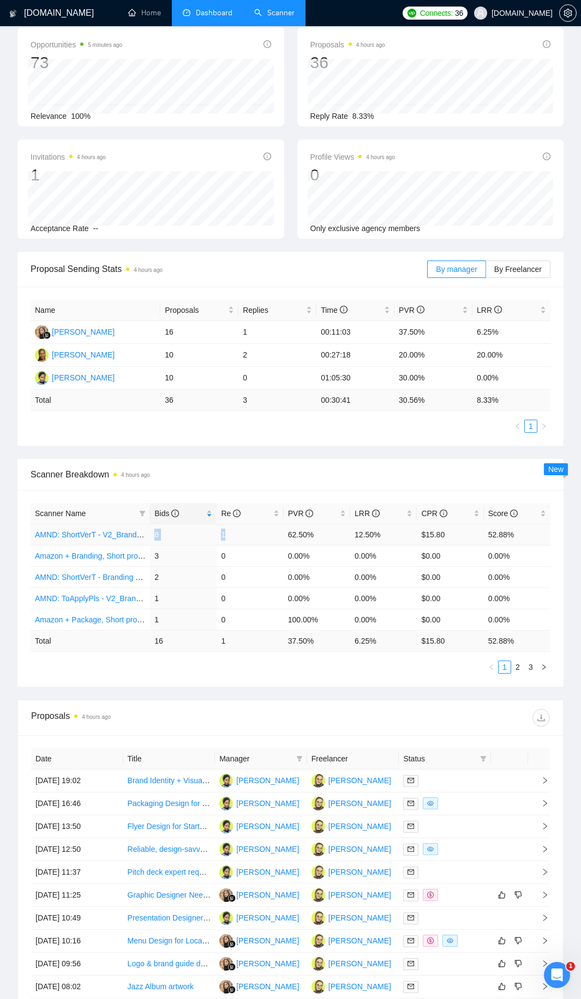
drag, startPoint x: 155, startPoint y: 535, endPoint x: 253, endPoint y: 537, distance: 98.2
click at [242, 532] on tr "AMND: ShortVerT - V2_Branding, Short Prompt, >36$/h, no agency 8 1 62.50% 12.50…" at bounding box center [291, 534] width 520 height 21
drag, startPoint x: 253, startPoint y: 537, endPoint x: 246, endPoint y: 537, distance: 6.5
click at [253, 537] on td "1" at bounding box center [249, 534] width 67 height 21
drag, startPoint x: 286, startPoint y: 533, endPoint x: 530, endPoint y: 538, distance: 244.3
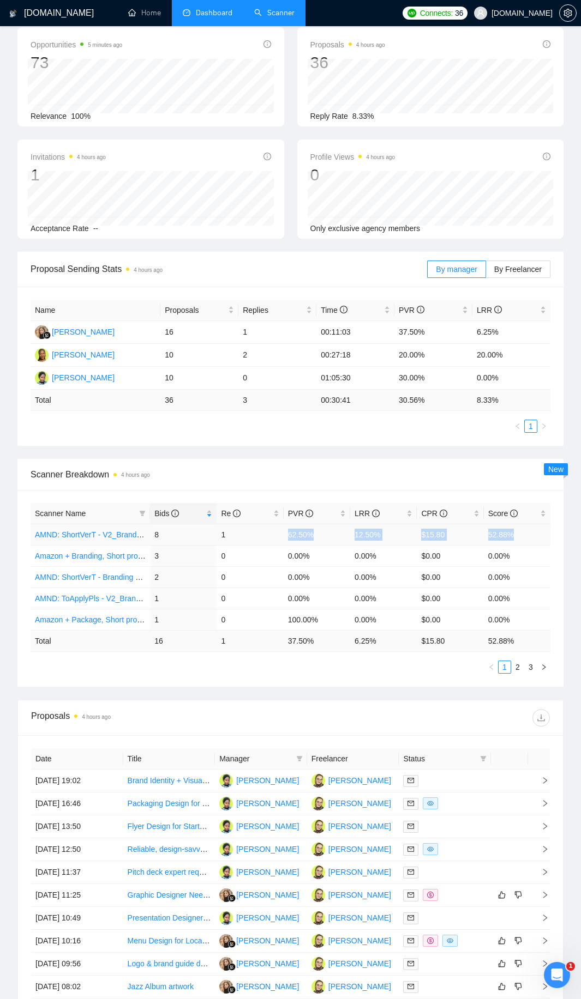
click at [530, 538] on tr "AMND: ShortVerT - V2_Branding, Short Prompt, >36$/h, no agency 8 1 62.50% 12.50…" at bounding box center [291, 534] width 520 height 21
click at [530, 538] on td "52.88%" at bounding box center [517, 534] width 67 height 21
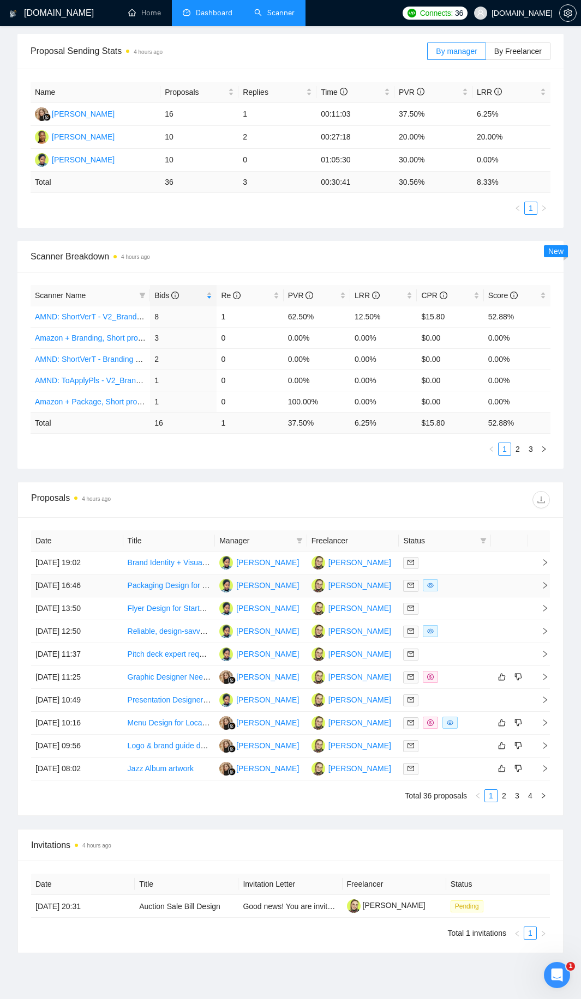
click at [459, 592] on div at bounding box center [444, 586] width 83 height 13
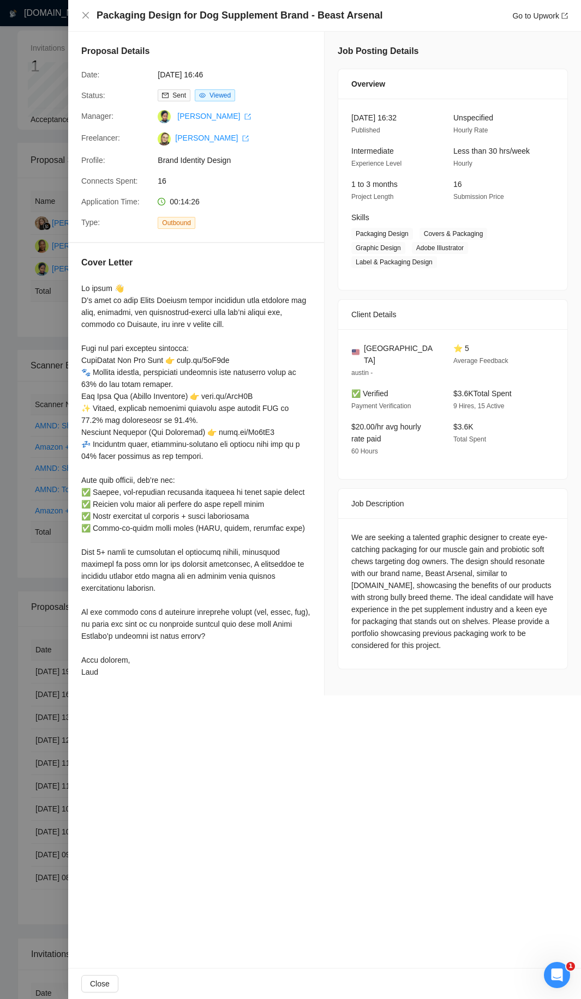
scroll to position [339, 0]
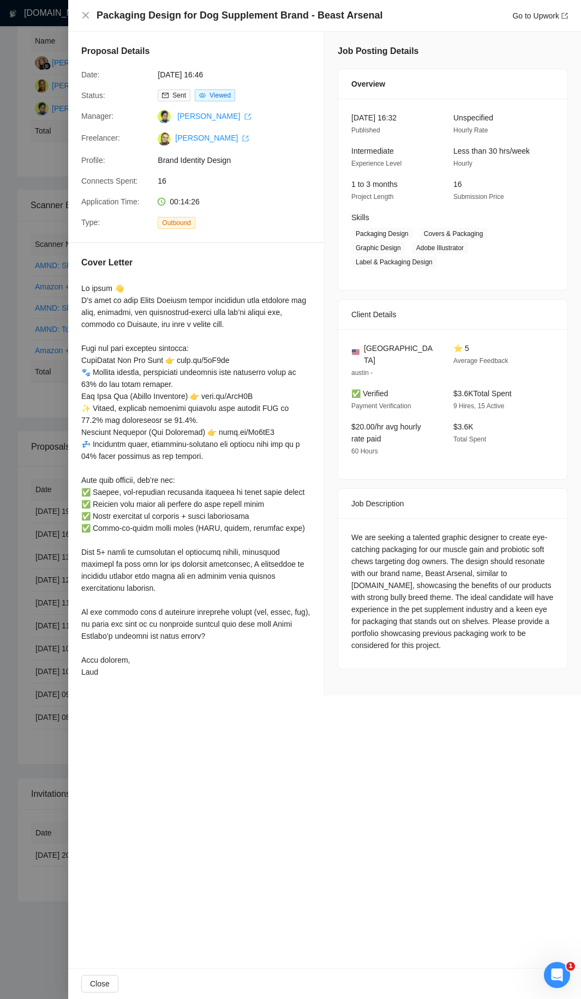
click at [13, 360] on div at bounding box center [290, 499] width 581 height 999
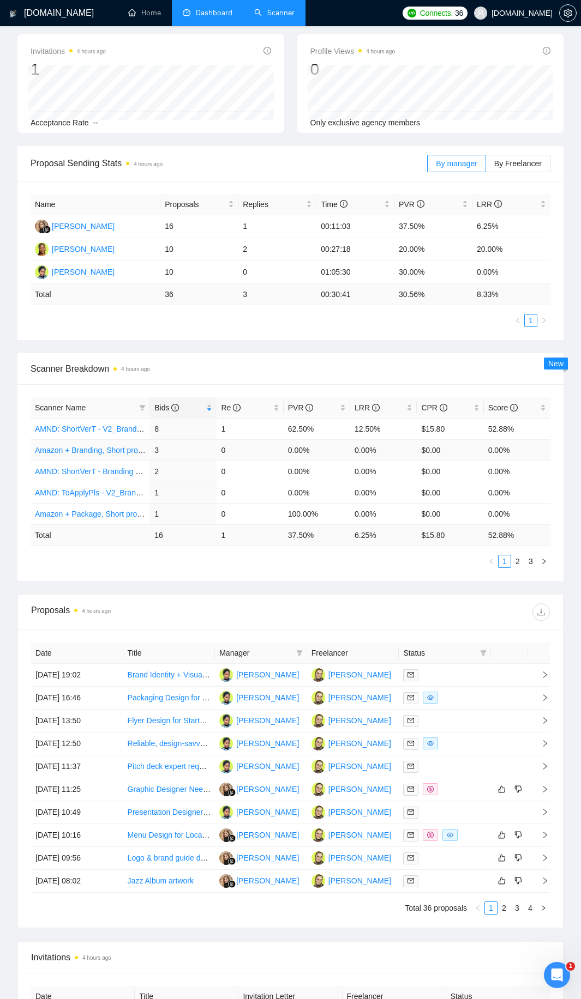
scroll to position [0, 0]
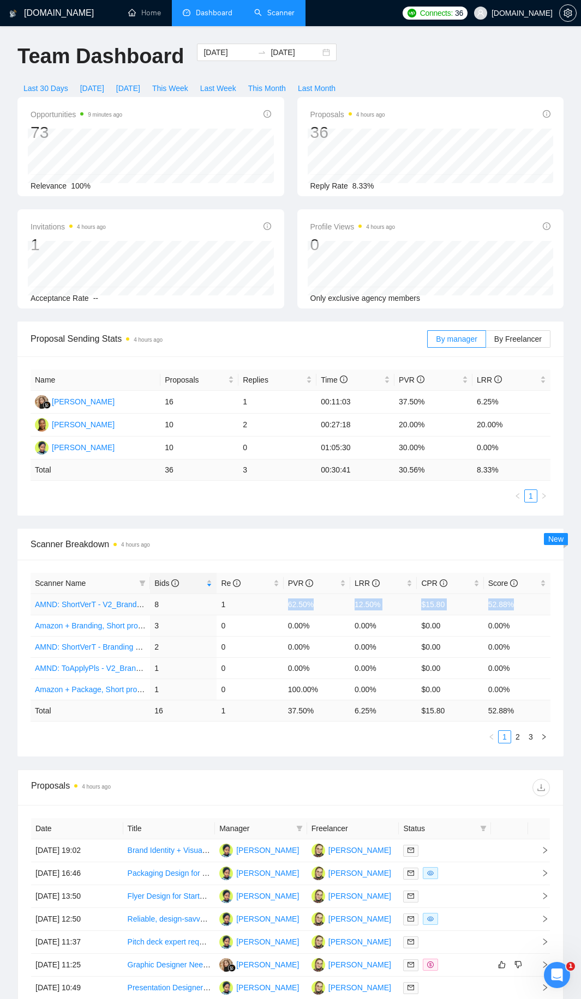
drag, startPoint x: 284, startPoint y: 604, endPoint x: 532, endPoint y: 613, distance: 248.2
click at [532, 613] on tr "AMND: ShortVerT - V2_Branding, Short Prompt, >36$/h, no agency 8 1 62.50% 12.50…" at bounding box center [291, 604] width 520 height 21
click at [527, 610] on td "52.88%" at bounding box center [517, 604] width 67 height 21
drag, startPoint x: 521, startPoint y: 607, endPoint x: 268, endPoint y: 601, distance: 253.6
click at [268, 601] on tr "AMND: ShortVerT - V2_Branding, Short Prompt, >36$/h, no agency 8 1 62.50% 12.50…" at bounding box center [291, 604] width 520 height 21
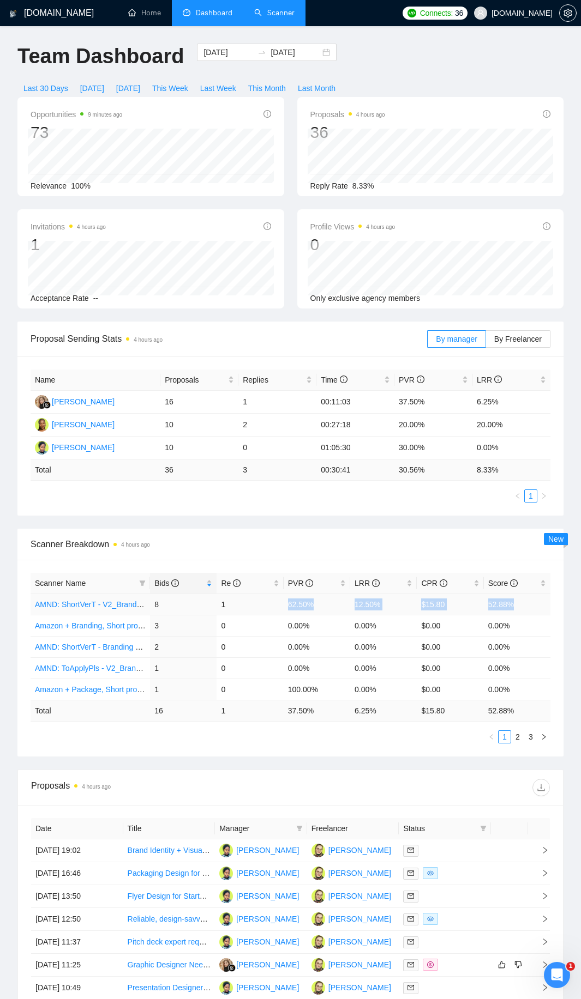
click at [267, 601] on td "1" at bounding box center [249, 604] width 67 height 21
drag, startPoint x: 275, startPoint y: 606, endPoint x: 396, endPoint y: 613, distance: 120.7
click at [396, 613] on tr "AMND: ShortVerT - V2_Branding, Short Prompt, >36$/h, no agency 8 1 62.50% 12.50…" at bounding box center [291, 604] width 520 height 21
click at [396, 613] on td "12.50%" at bounding box center [383, 604] width 67 height 21
click at [454, 872] on div at bounding box center [444, 873] width 83 height 13
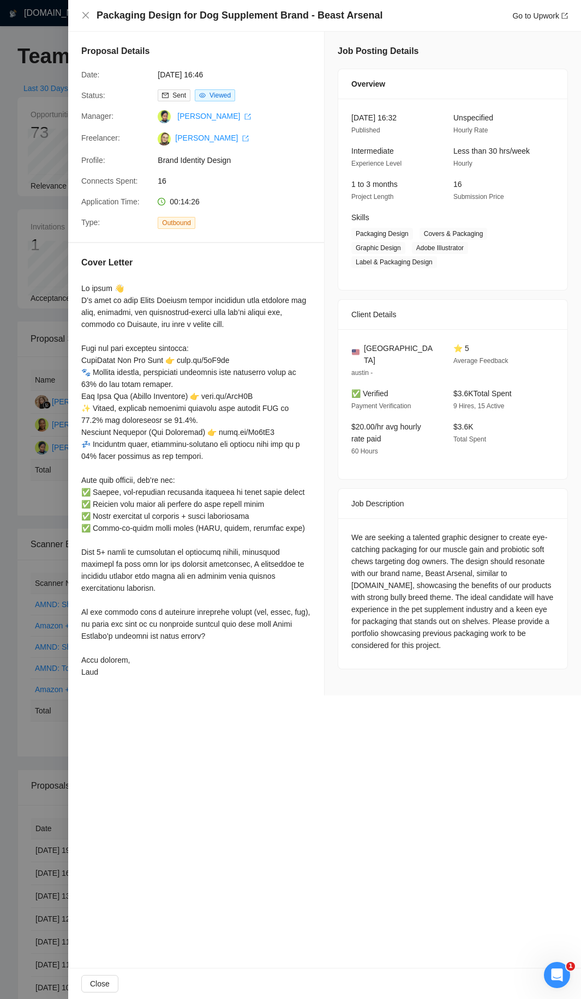
click at [49, 626] on div at bounding box center [290, 499] width 581 height 999
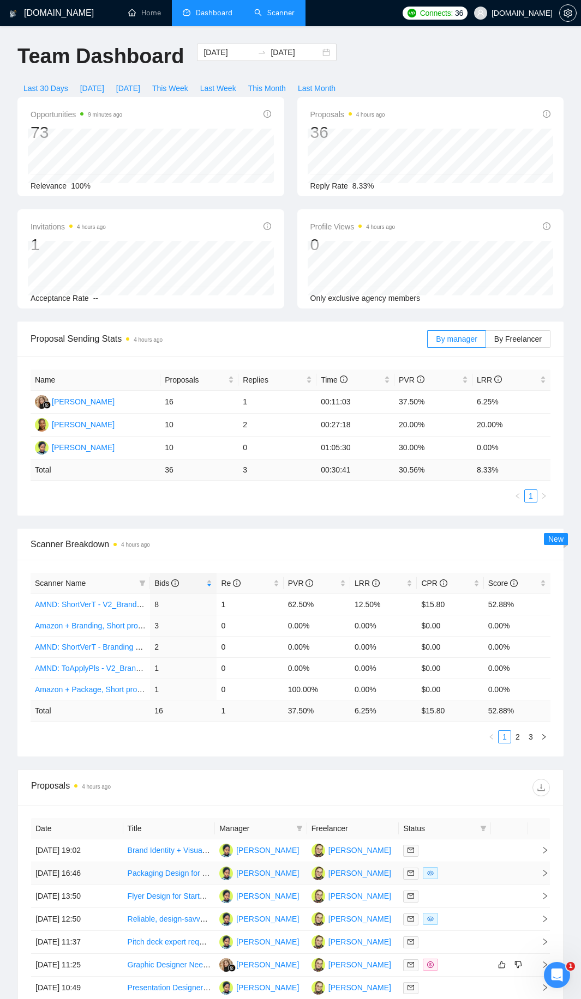
click at [483, 879] on div at bounding box center [444, 873] width 83 height 13
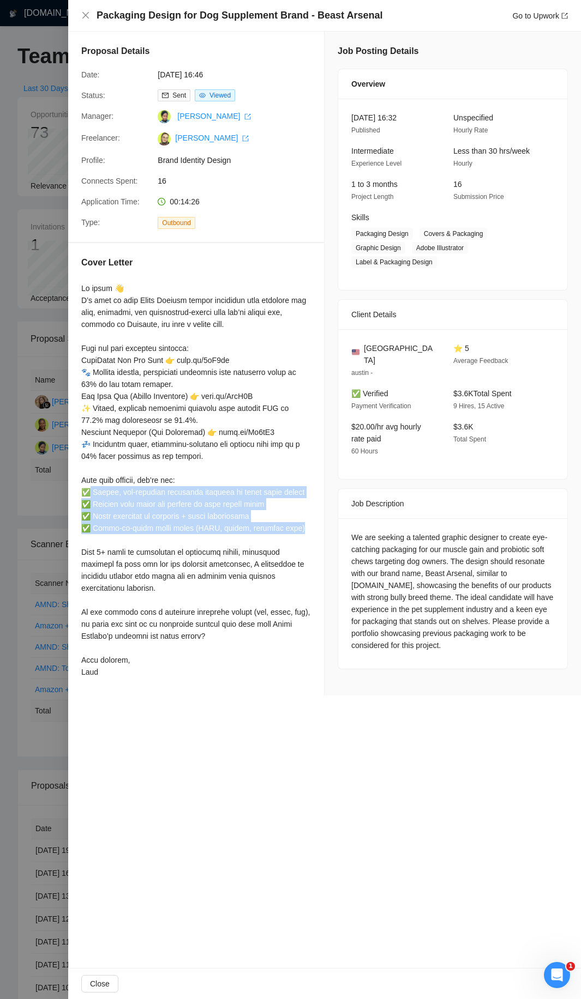
drag, startPoint x: 92, startPoint y: 491, endPoint x: 295, endPoint y: 533, distance: 207.8
click at [295, 533] on div at bounding box center [196, 480] width 230 height 396
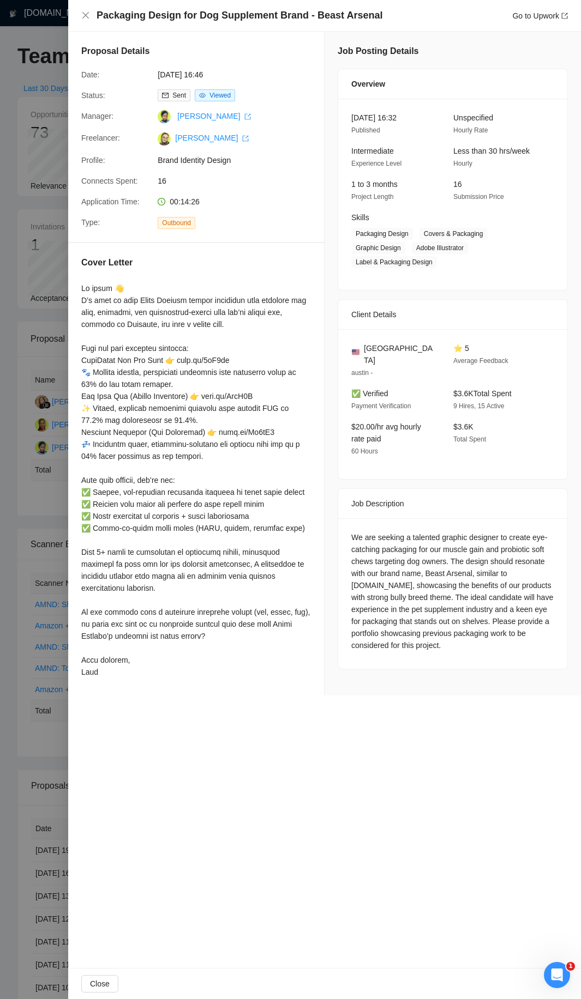
click at [44, 478] on div at bounding box center [290, 499] width 581 height 999
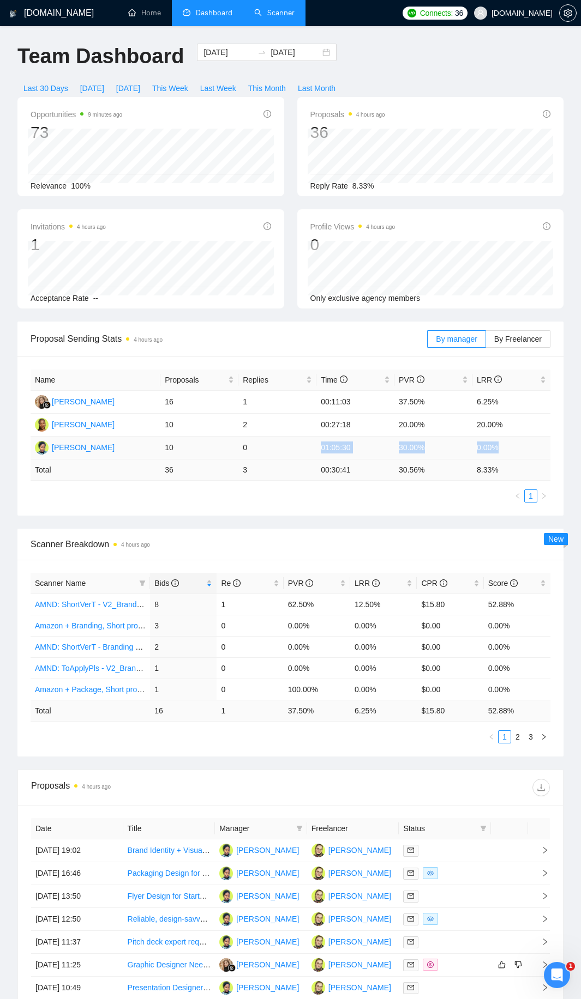
drag, startPoint x: 502, startPoint y: 450, endPoint x: 299, endPoint y: 444, distance: 202.4
click at [299, 444] on tr "[PERSON_NAME] 10 0 01:05:30 30.00% 0.00%" at bounding box center [291, 448] width 520 height 23
click at [300, 444] on td "0" at bounding box center [277, 448] width 78 height 23
drag, startPoint x: 239, startPoint y: 426, endPoint x: 506, endPoint y: 433, distance: 266.7
click at [506, 433] on tr "[PERSON_NAME] 10 2 00:27:18 20.00% 20.00%" at bounding box center [291, 425] width 520 height 23
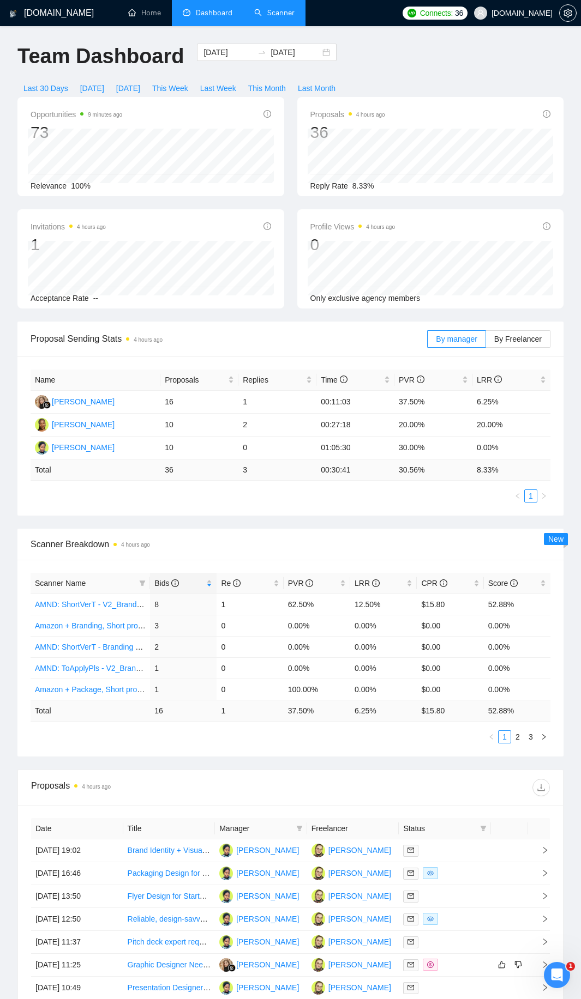
click at [263, 471] on td "3" at bounding box center [277, 470] width 78 height 21
drag, startPoint x: 252, startPoint y: 426, endPoint x: 266, endPoint y: 427, distance: 13.2
click at [266, 427] on td "2" at bounding box center [277, 425] width 78 height 23
drag, startPoint x: 237, startPoint y: 421, endPoint x: 184, endPoint y: 429, distance: 53.4
click at [213, 419] on tr "[PERSON_NAME] 10 2 00:27:18 20.00% 20.00%" at bounding box center [291, 425] width 520 height 23
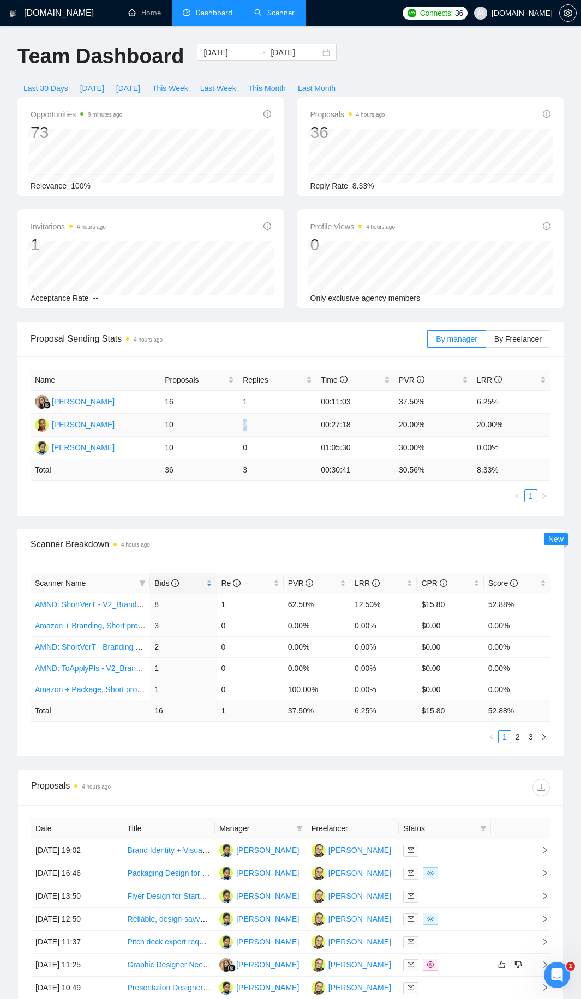
drag, startPoint x: 154, startPoint y: 423, endPoint x: 302, endPoint y: 436, distance: 148.3
click at [302, 436] on tr "[PERSON_NAME] 10 2 00:27:18 20.00% 20.00%" at bounding box center [291, 425] width 520 height 23
drag, startPoint x: 302, startPoint y: 436, endPoint x: 165, endPoint y: 444, distance: 137.6
click at [301, 436] on td "2" at bounding box center [277, 425] width 78 height 23
click at [203, 494] on ul "1" at bounding box center [291, 496] width 520 height 13
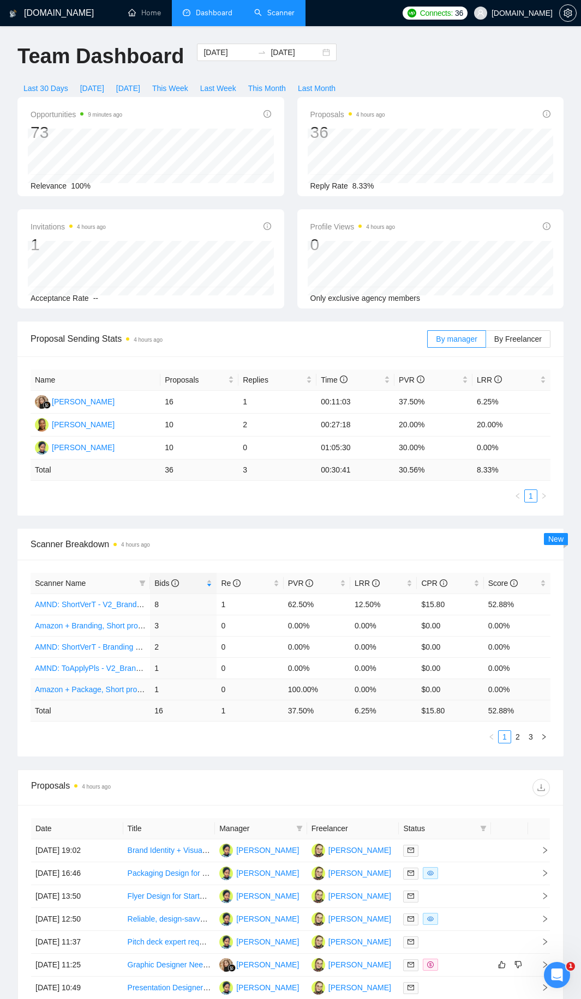
scroll to position [218, 0]
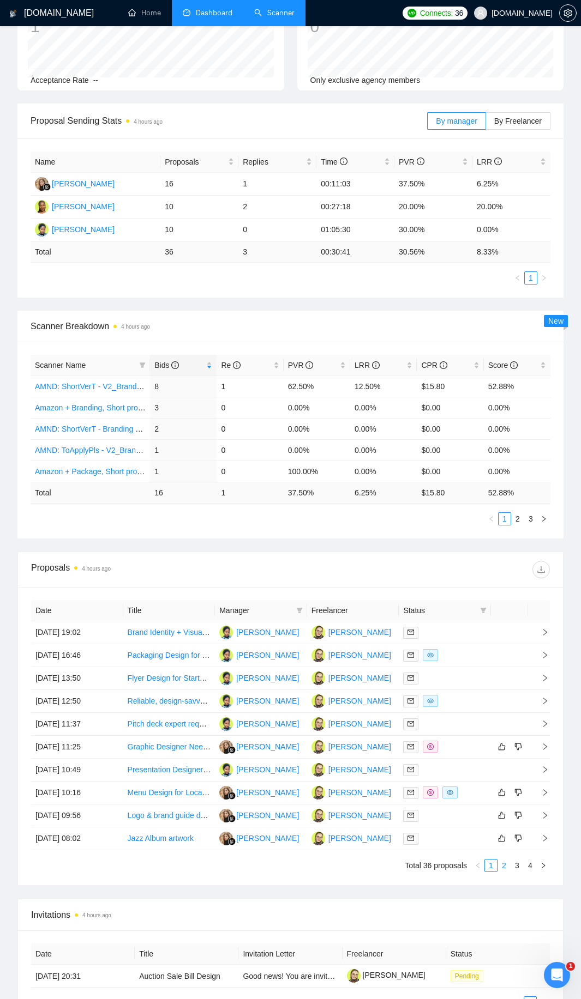
click at [503, 867] on link "2" at bounding box center [504, 866] width 12 height 12
click at [518, 864] on link "3" at bounding box center [517, 866] width 12 height 12
click at [463, 773] on div at bounding box center [444, 770] width 83 height 13
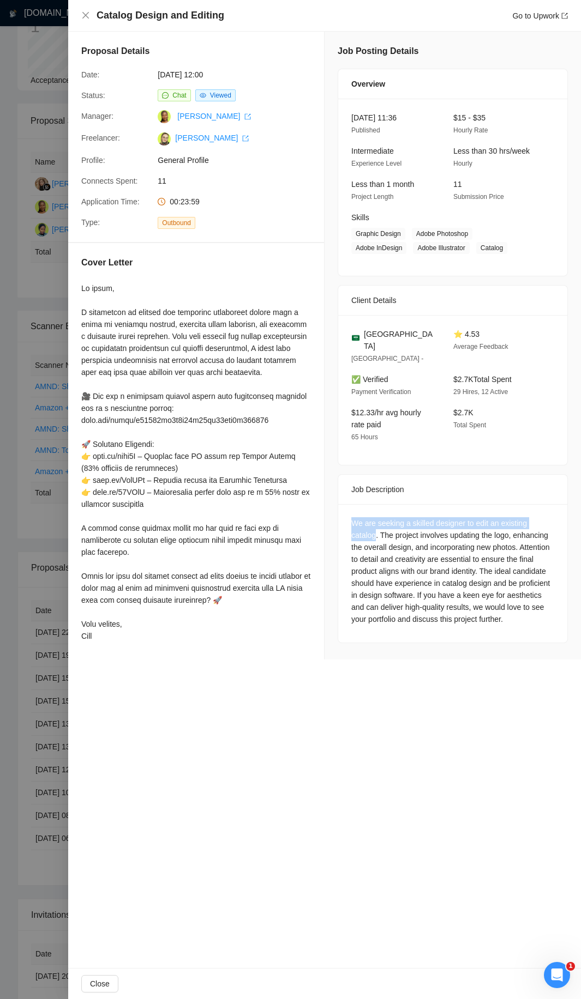
drag, startPoint x: 341, startPoint y: 505, endPoint x: 550, endPoint y: 514, distance: 209.5
click at [550, 514] on div "We are seeking a skilled designer to edit an existing catalog. The project invo…" at bounding box center [452, 573] width 229 height 138
click at [546, 517] on div "We are seeking a skilled designer to edit an existing catalog. The project invo…" at bounding box center [452, 571] width 203 height 108
click at [9, 414] on div at bounding box center [290, 499] width 581 height 999
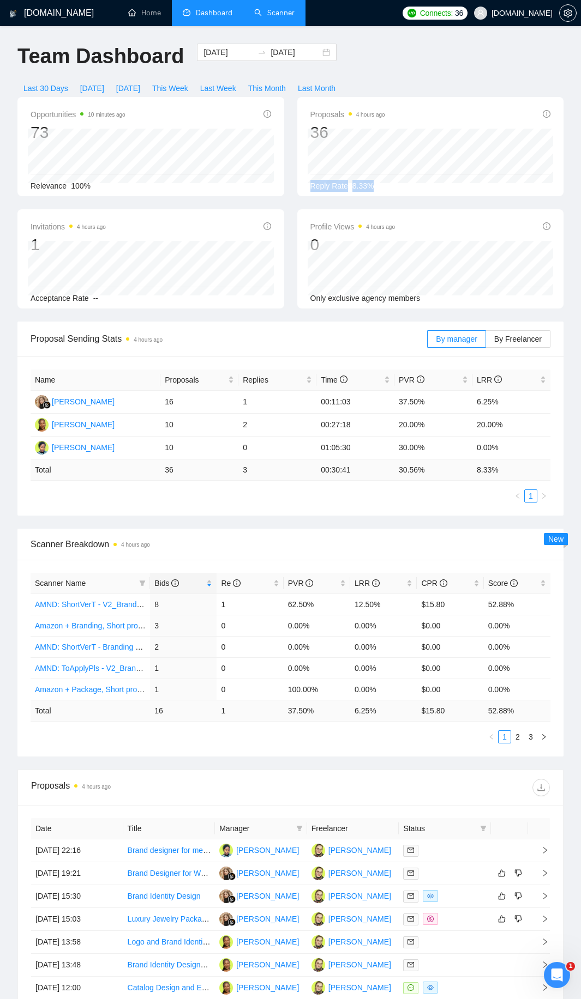
drag, startPoint x: 307, startPoint y: 186, endPoint x: 406, endPoint y: 195, distance: 99.1
click at [406, 195] on div "Proposals 4 hours ago 36 [DATE] Sent 18 Replied 3 Reply Rate 8.33%" at bounding box center [430, 146] width 267 height 99
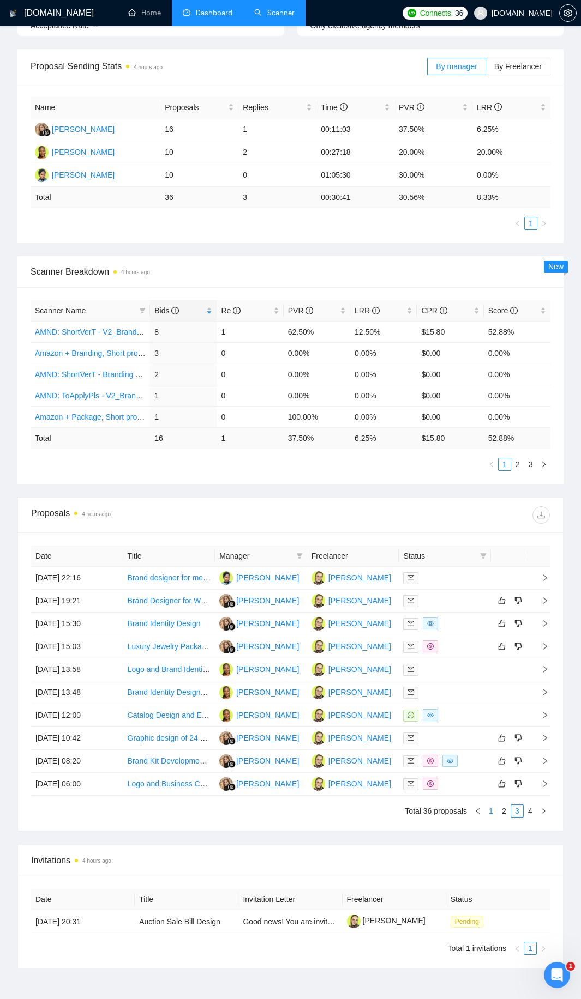
click at [494, 810] on link "1" at bounding box center [491, 811] width 12 height 12
click at [258, 588] on td "[PERSON_NAME]" at bounding box center [261, 578] width 92 height 23
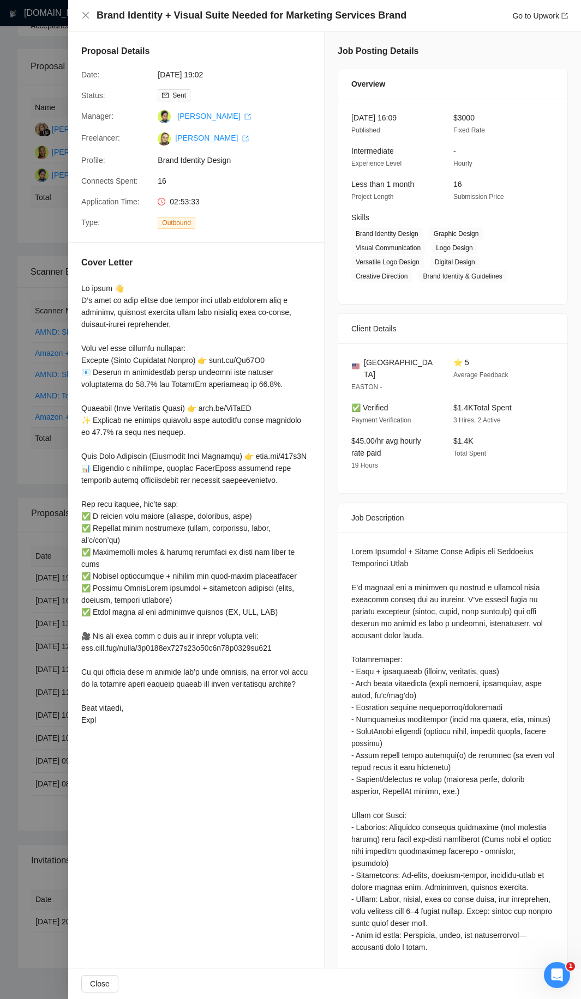
scroll to position [109, 0]
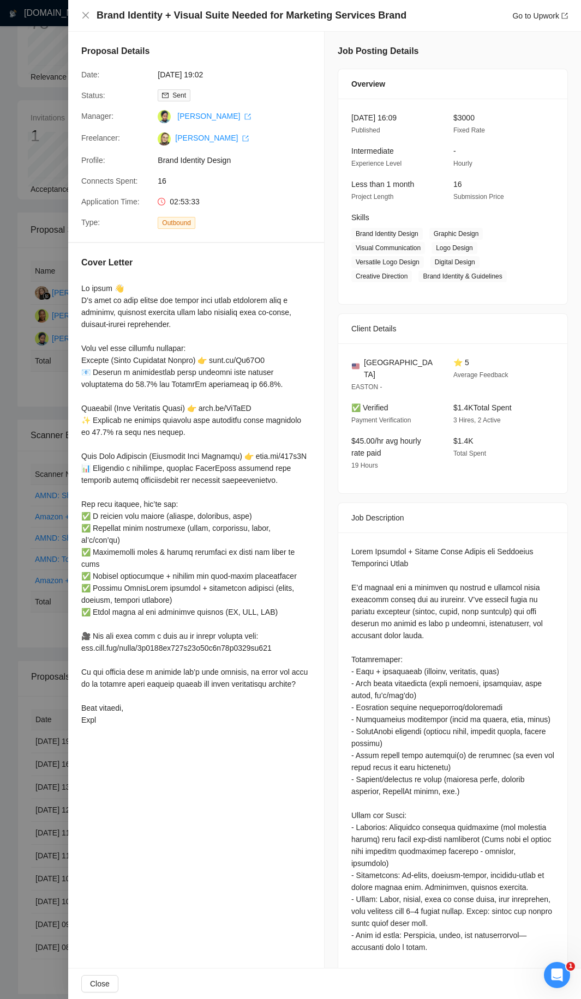
click at [20, 456] on div at bounding box center [290, 499] width 581 height 999
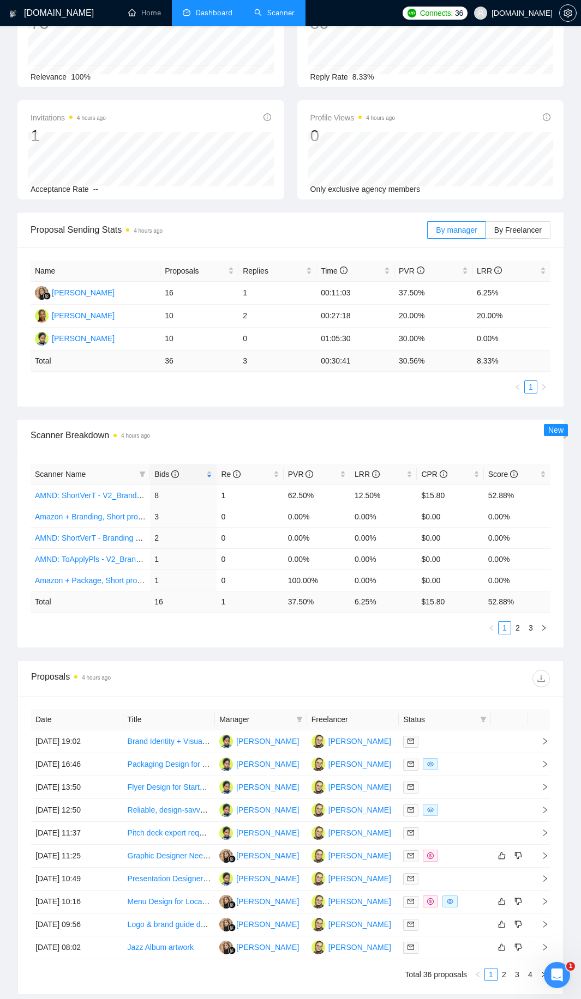
scroll to position [273, 0]
